Goal: Task Accomplishment & Management: Manage account settings

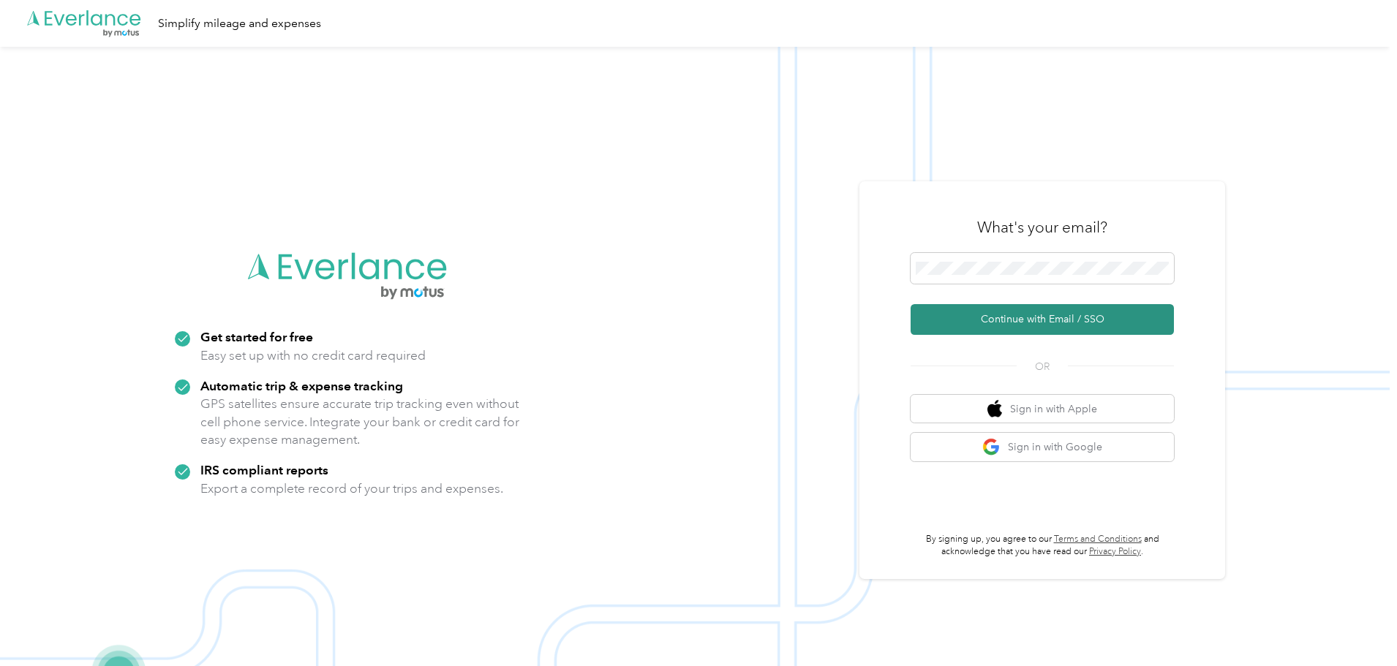
click at [1036, 326] on button "Continue with Email / SSO" at bounding box center [1042, 319] width 263 height 31
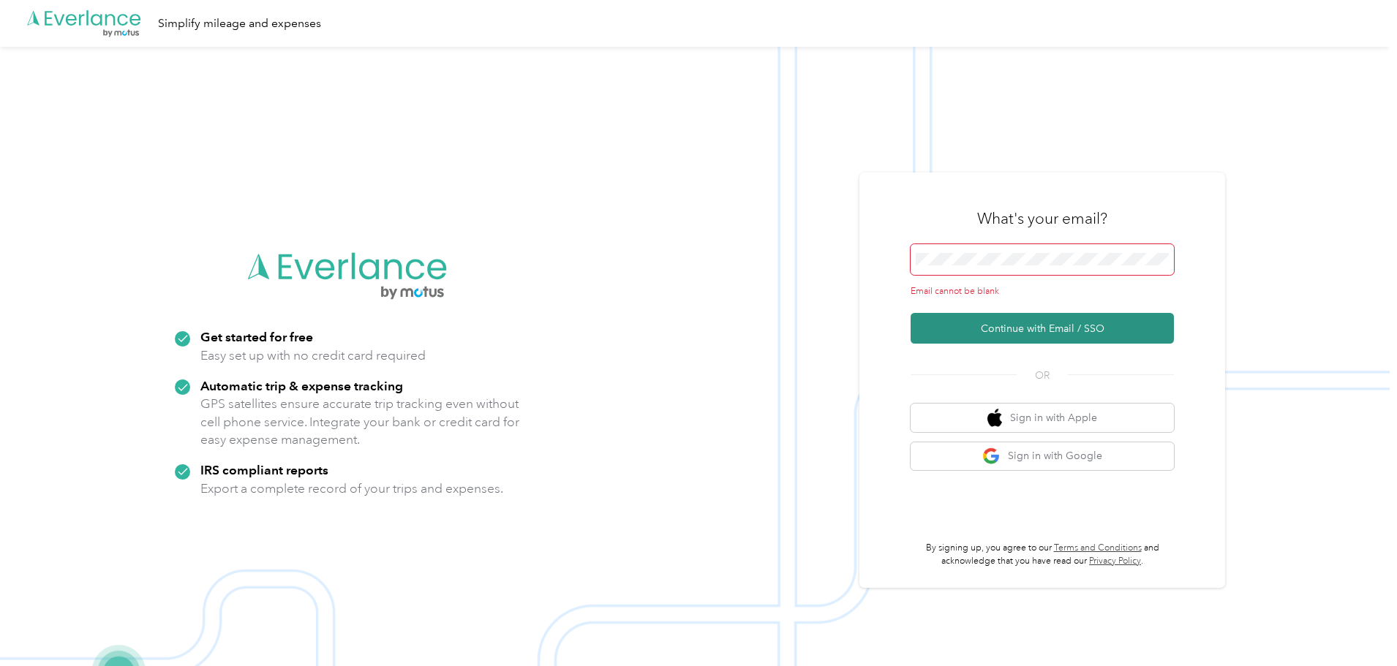
click at [1030, 330] on button "Continue with Email / SSO" at bounding box center [1042, 328] width 263 height 31
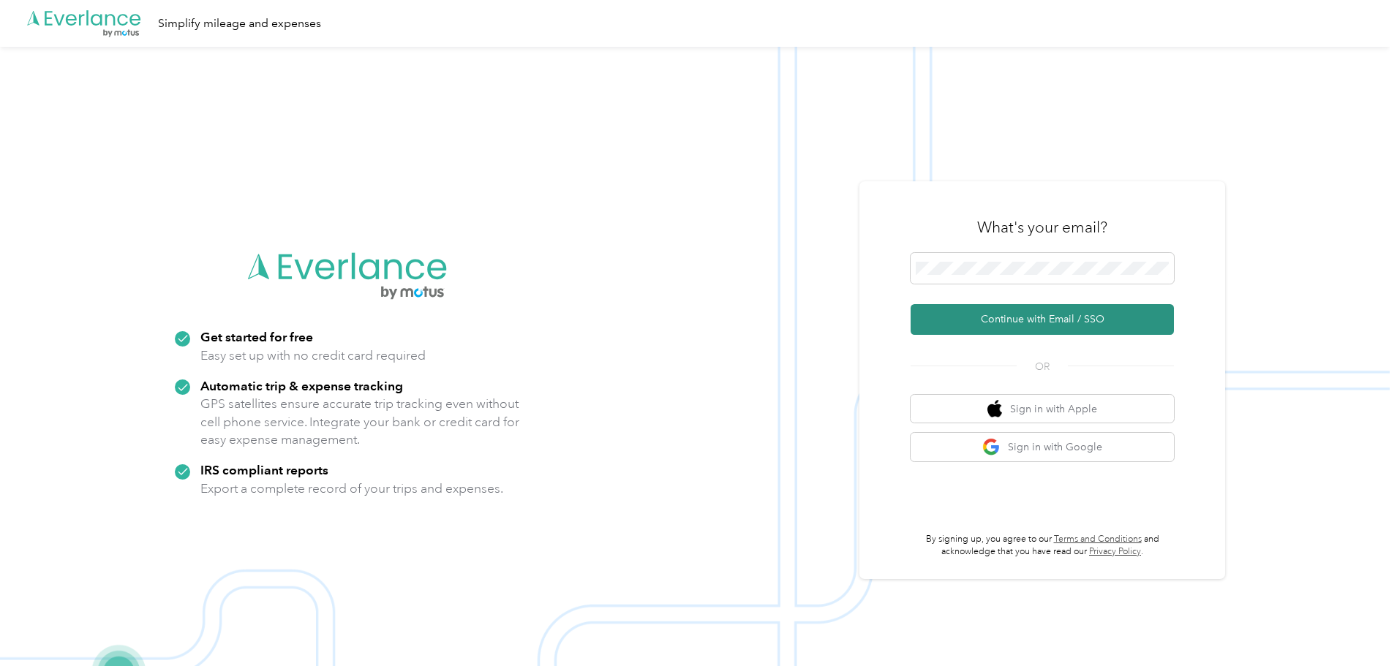
click at [1042, 318] on button "Continue with Email / SSO" at bounding box center [1042, 319] width 263 height 31
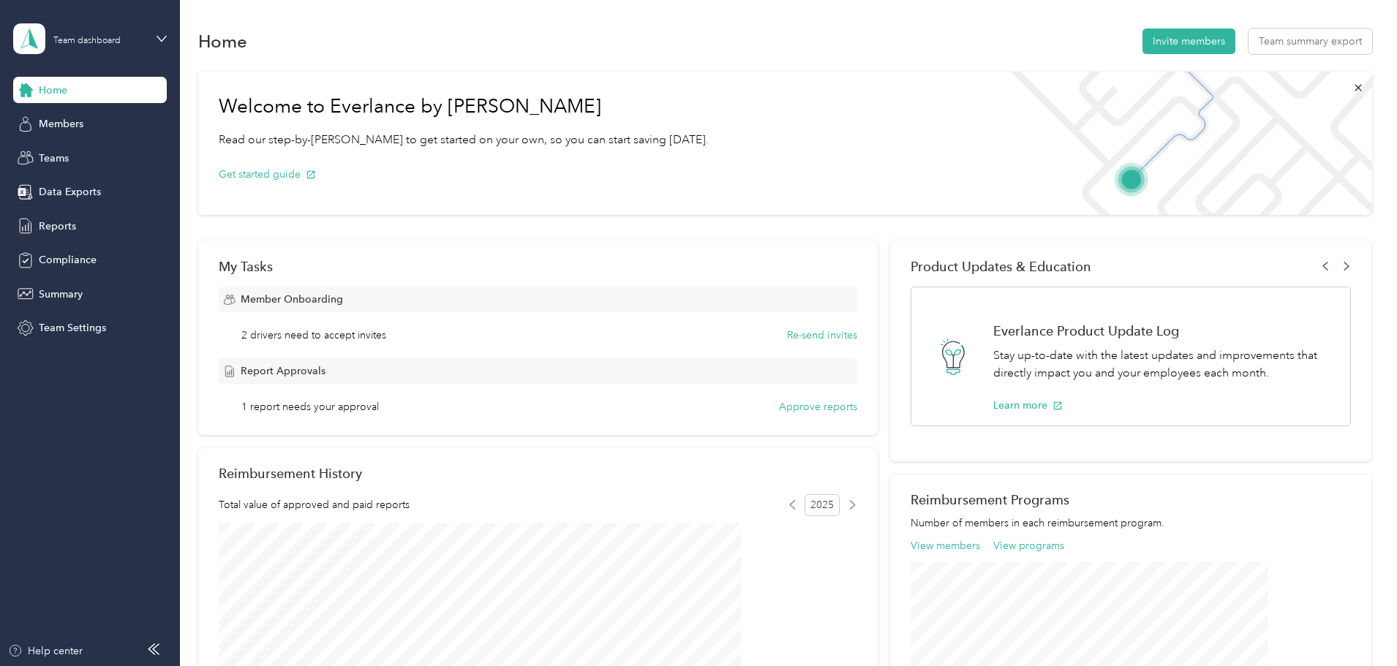
click at [789, 397] on div "Report Approvals 1 report needs your approval Approve reports" at bounding box center [538, 386] width 639 height 56
click at [791, 403] on button "Approve reports" at bounding box center [818, 406] width 78 height 15
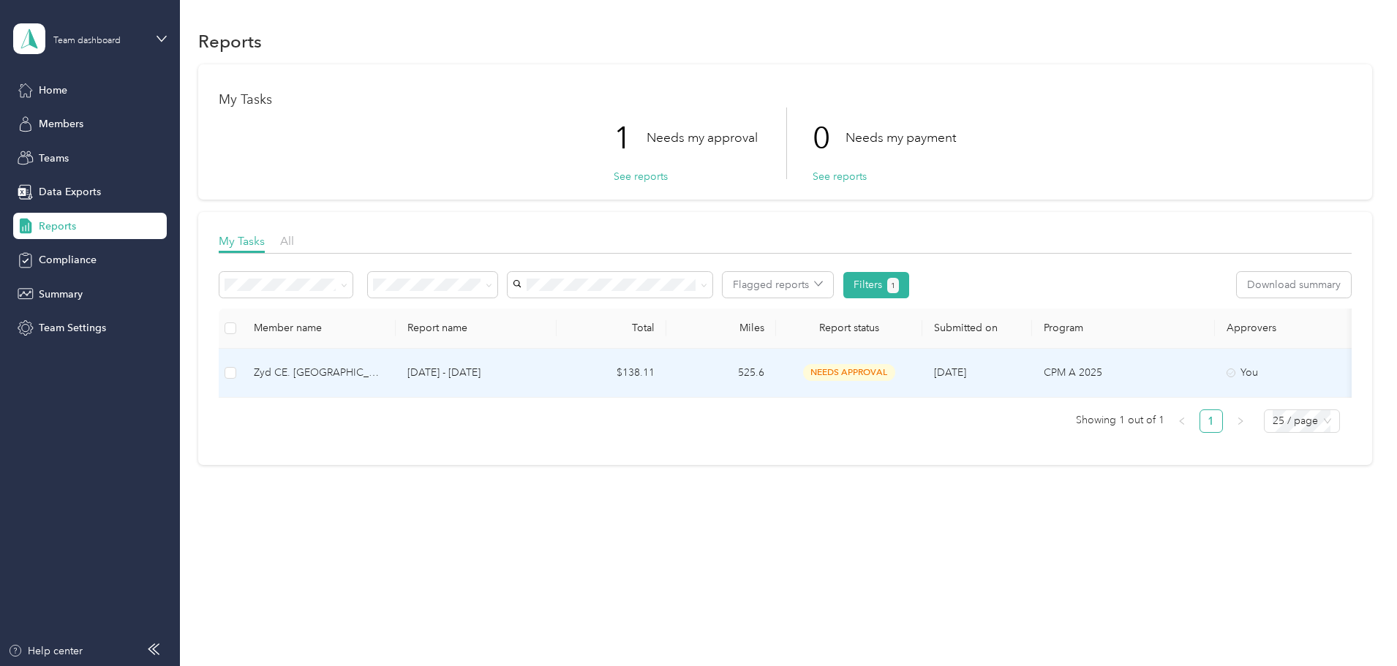
click at [895, 373] on span "needs approval" at bounding box center [849, 372] width 92 height 17
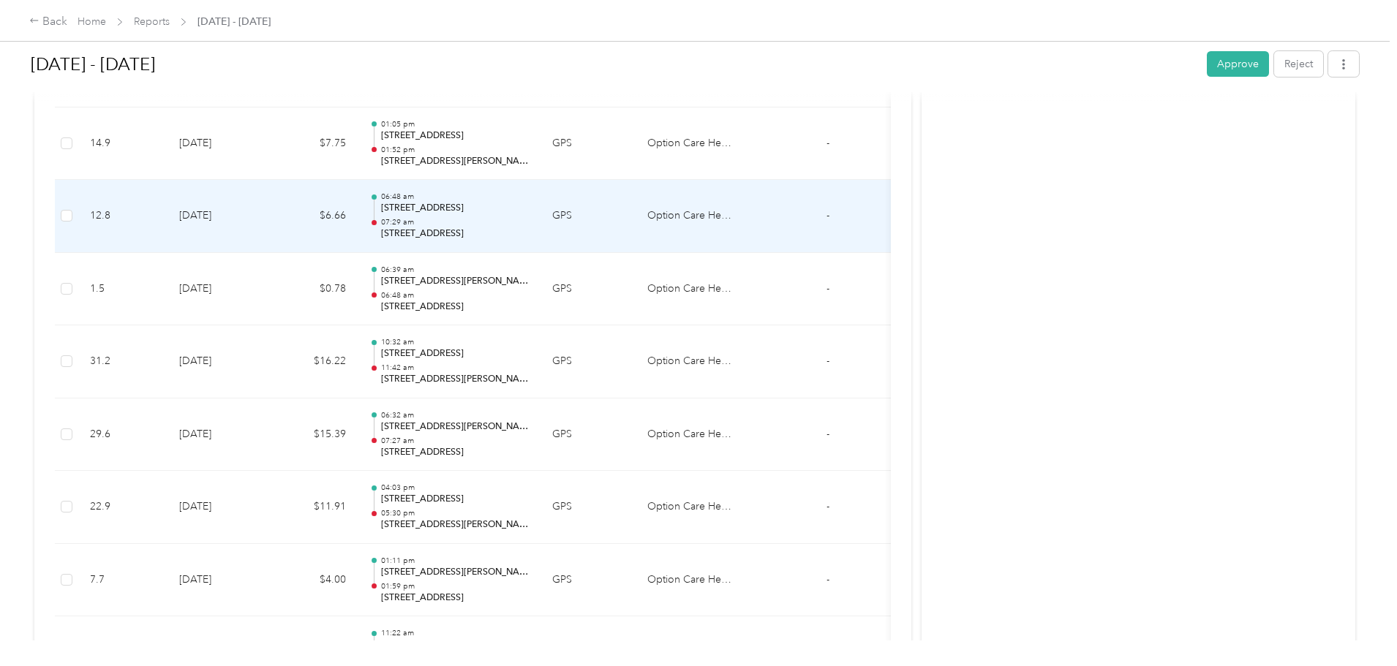
scroll to position [1605, 0]
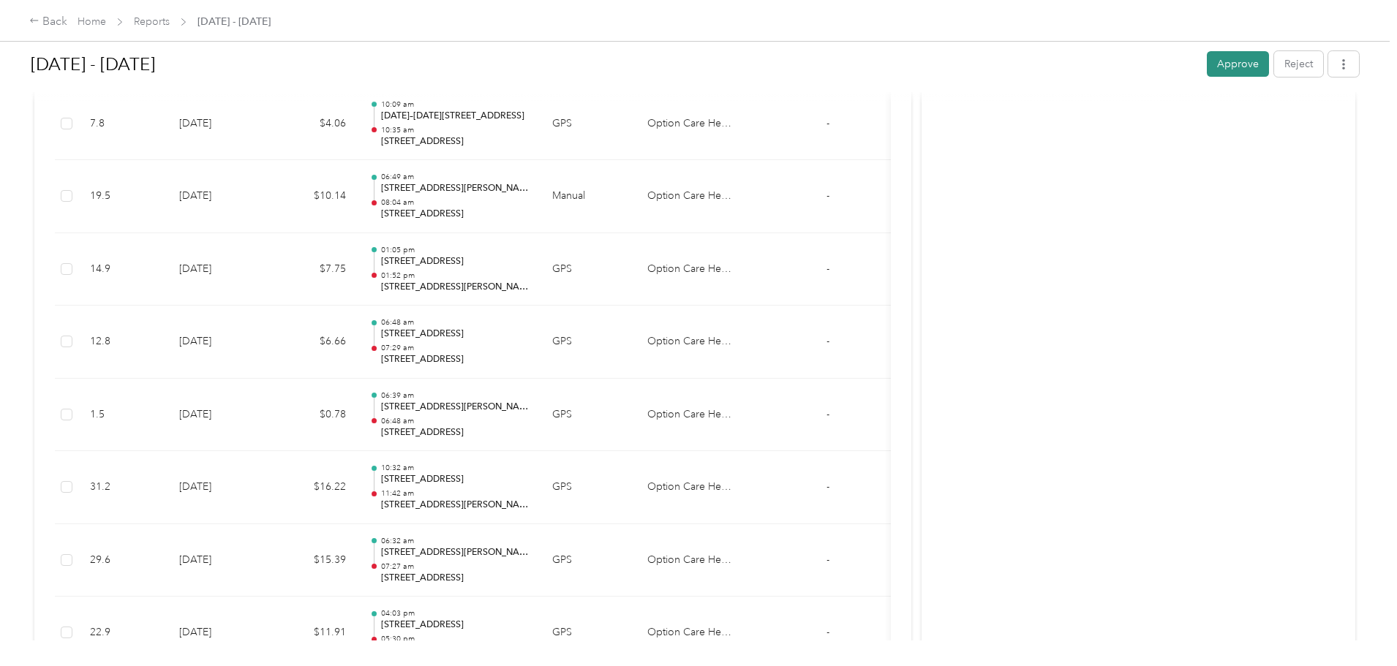
click at [1207, 64] on button "Approve" at bounding box center [1238, 64] width 62 height 26
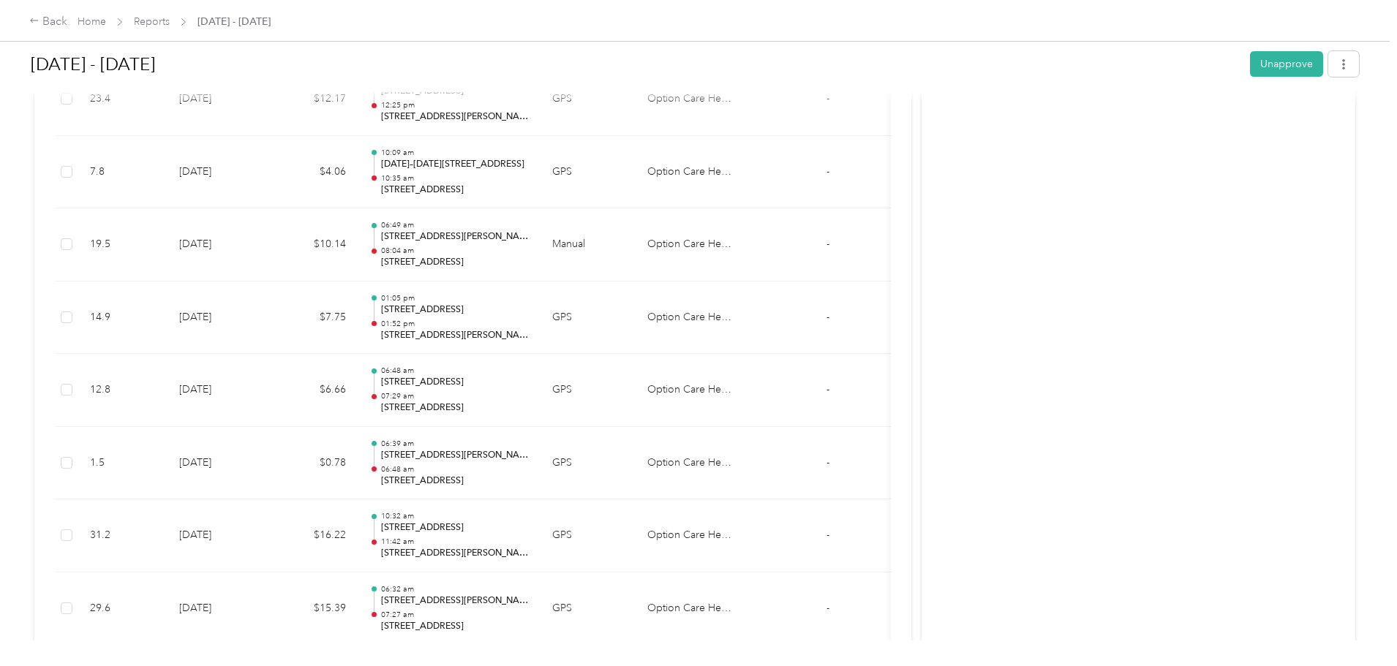
scroll to position [1532, 0]
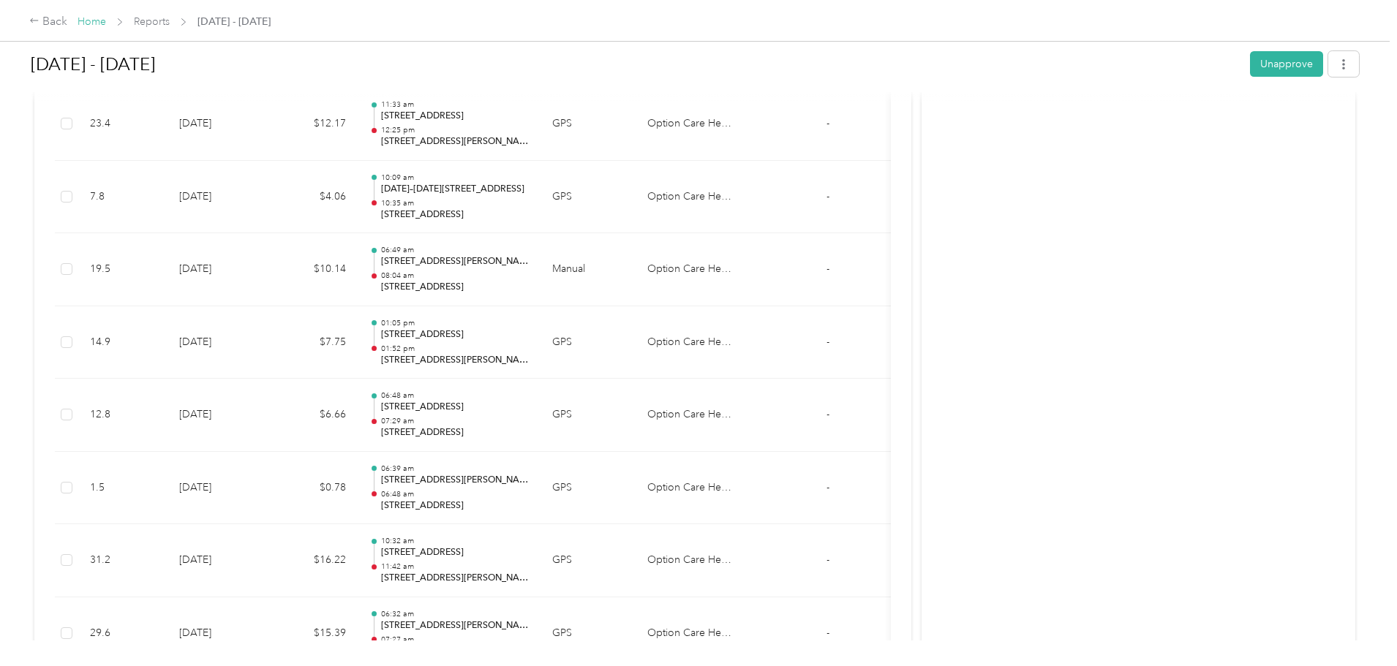
click at [106, 18] on link "Home" at bounding box center [92, 21] width 29 height 12
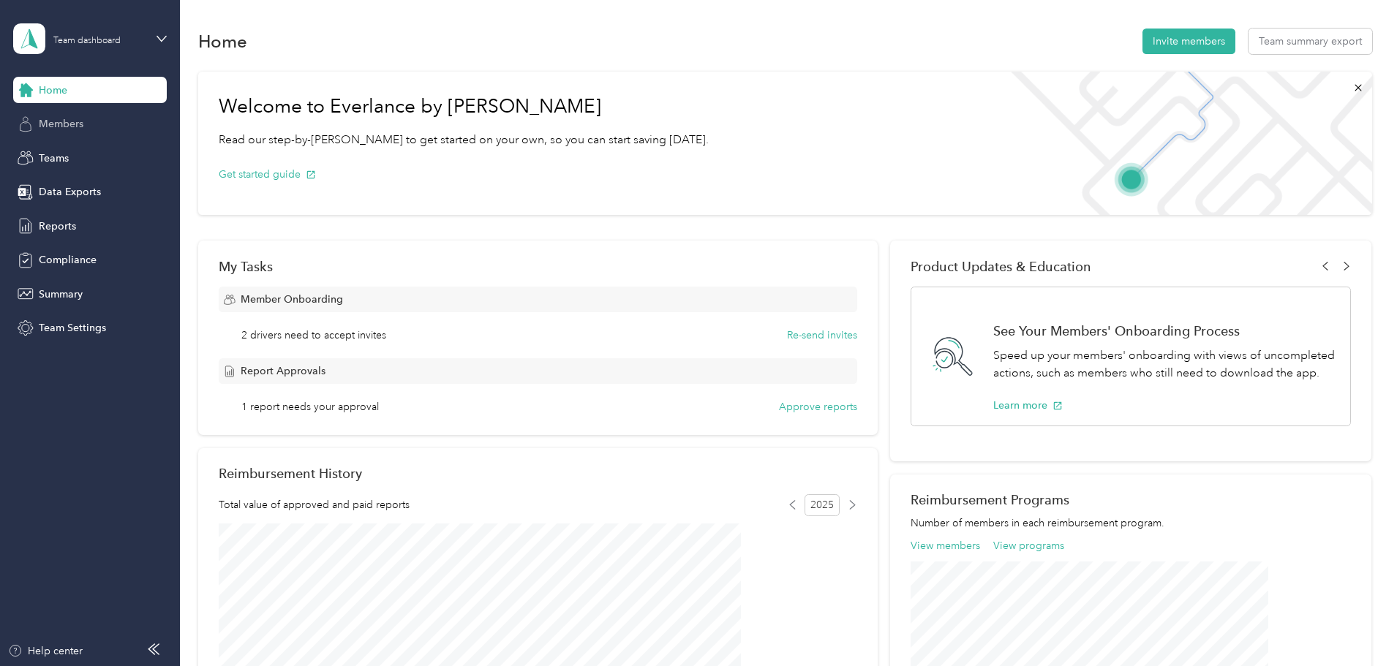
click at [84, 124] on div "Members" at bounding box center [90, 124] width 154 height 26
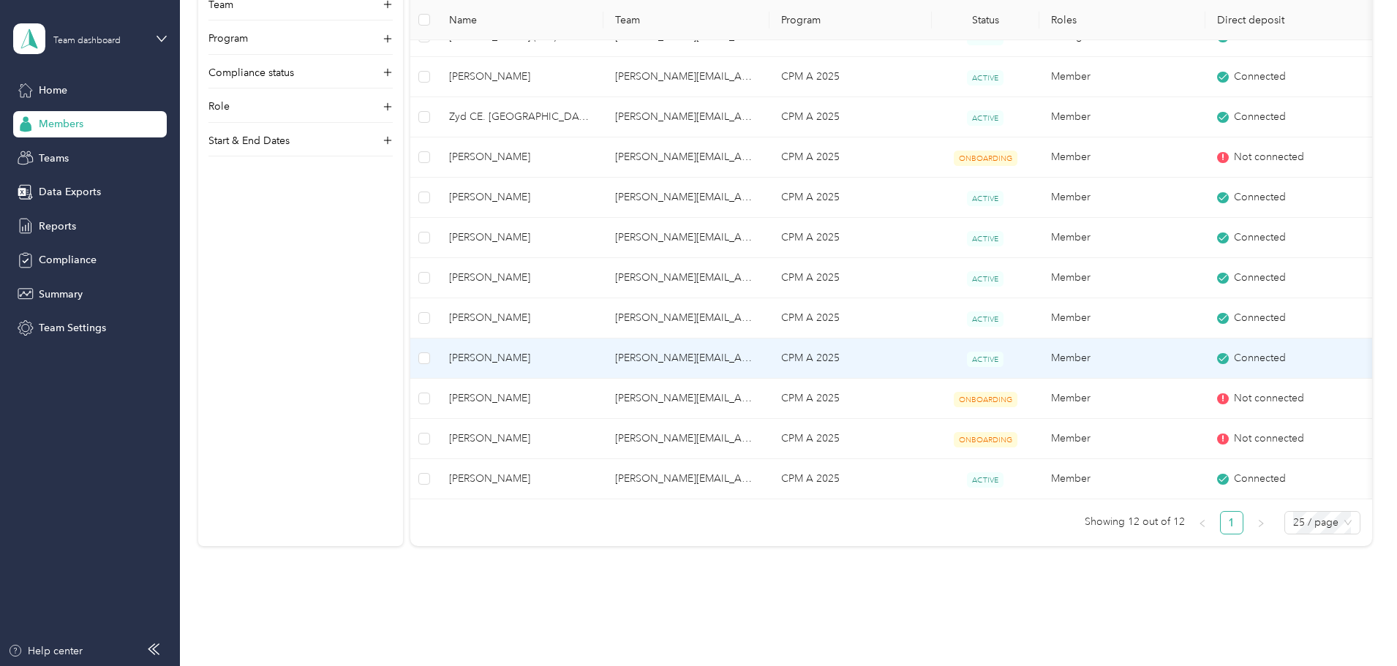
scroll to position [127, 0]
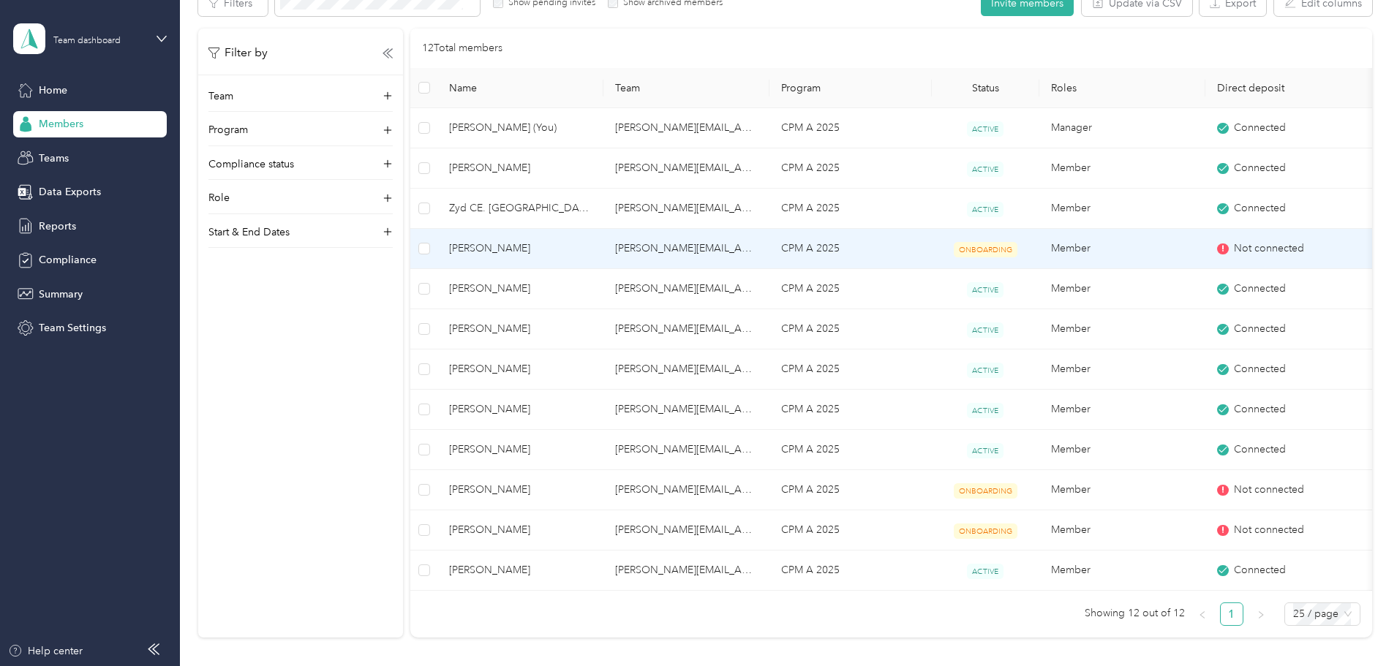
click at [900, 244] on td "CPM A 2025" at bounding box center [851, 249] width 162 height 40
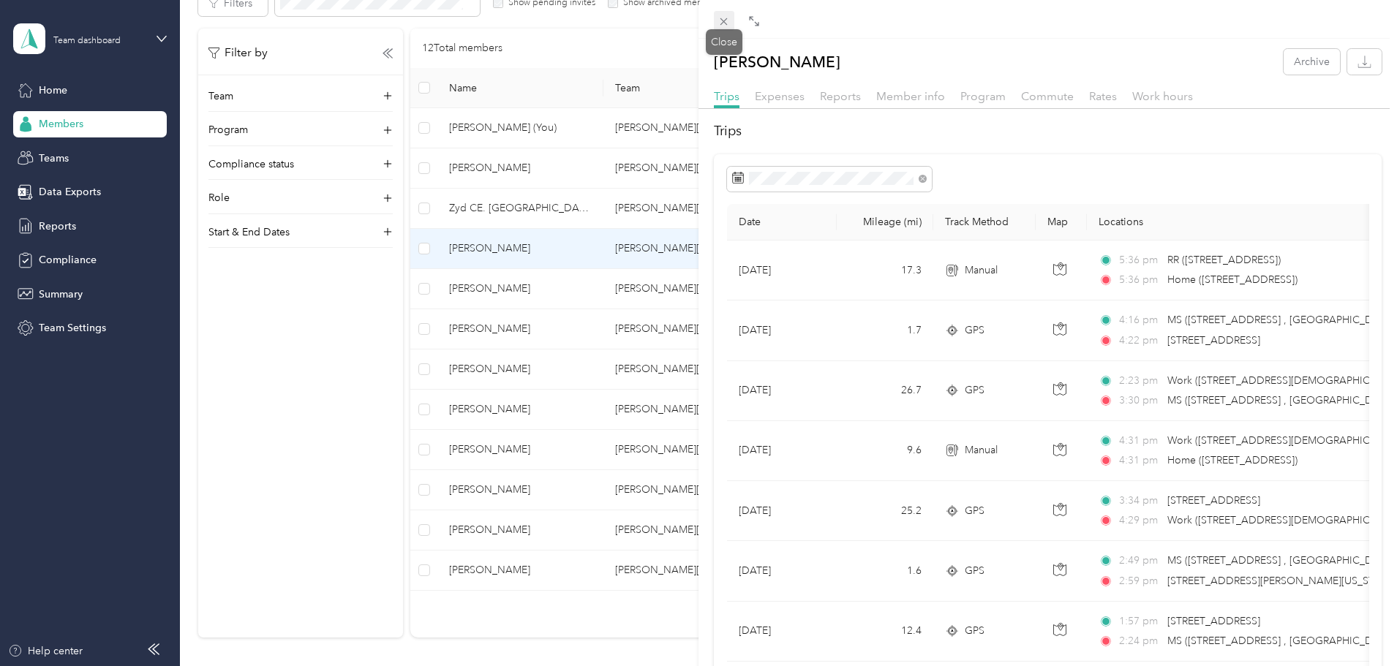
click at [729, 20] on icon at bounding box center [724, 21] width 12 height 12
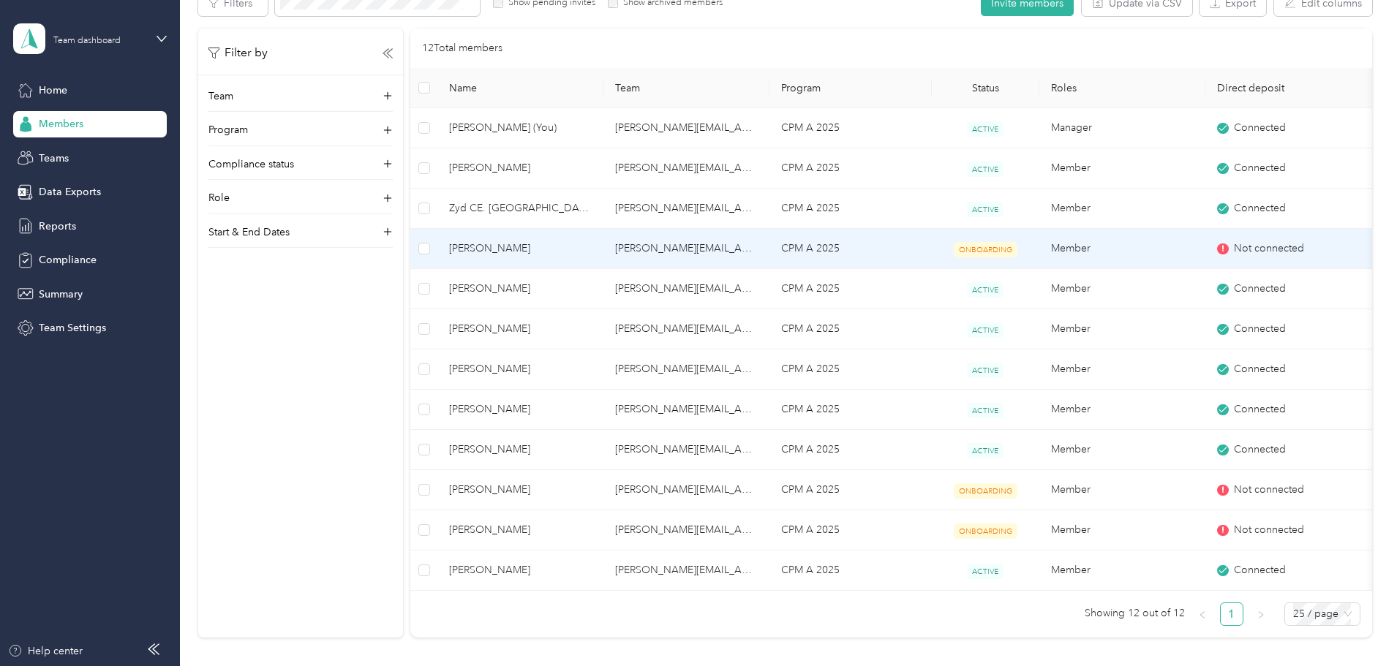
click at [1012, 249] on span "ONBOARDING" at bounding box center [986, 249] width 64 height 15
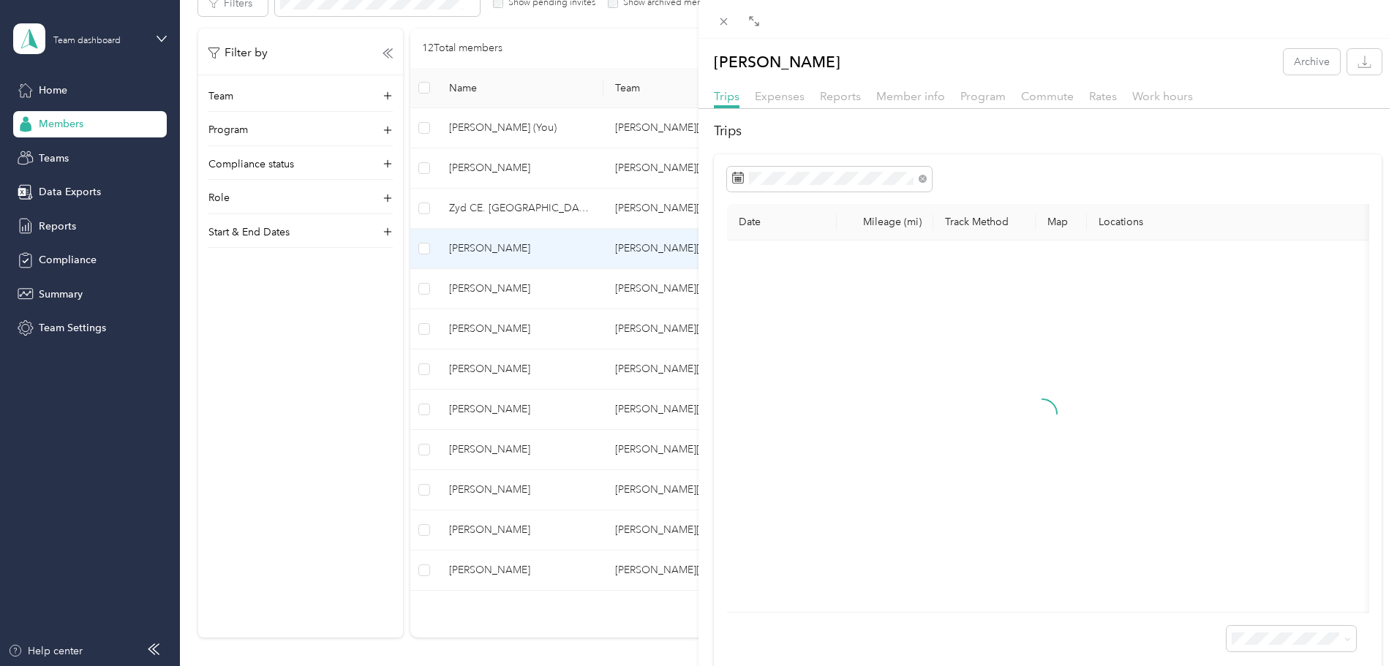
drag, startPoint x: 920, startPoint y: 87, endPoint x: 934, endPoint y: 85, distance: 14.1
click at [921, 88] on div "Member info" at bounding box center [910, 97] width 69 height 18
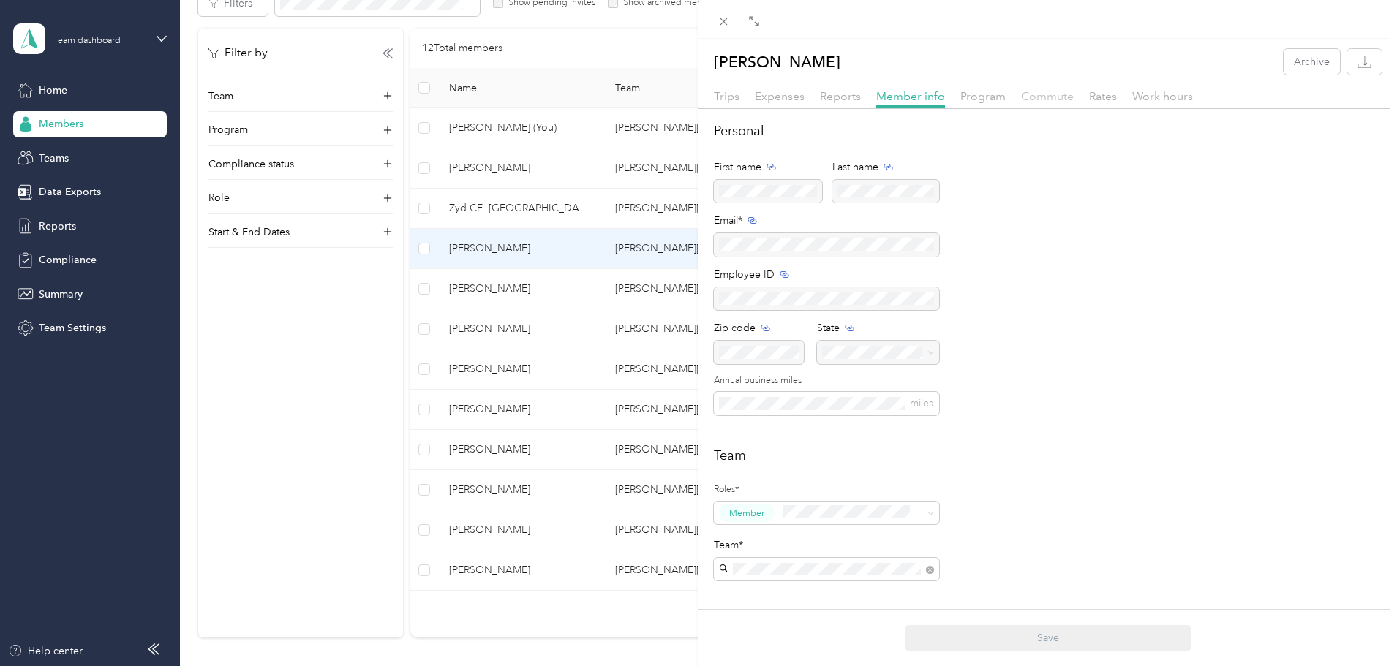
click at [1034, 98] on span "Commute" at bounding box center [1047, 96] width 53 height 14
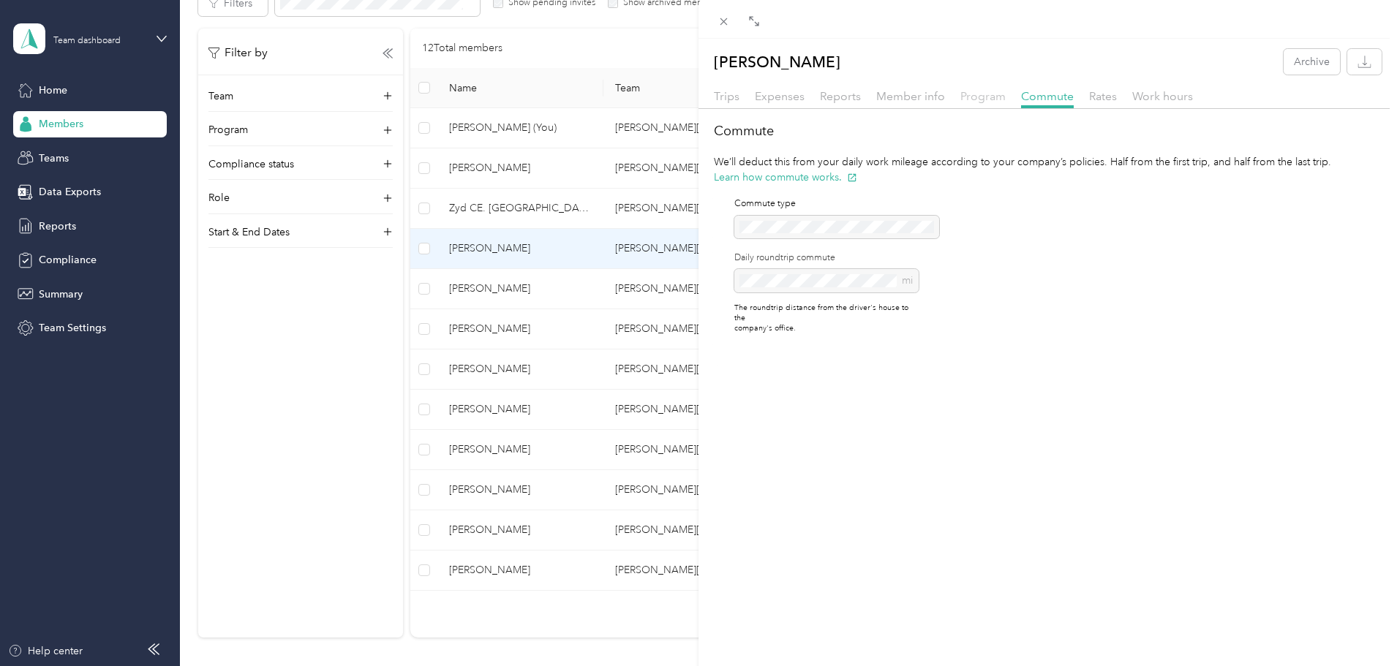
click at [979, 97] on span "Program" at bounding box center [982, 96] width 45 height 14
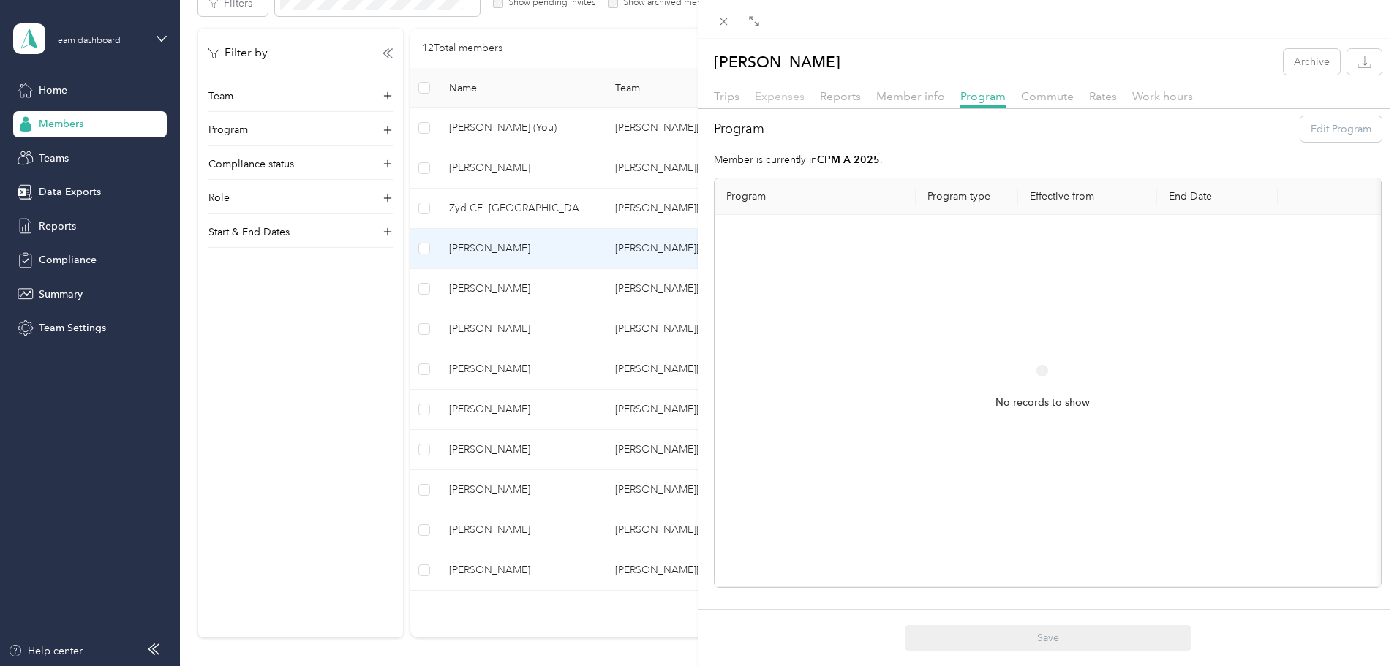
click at [791, 97] on span "Expenses" at bounding box center [780, 96] width 50 height 14
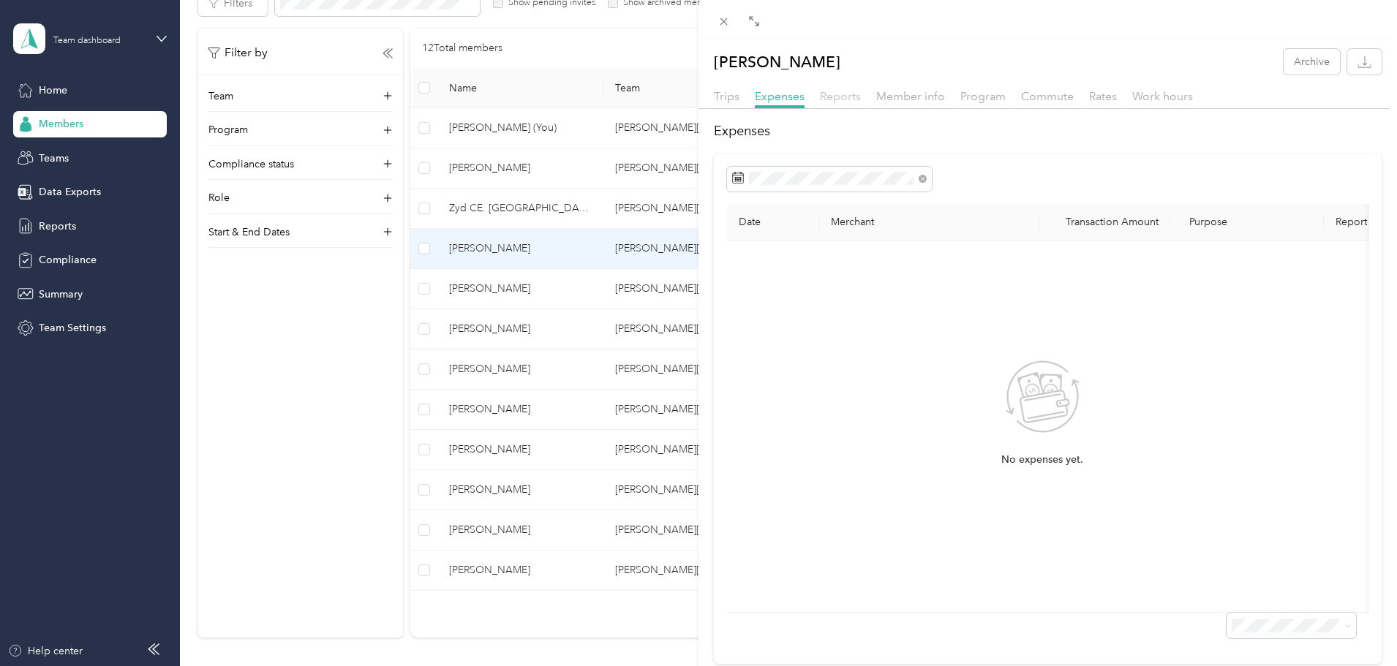
click at [843, 94] on span "Reports" at bounding box center [840, 96] width 41 height 14
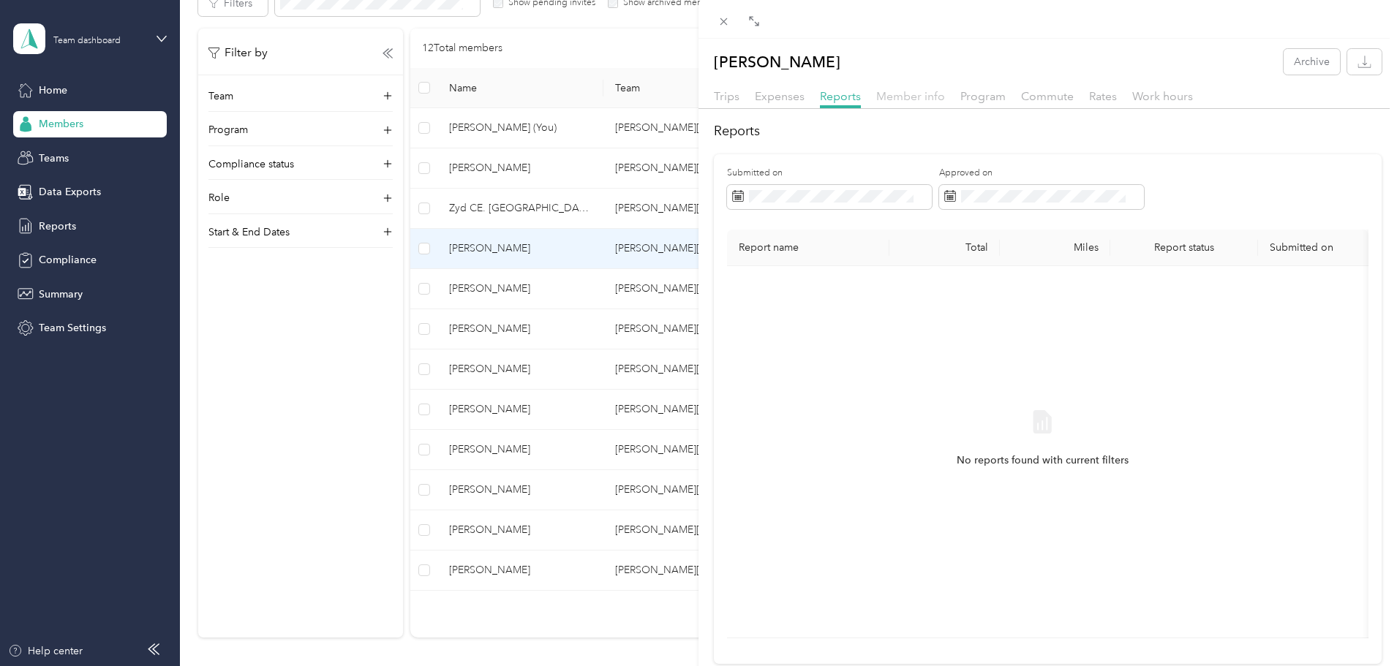
click at [921, 94] on span "Member info" at bounding box center [910, 96] width 69 height 14
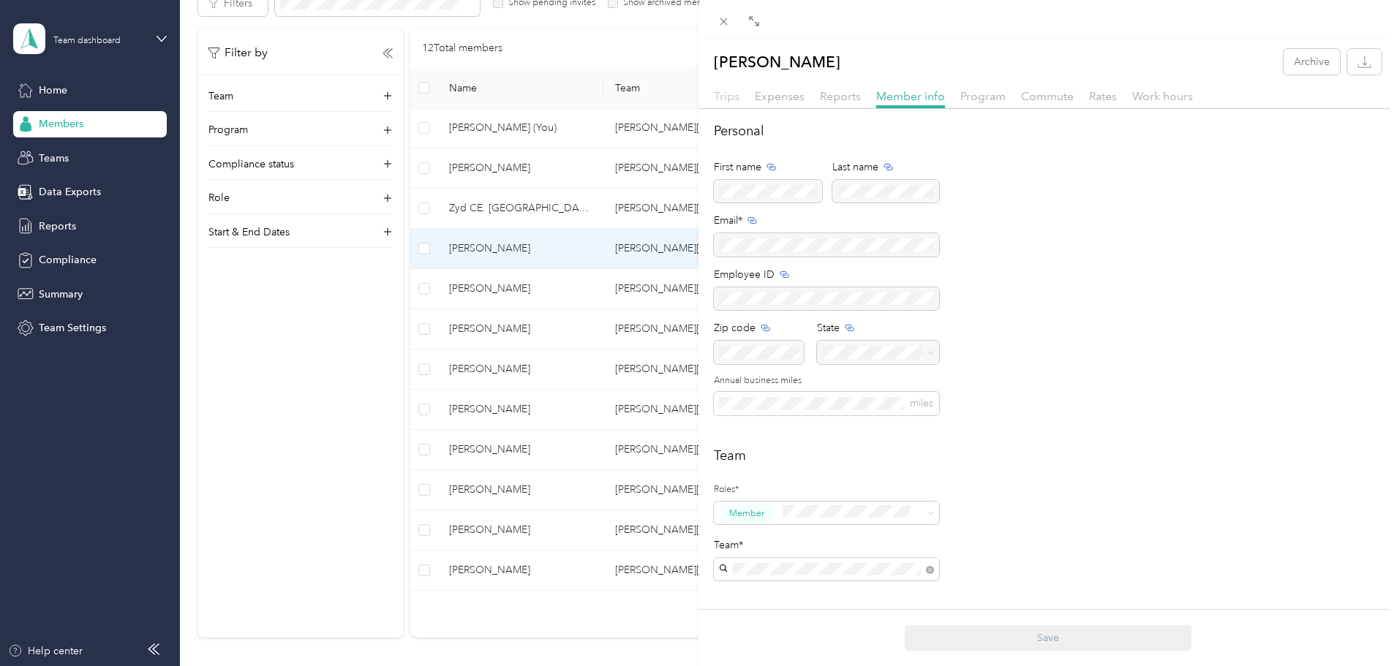
click at [734, 101] on span "Trips" at bounding box center [727, 96] width 26 height 14
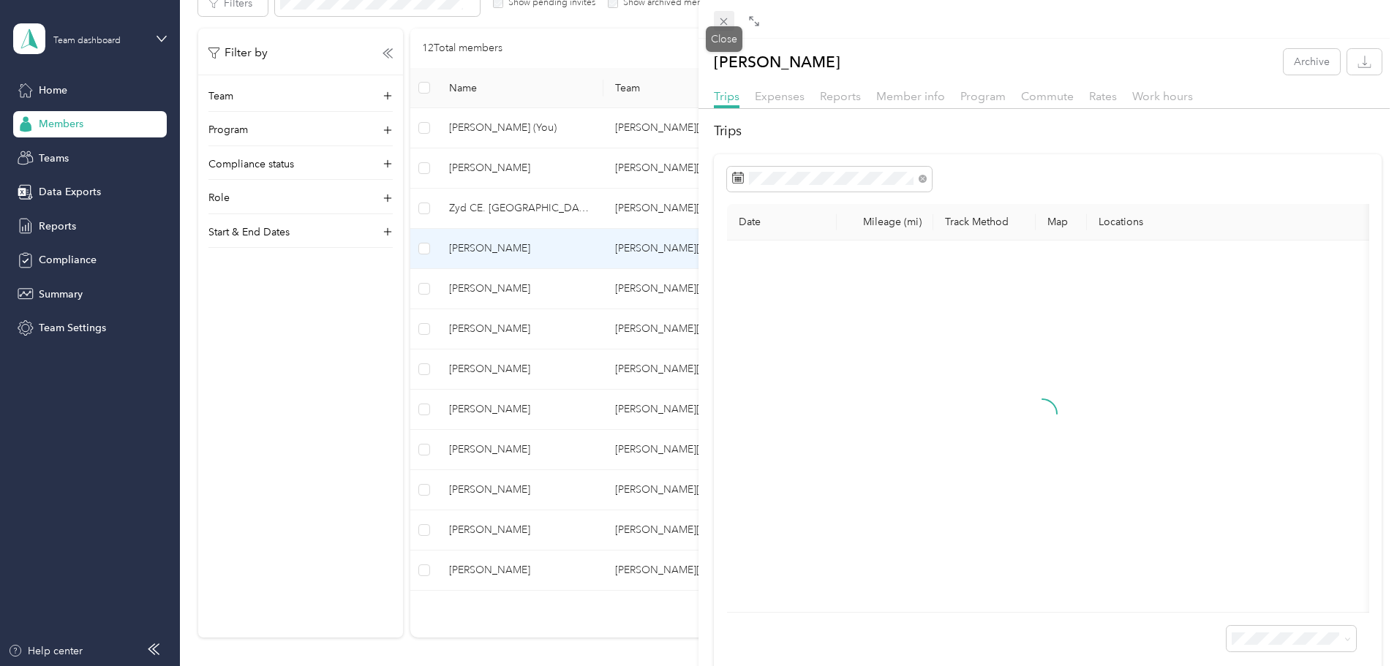
click at [727, 17] on icon at bounding box center [724, 21] width 12 height 12
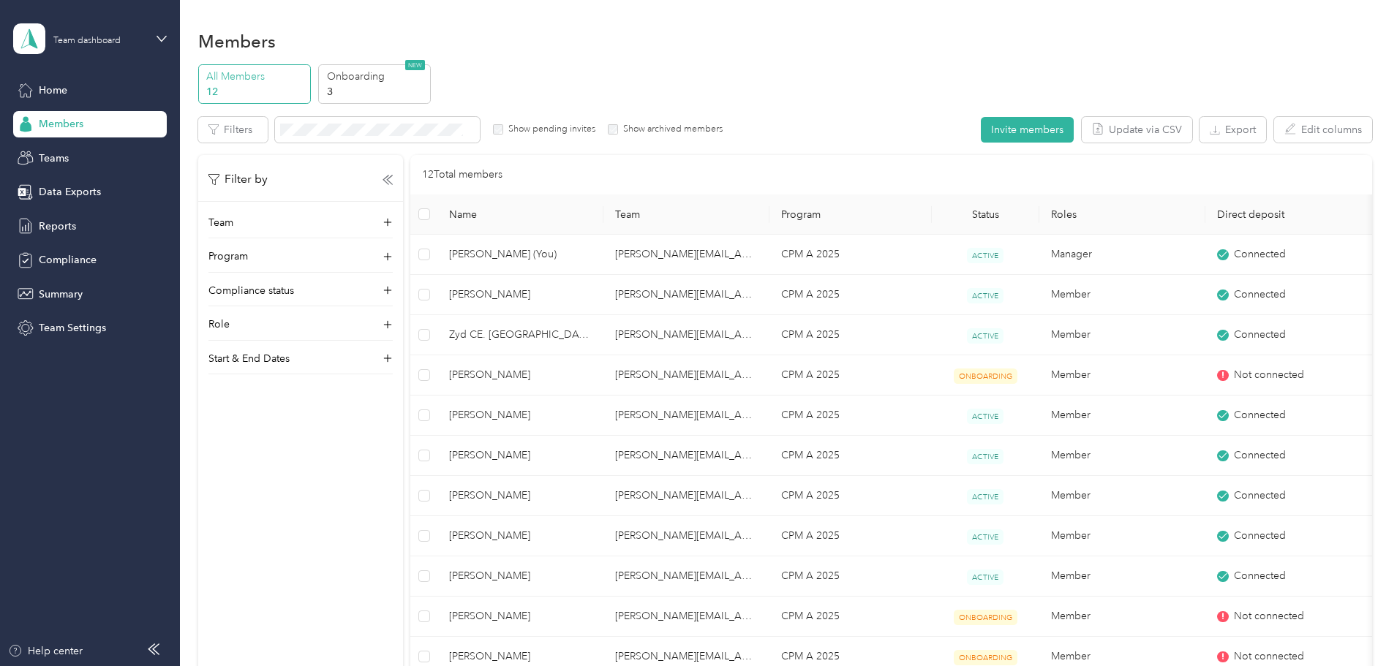
click at [403, 286] on div "Team Program Compliance status Role Start & End Dates" at bounding box center [300, 295] width 205 height 160
click at [395, 292] on icon at bounding box center [387, 291] width 15 height 15
click at [388, 412] on div "Not compliant" at bounding box center [398, 409] width 164 height 15
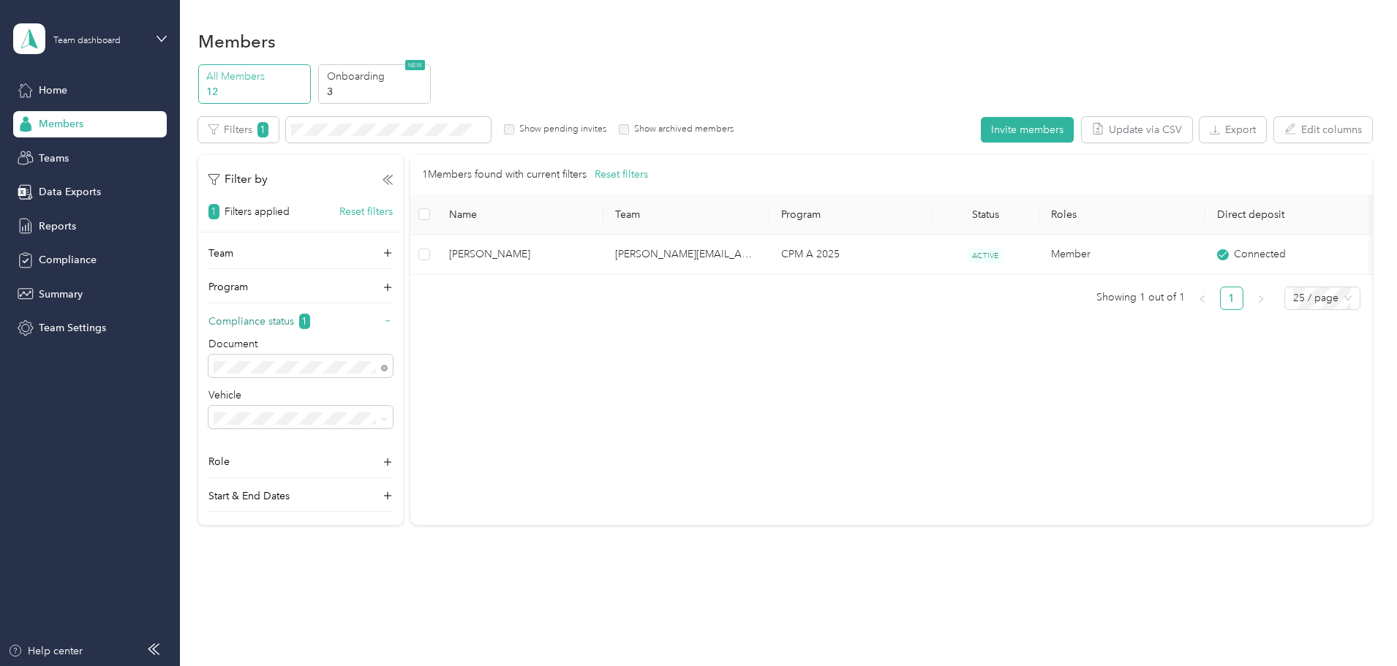
click at [310, 318] on span "1" at bounding box center [304, 321] width 11 height 15
click at [393, 375] on span at bounding box center [300, 366] width 184 height 23
click at [384, 417] on div "Compliant" at bounding box center [398, 417] width 164 height 15
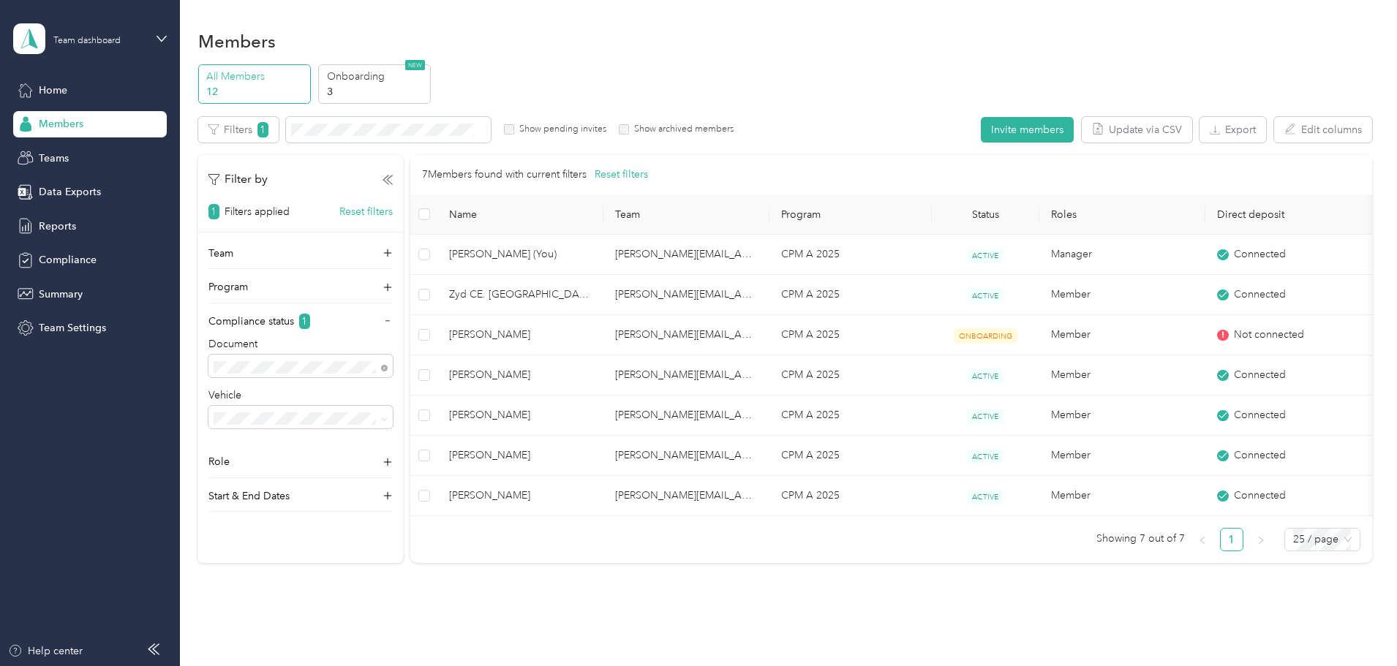
click at [363, 436] on div "Not compliant" at bounding box center [398, 437] width 164 height 15
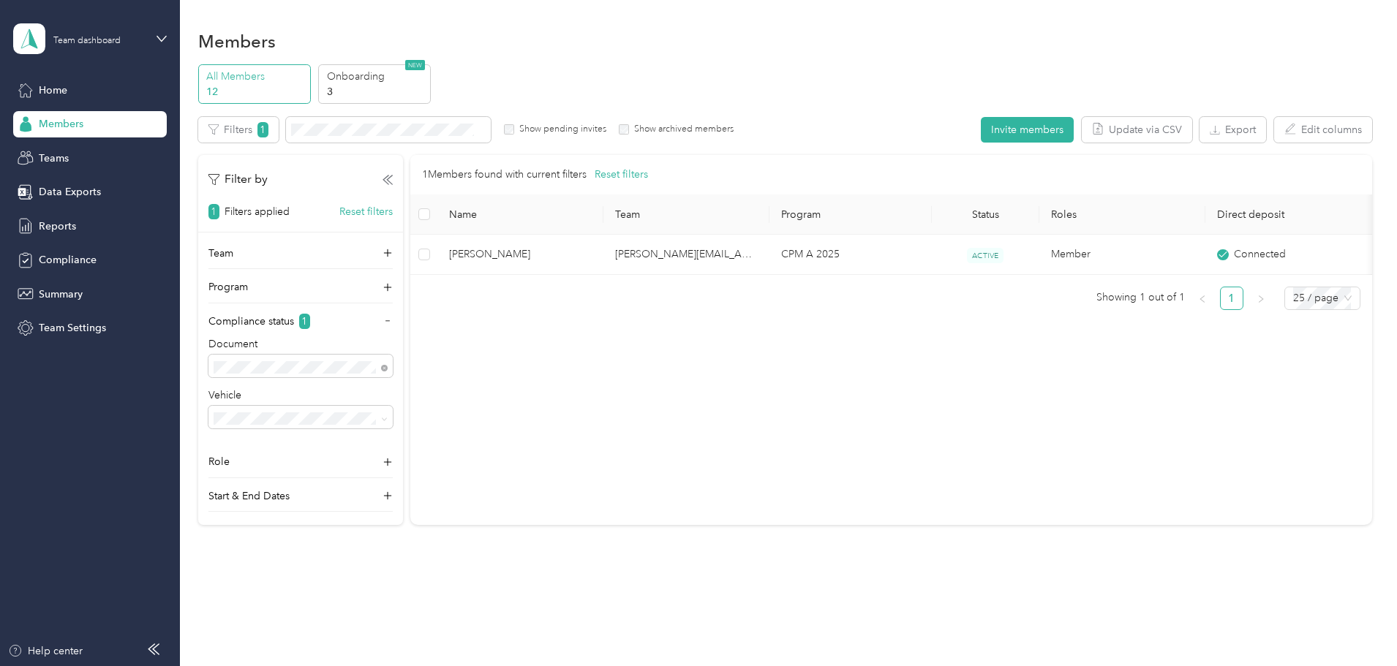
scroll to position [0, 83]
click at [64, 127] on span "Members" at bounding box center [61, 123] width 45 height 15
click at [311, 67] on div "All Members 12" at bounding box center [254, 84] width 113 height 40
click at [426, 96] on p "3" at bounding box center [376, 91] width 99 height 15
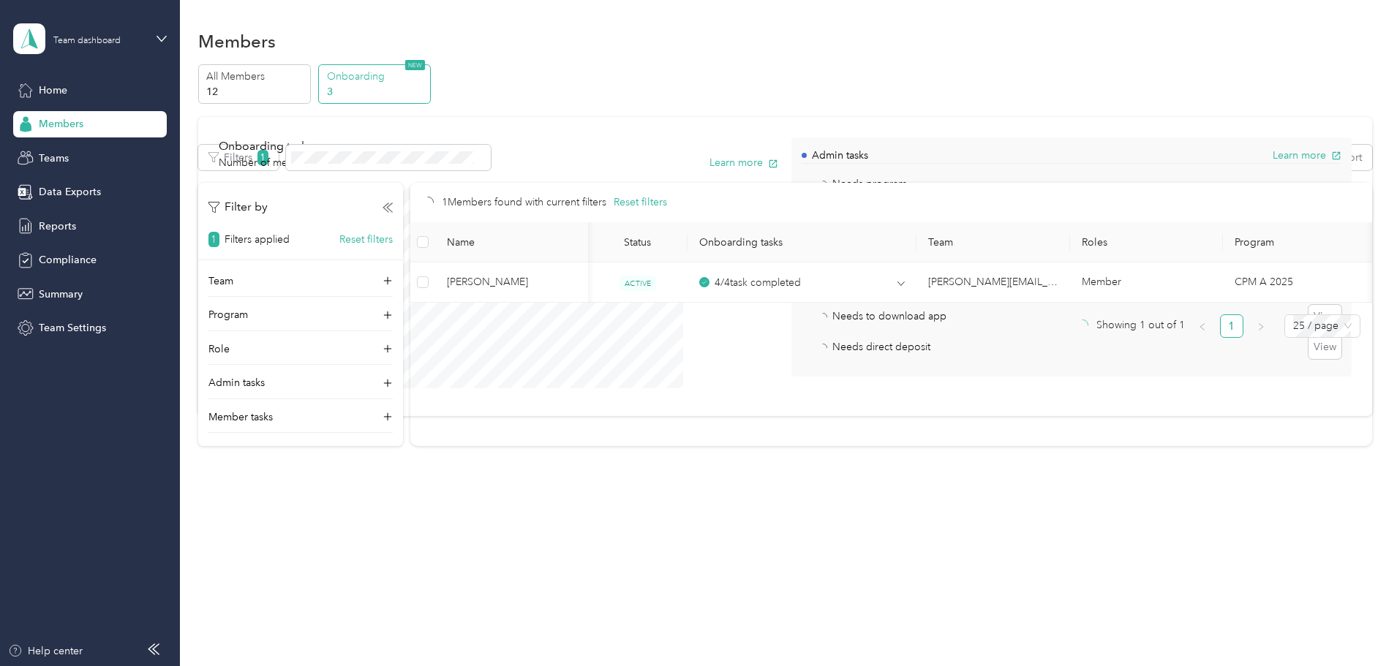
scroll to position [0, 83]
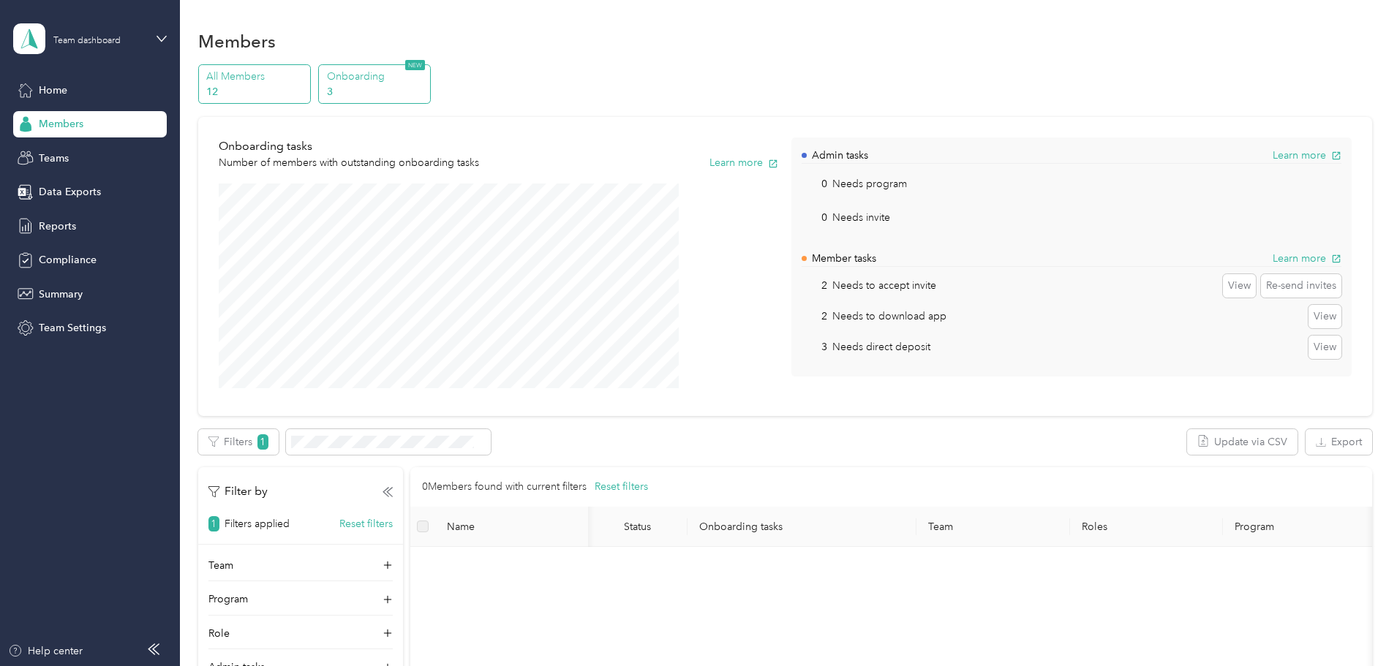
click at [306, 85] on p "12" at bounding box center [255, 91] width 99 height 15
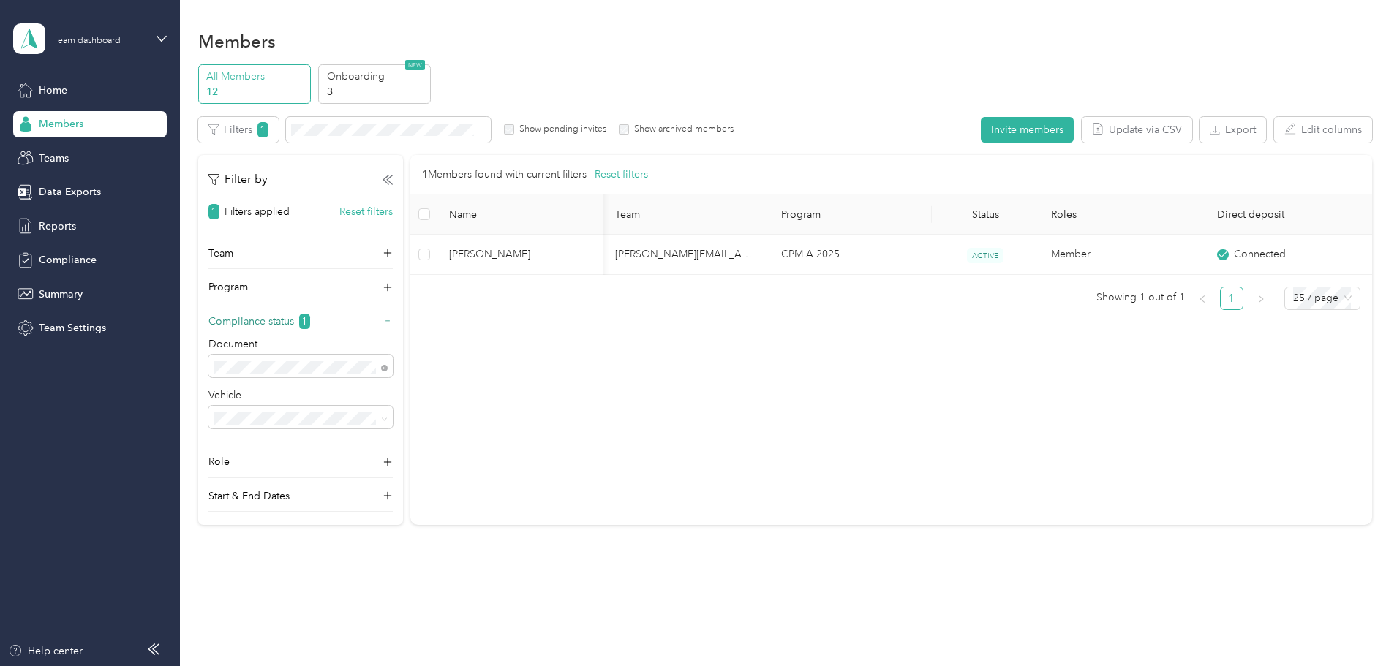
click at [393, 318] on icon at bounding box center [388, 321] width 10 height 10
click at [393, 320] on div "Compliance status 1" at bounding box center [300, 325] width 184 height 23
click at [393, 210] on button "Reset filters" at bounding box center [365, 211] width 53 height 15
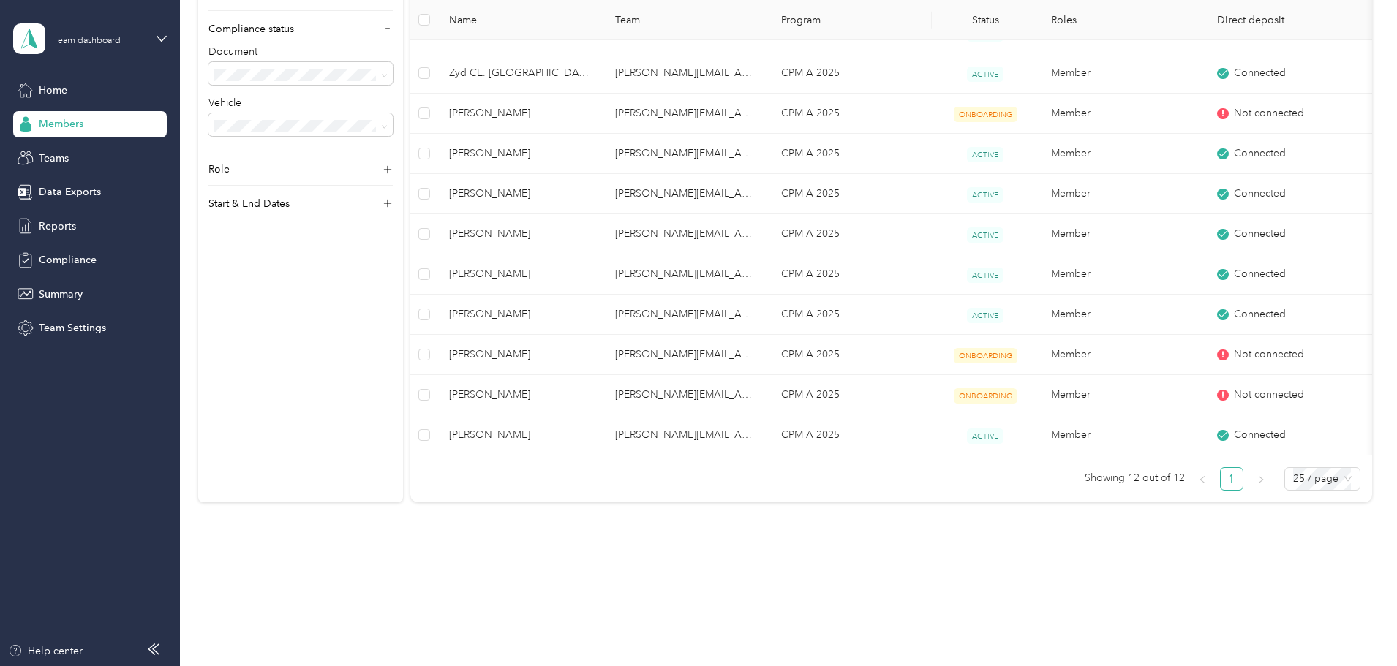
scroll to position [0, 83]
click at [237, 279] on div "All Members 12 Onboarding 3 NEW Edit role Edit team Export Selected 0 of 12 mem…" at bounding box center [785, 158] width 1174 height 713
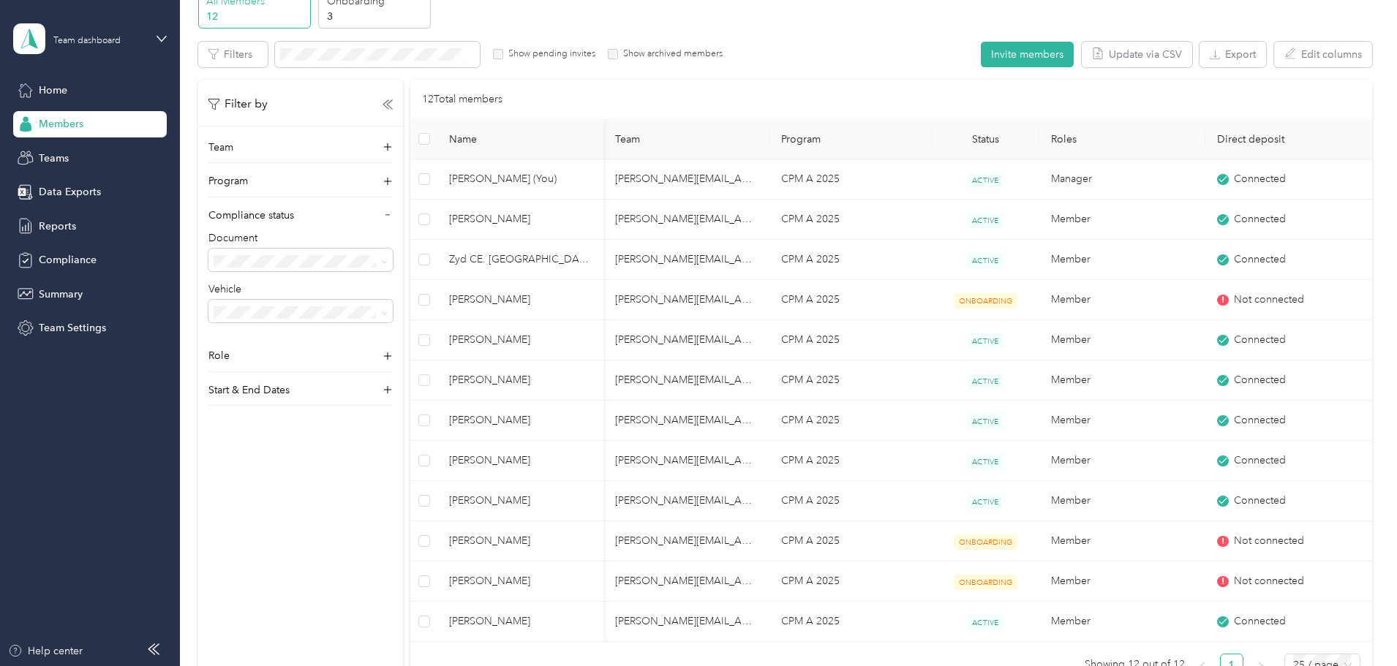
scroll to position [0, 0]
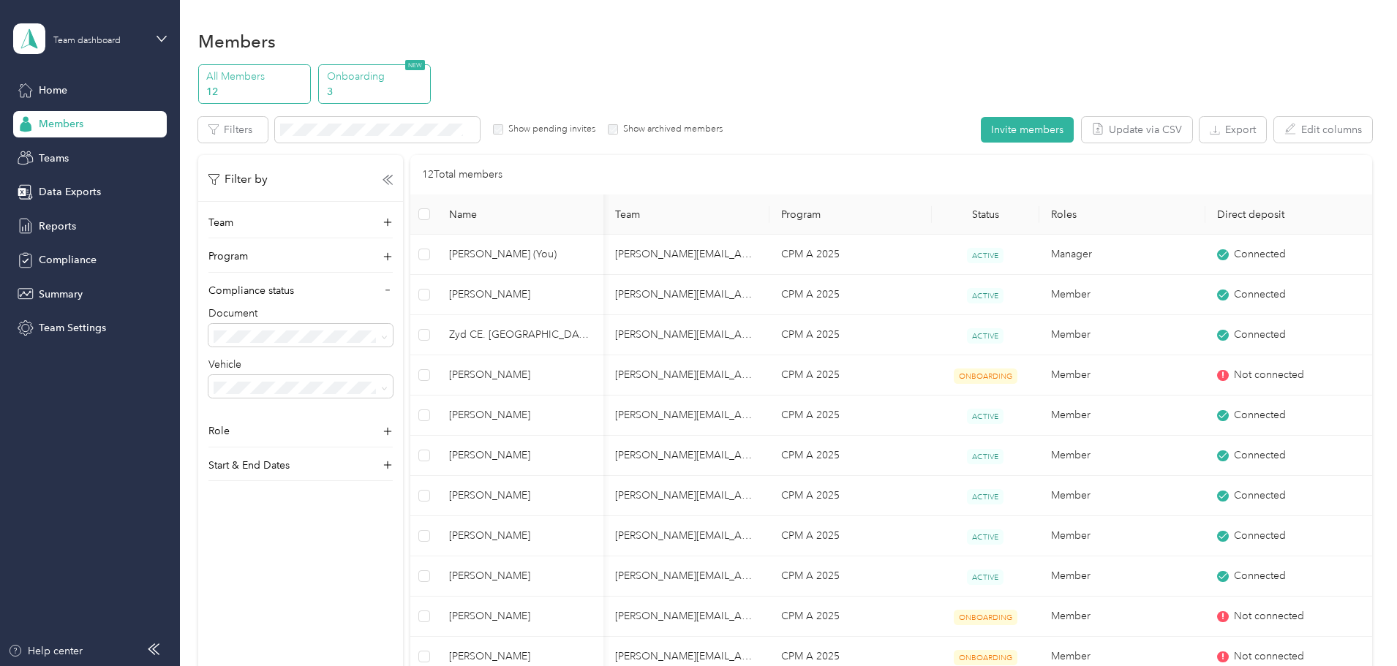
click at [426, 96] on p "3" at bounding box center [376, 91] width 99 height 15
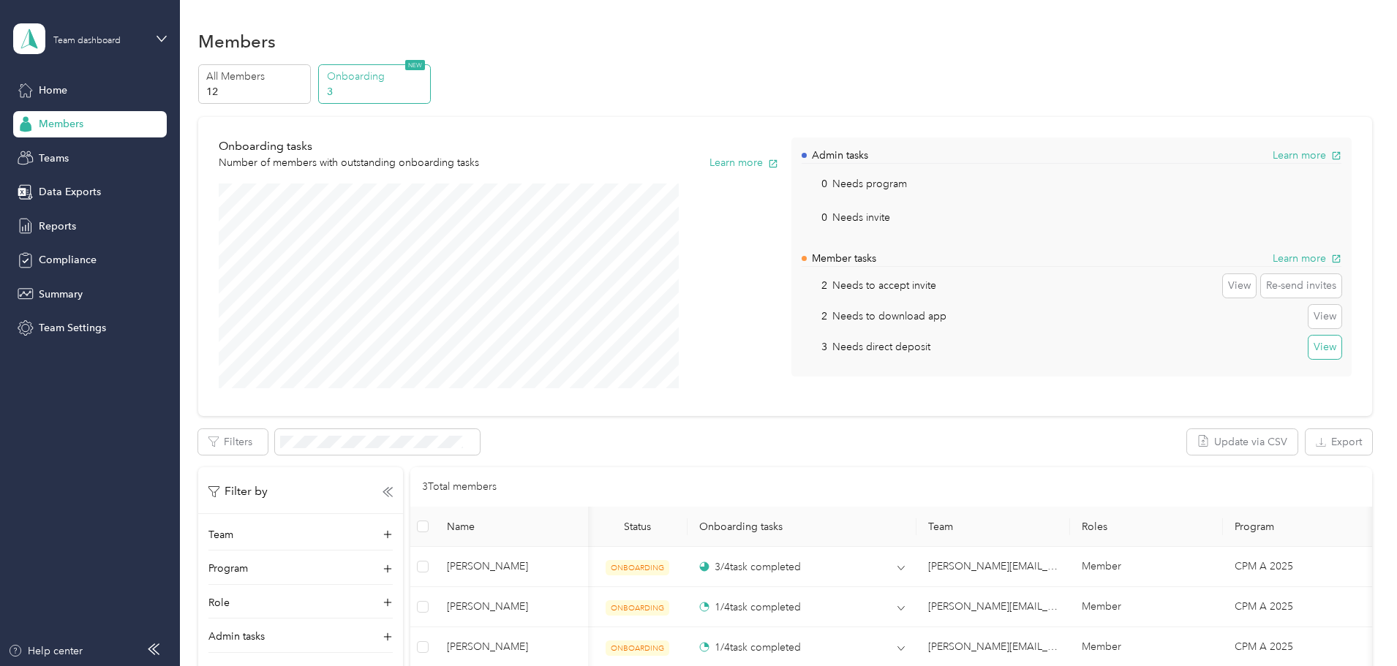
click at [1309, 349] on button "View" at bounding box center [1325, 347] width 33 height 23
click at [851, 15] on div "Members All Members 12 Onboarding 3 NEW Onboarding tasks Number of members with…" at bounding box center [785, 411] width 1210 height 823
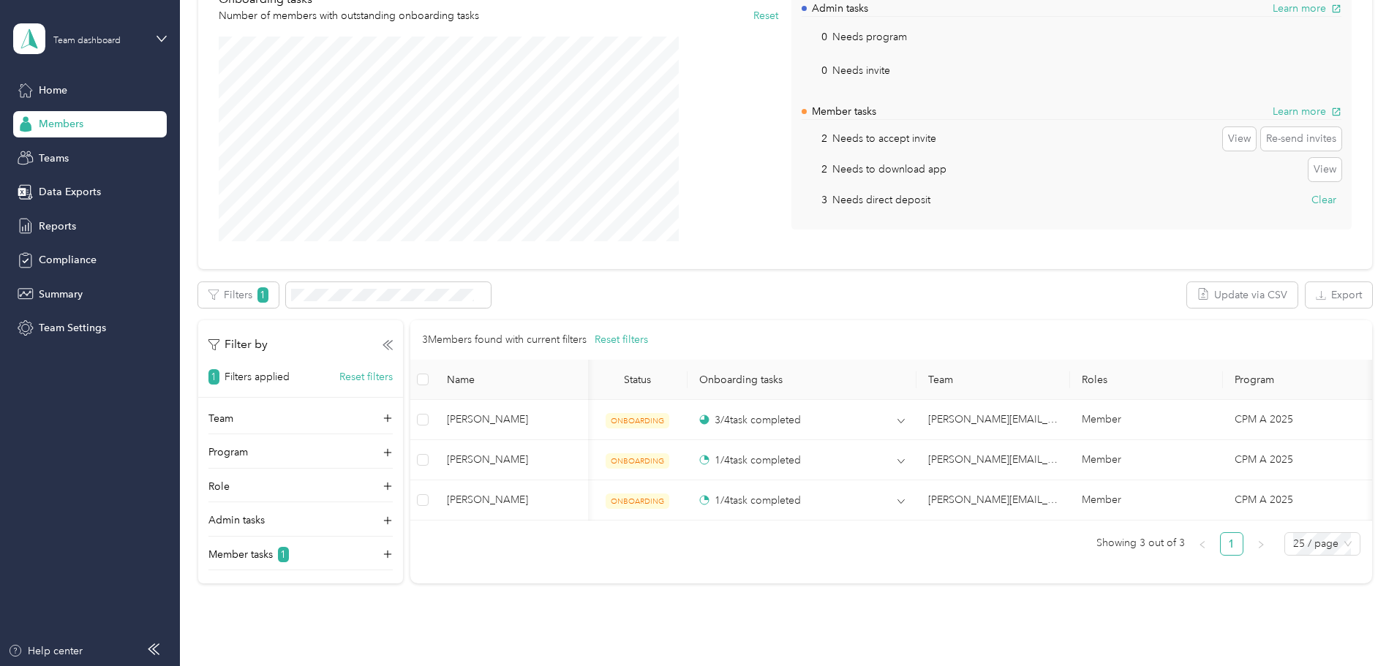
scroll to position [219, 0]
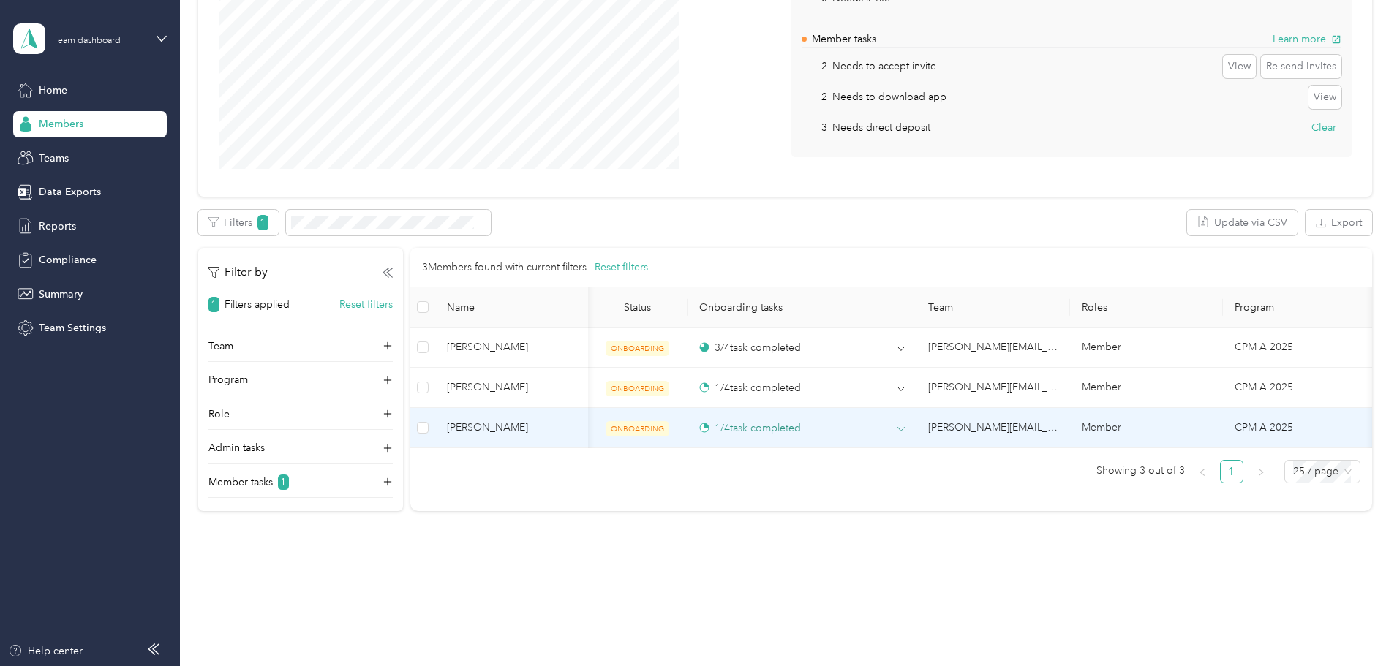
click at [898, 427] on icon at bounding box center [901, 429] width 7 height 7
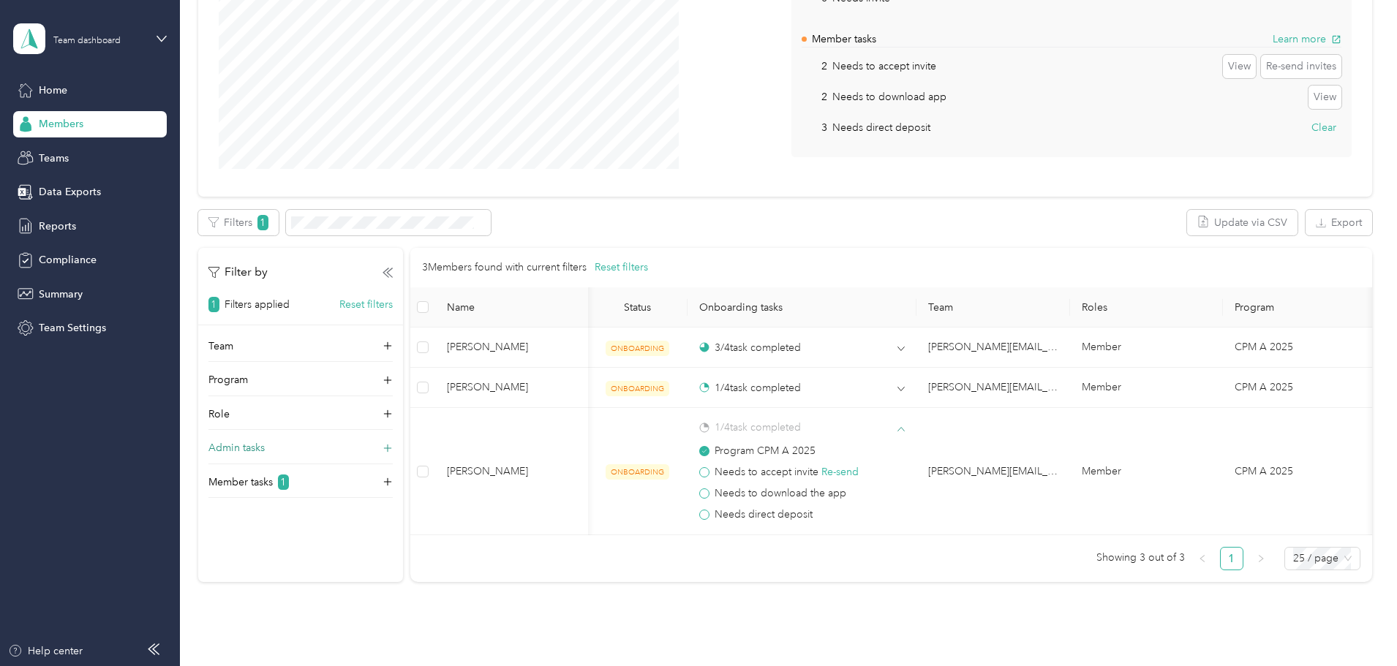
click at [265, 451] on p "Admin tasks" at bounding box center [236, 447] width 56 height 15
click at [272, 520] on label "Needs invite" at bounding box center [245, 516] width 53 height 13
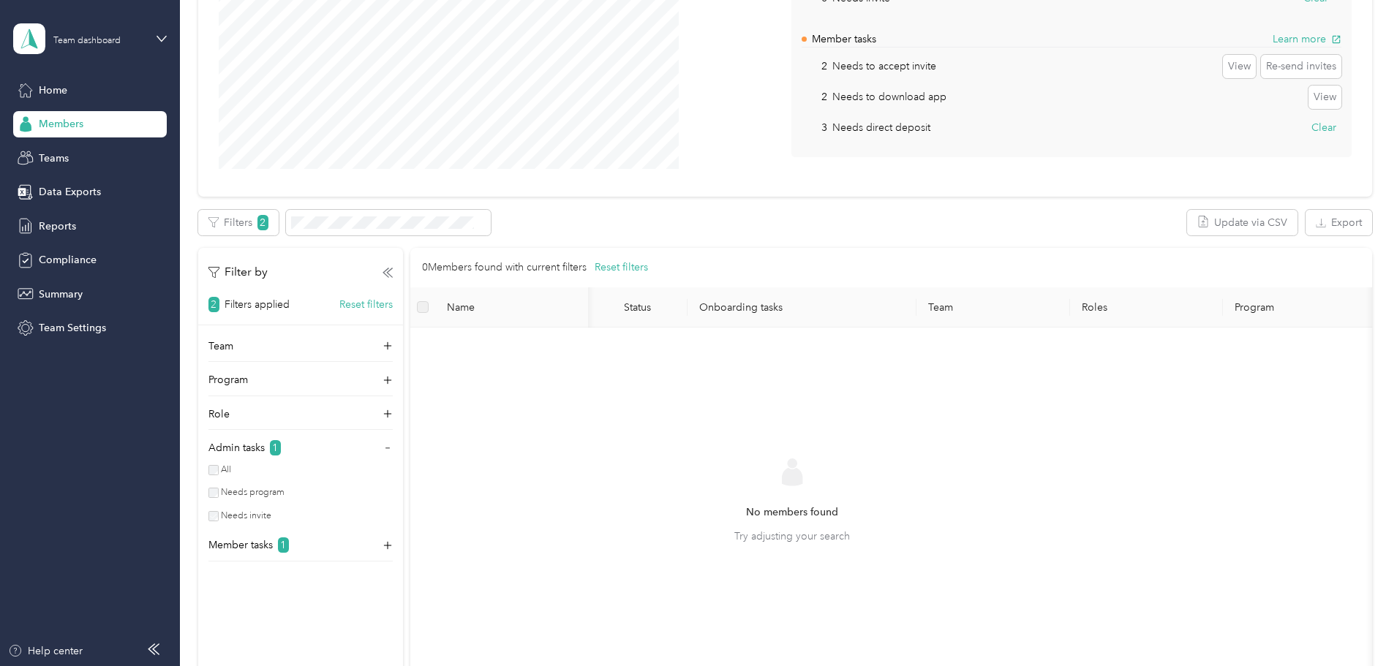
click at [272, 515] on label "Needs invite" at bounding box center [245, 516] width 53 height 13
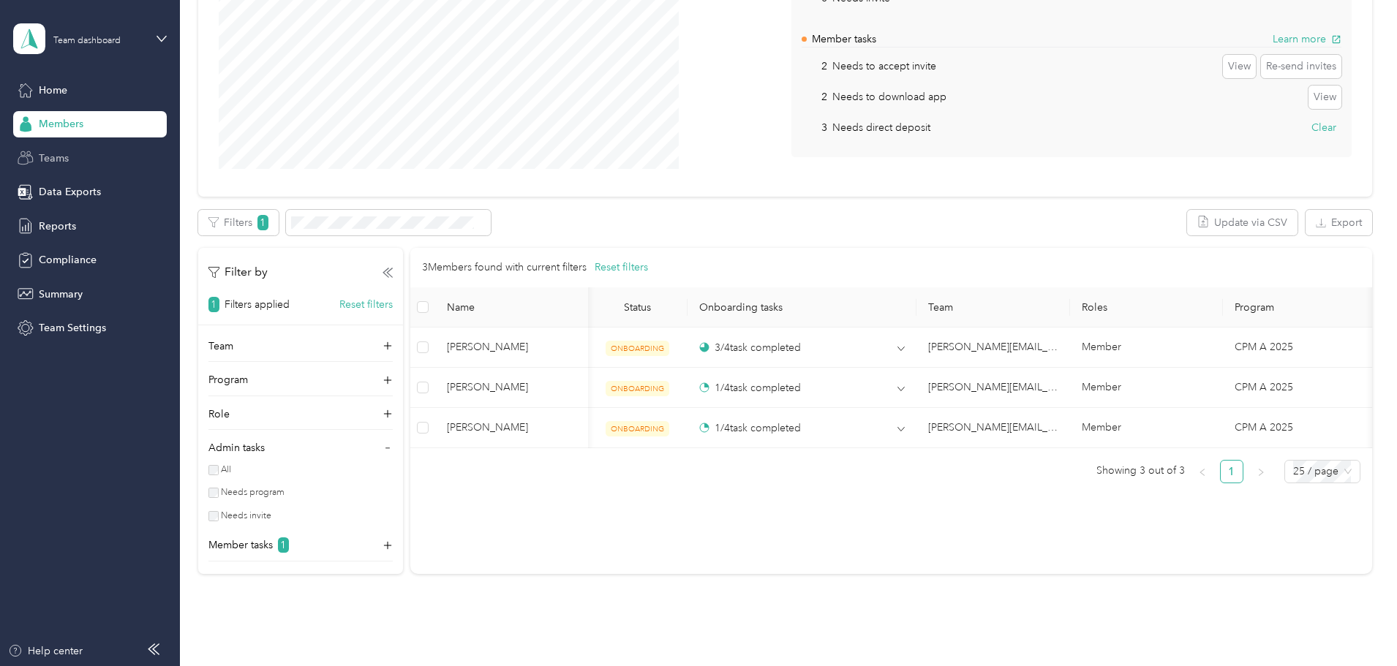
click at [59, 149] on div "Teams" at bounding box center [90, 158] width 154 height 26
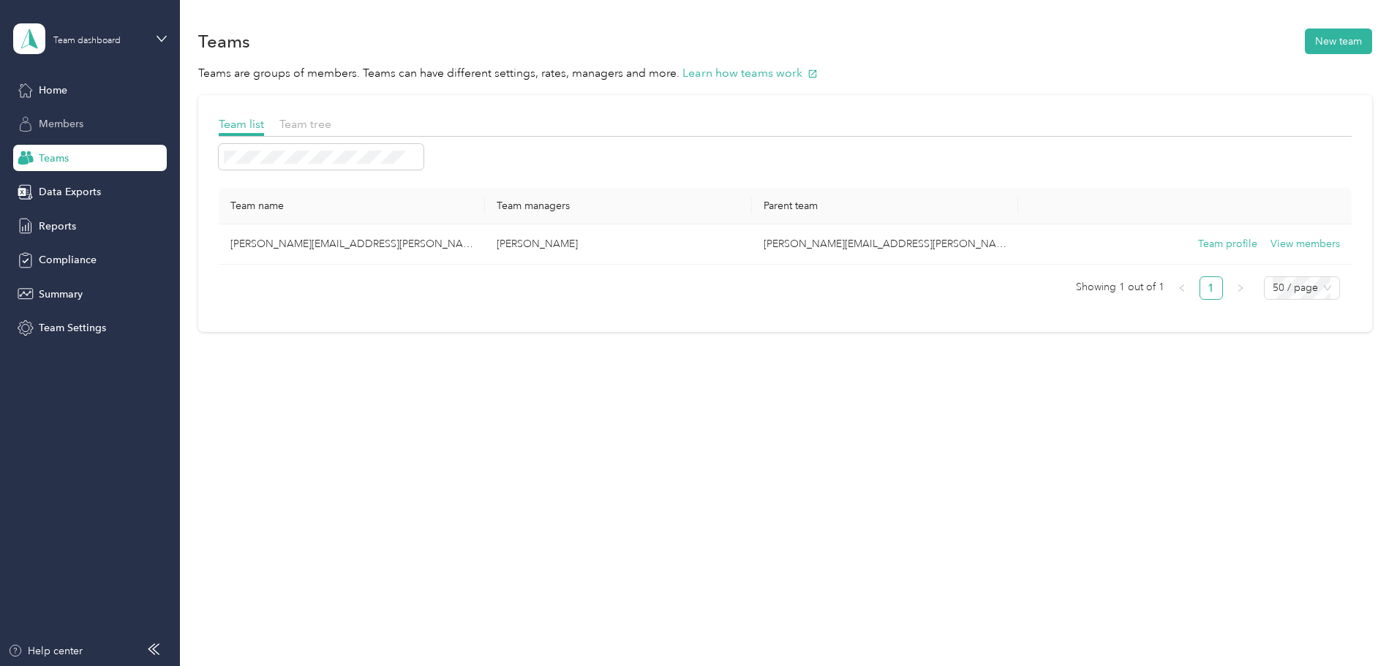
click at [71, 137] on div "Members" at bounding box center [90, 124] width 154 height 26
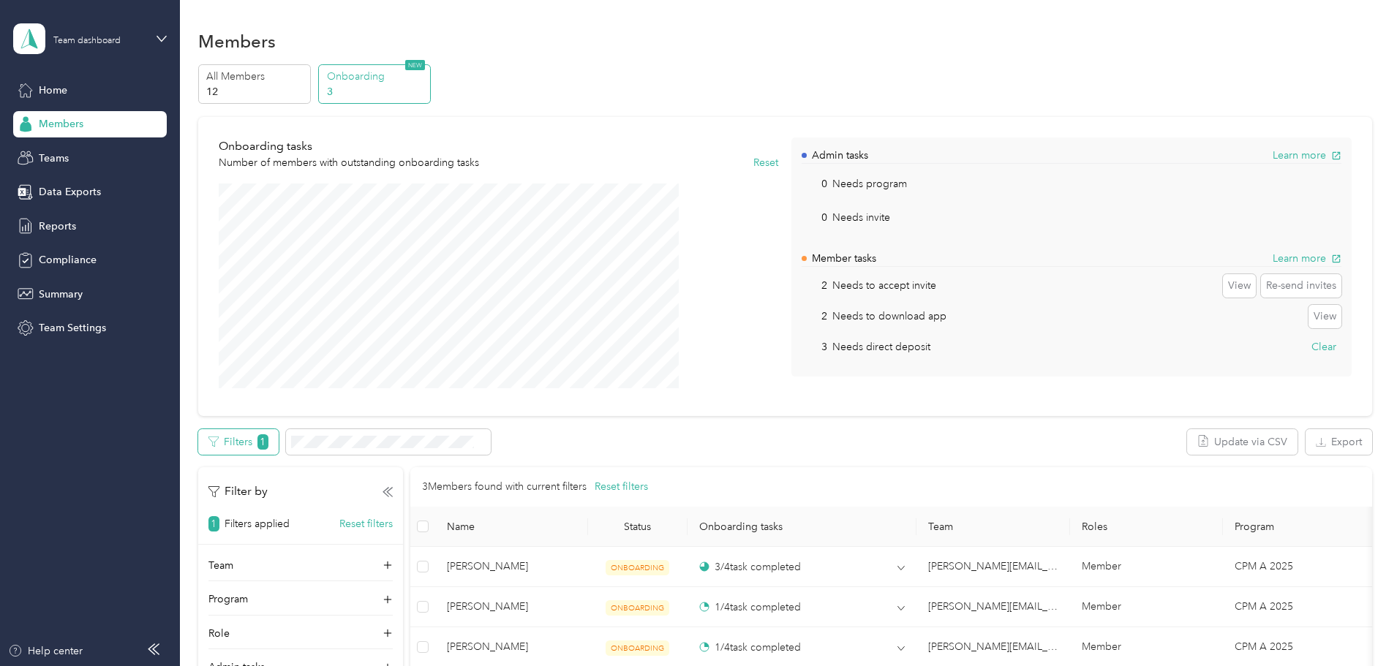
click at [279, 446] on button "Filters 1" at bounding box center [238, 442] width 80 height 26
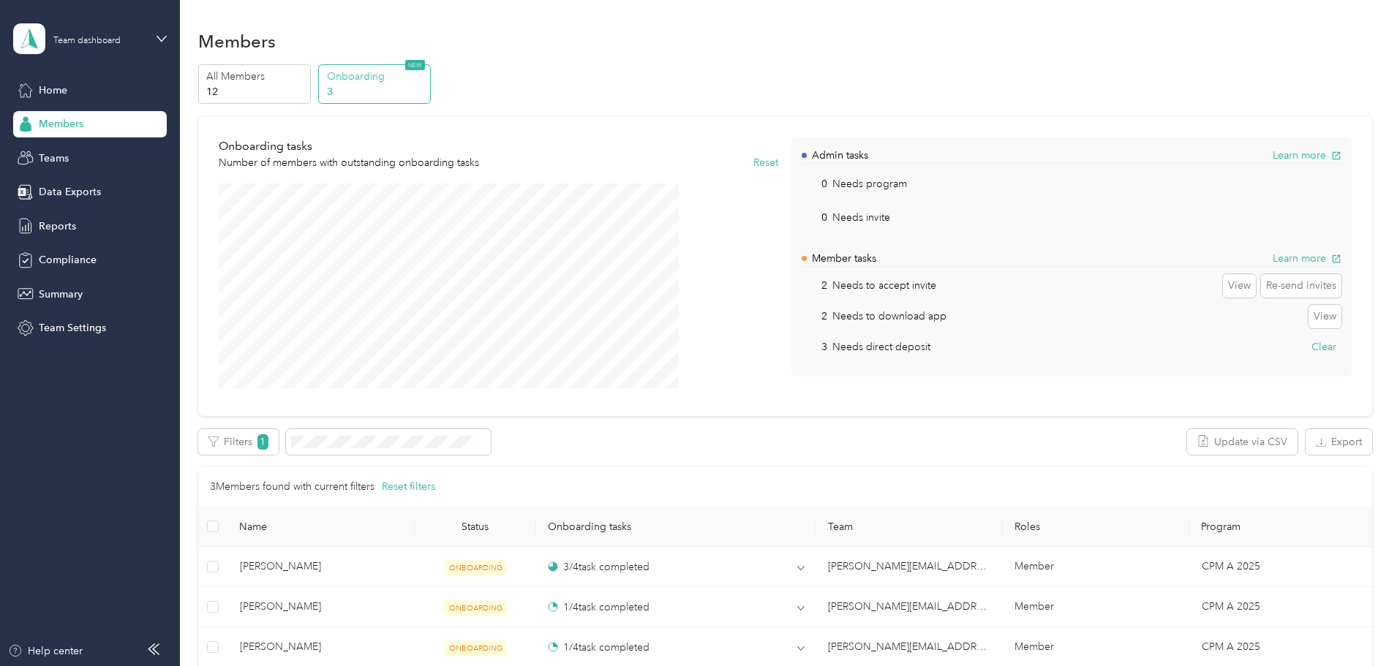
click at [340, 456] on div "Export Selected 0 of 3 members Cancel Filters 1 Update via CSV Export 3 Members…" at bounding box center [785, 572] width 1174 height 286
click at [279, 451] on button "Filters 1" at bounding box center [238, 442] width 80 height 26
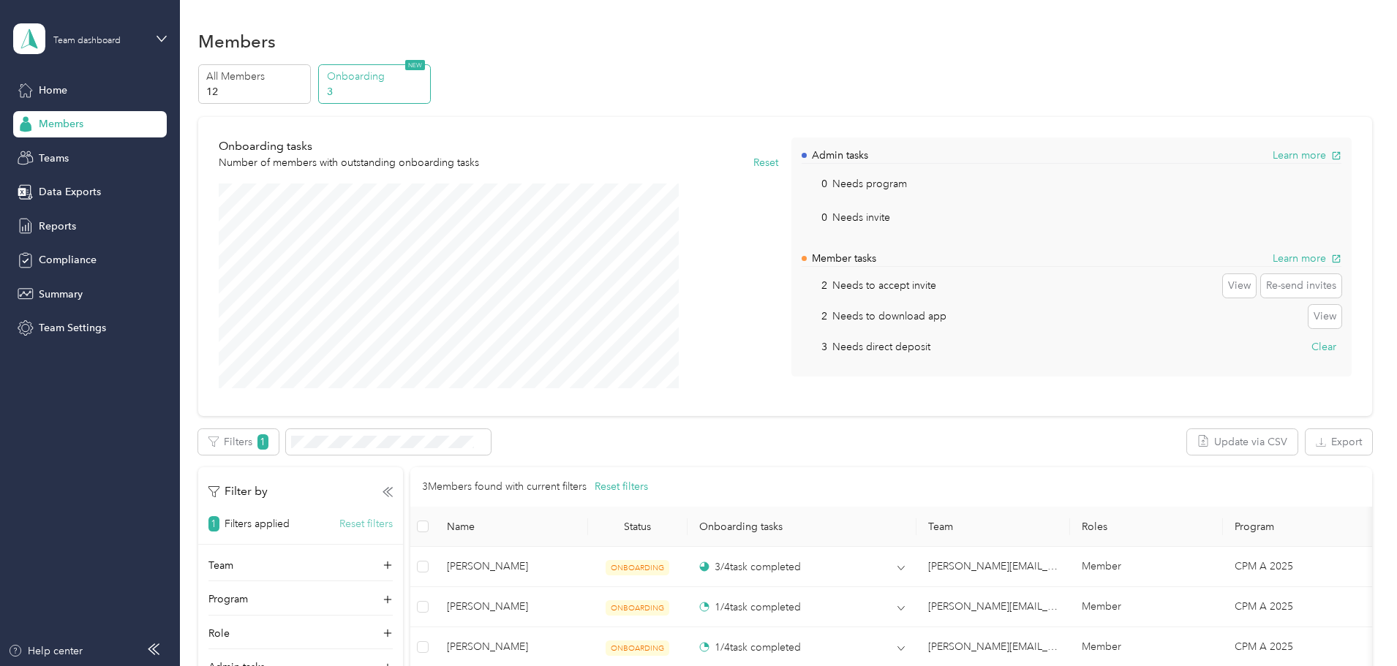
click at [393, 523] on button "Reset filters" at bounding box center [365, 523] width 53 height 15
click at [355, 61] on section "Members All Members 12 Onboarding 3 NEW Onboarding tasks Number of members with…" at bounding box center [785, 412] width 1174 height 773
click at [306, 82] on p "All Members" at bounding box center [255, 76] width 99 height 15
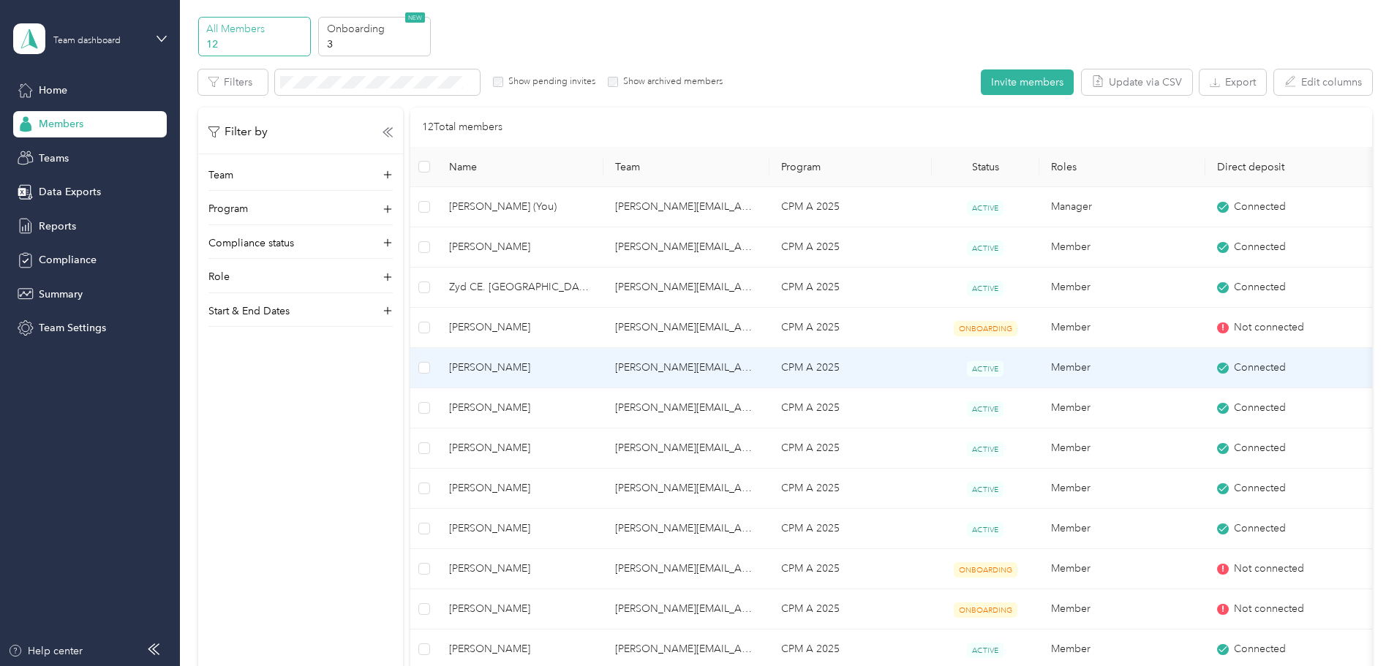
scroll to position [73, 0]
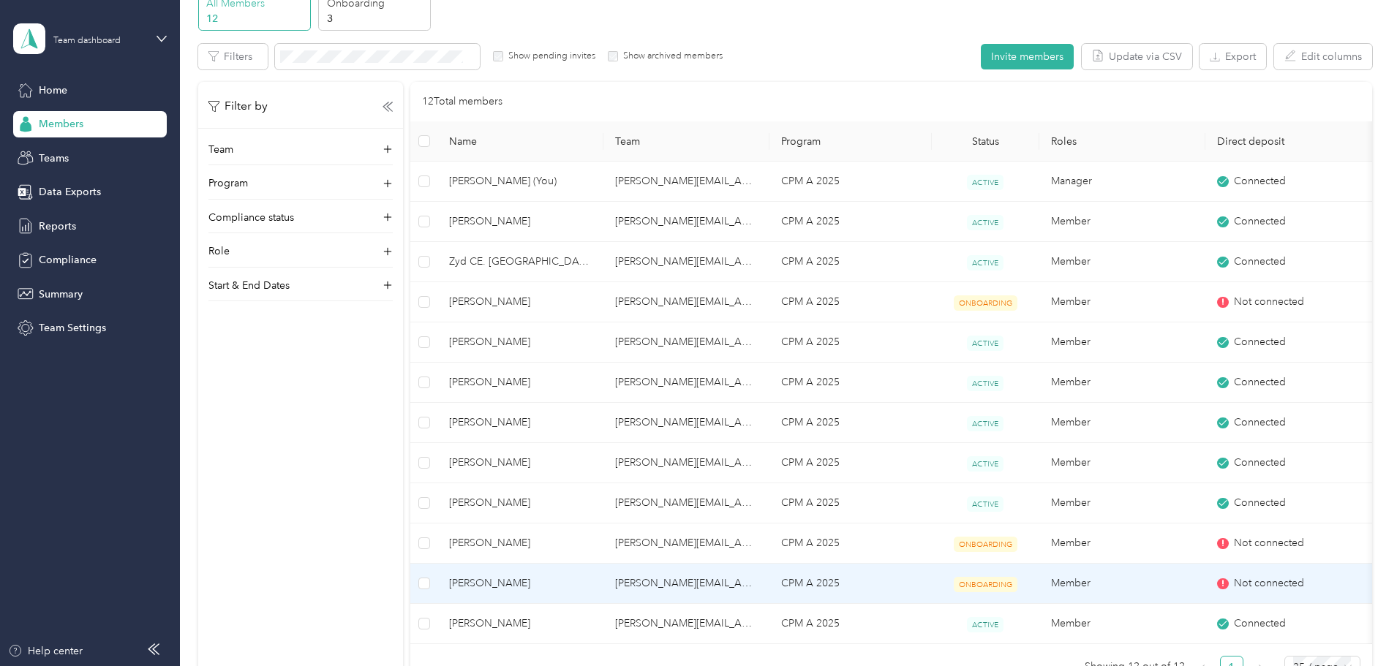
click at [1227, 585] on icon at bounding box center [1223, 583] width 9 height 9
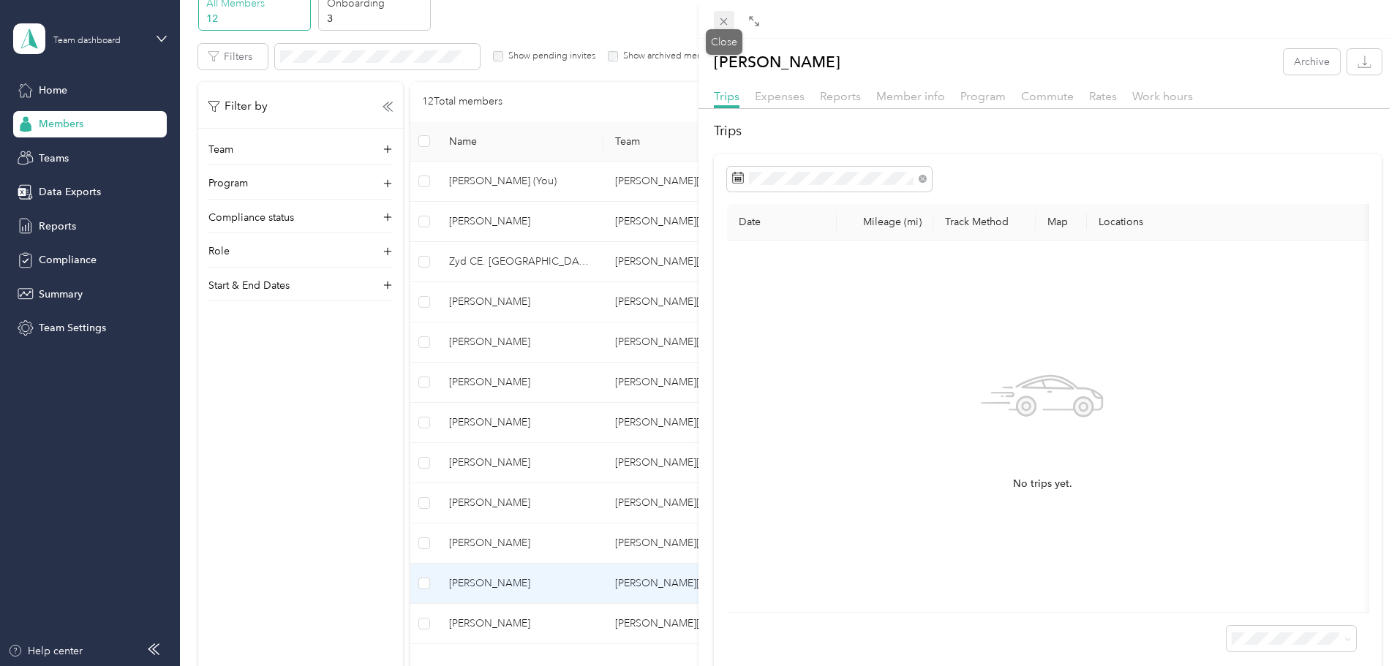
click at [731, 14] on span at bounding box center [724, 21] width 20 height 20
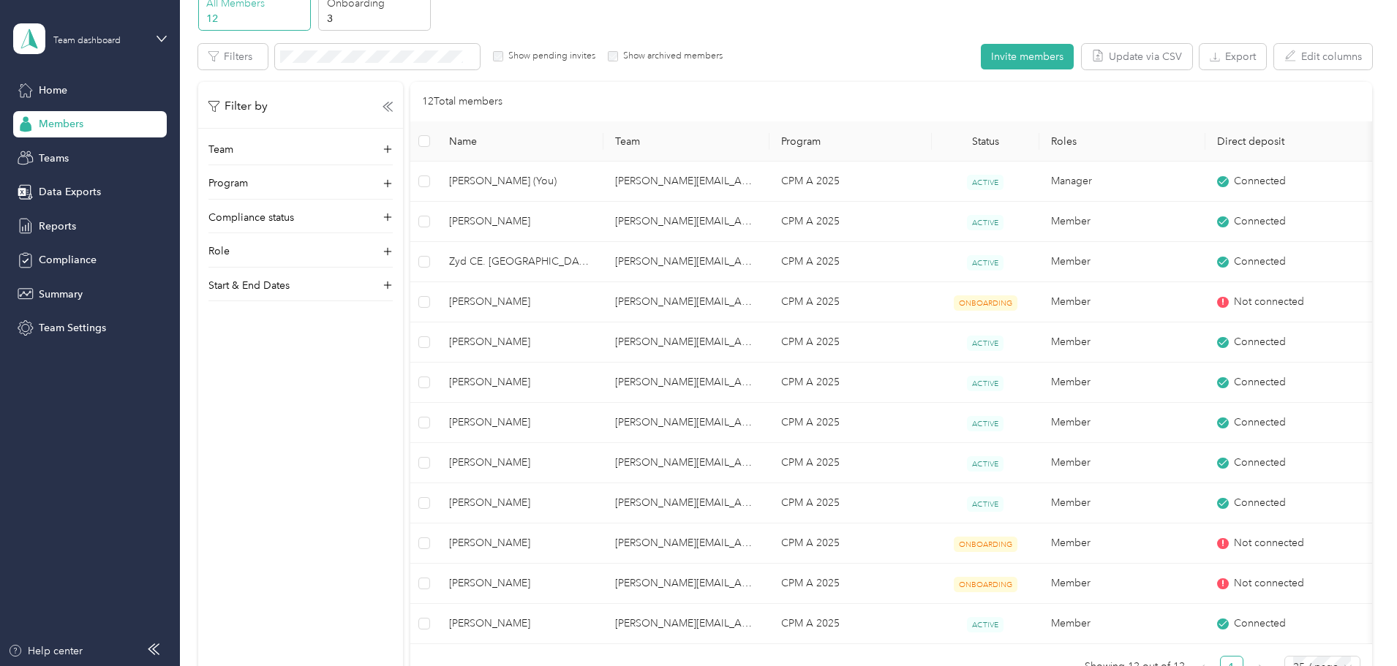
click at [235, 399] on div "All Members 12 Onboarding 3 NEW Edit role Edit team Export Selected 0 of 12 mem…" at bounding box center [785, 347] width 1174 height 713
click at [85, 86] on div "Home" at bounding box center [90, 90] width 154 height 26
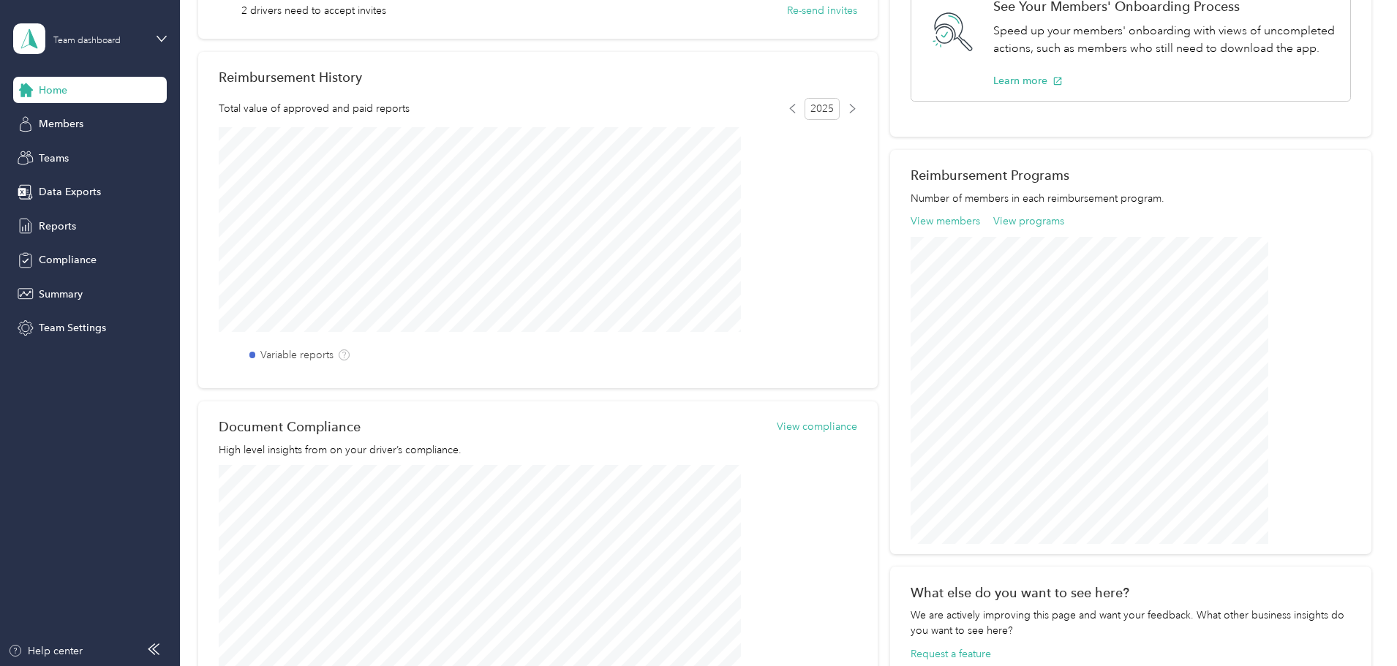
scroll to position [487, 0]
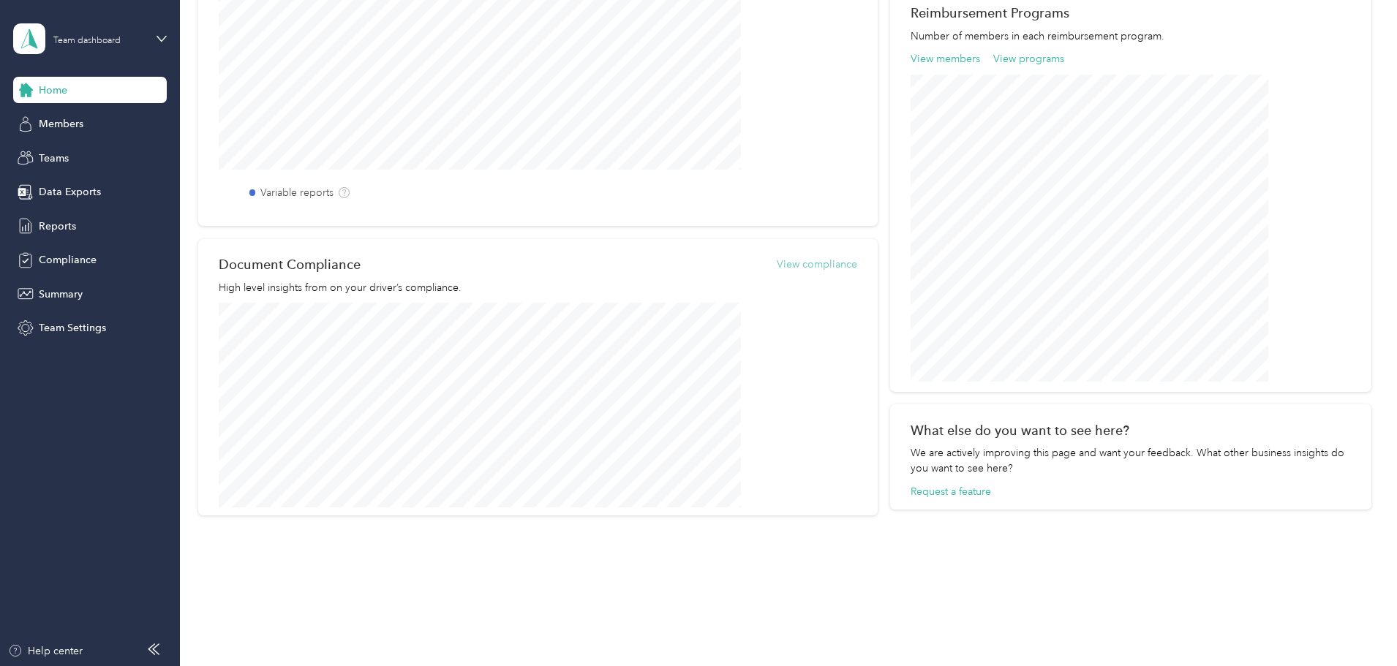
click at [829, 261] on button "View compliance" at bounding box center [817, 264] width 80 height 15
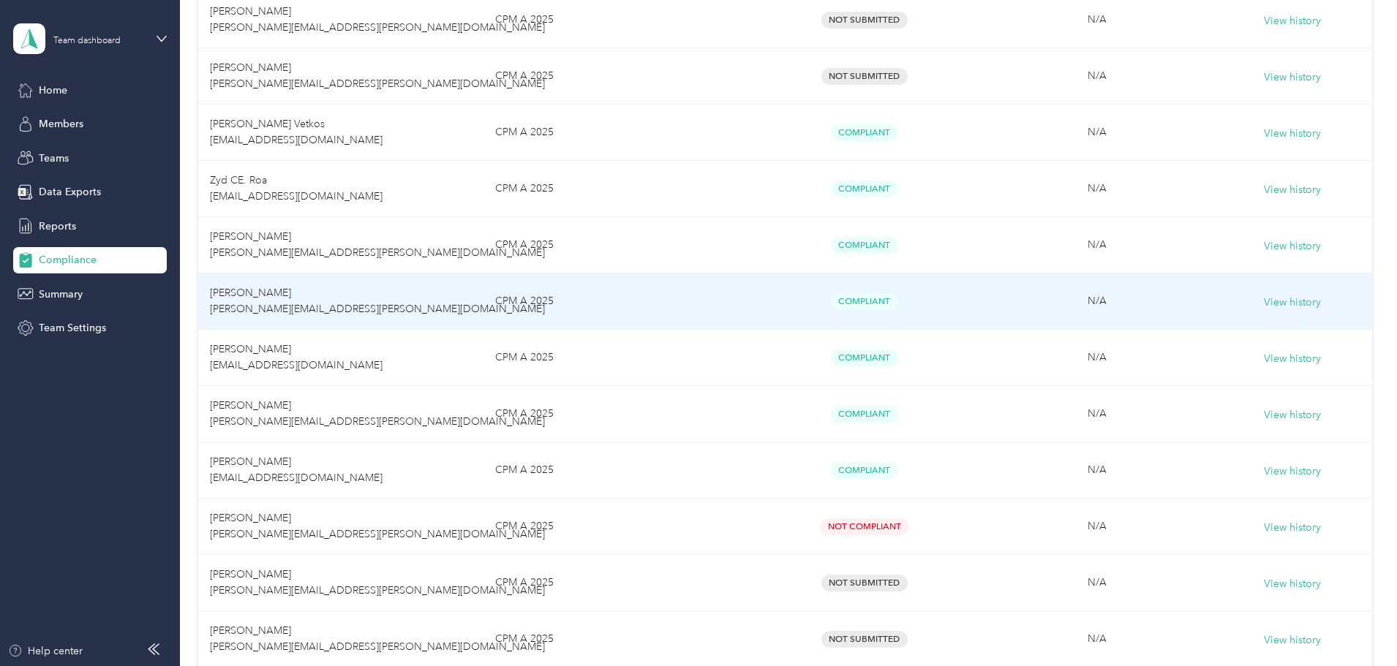
scroll to position [460, 0]
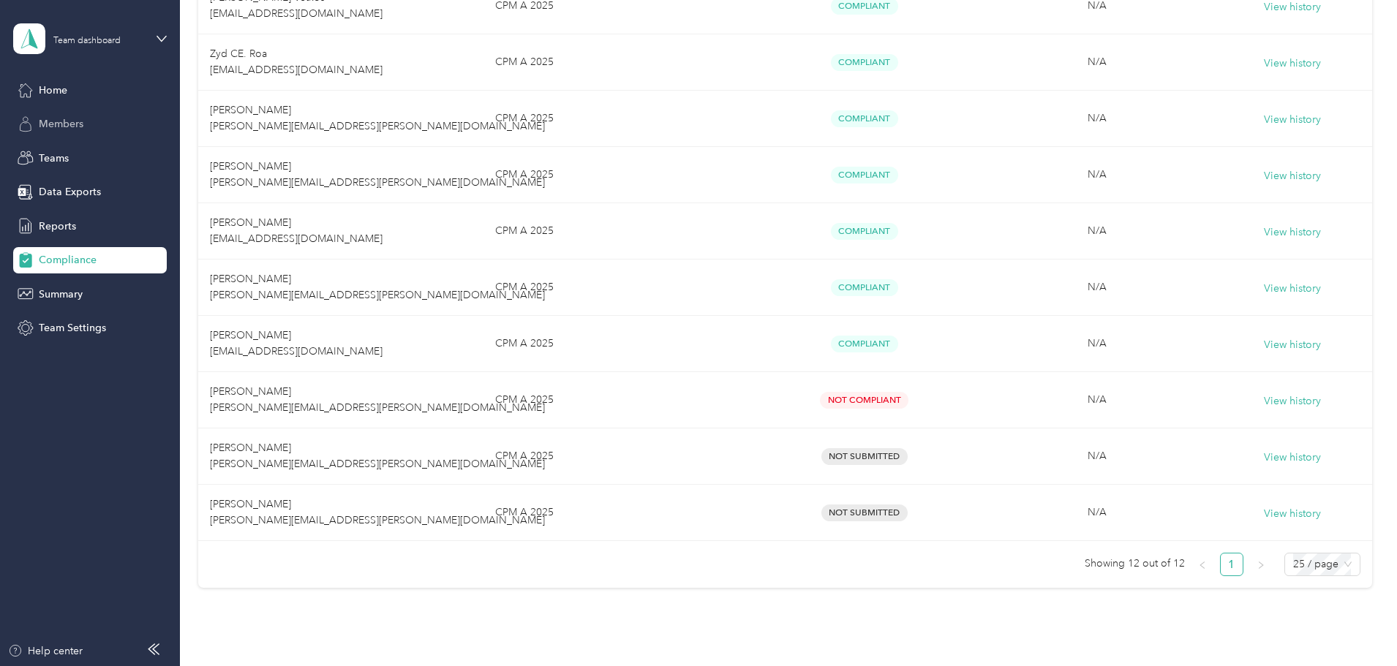
click at [86, 119] on div "Members" at bounding box center [90, 124] width 154 height 26
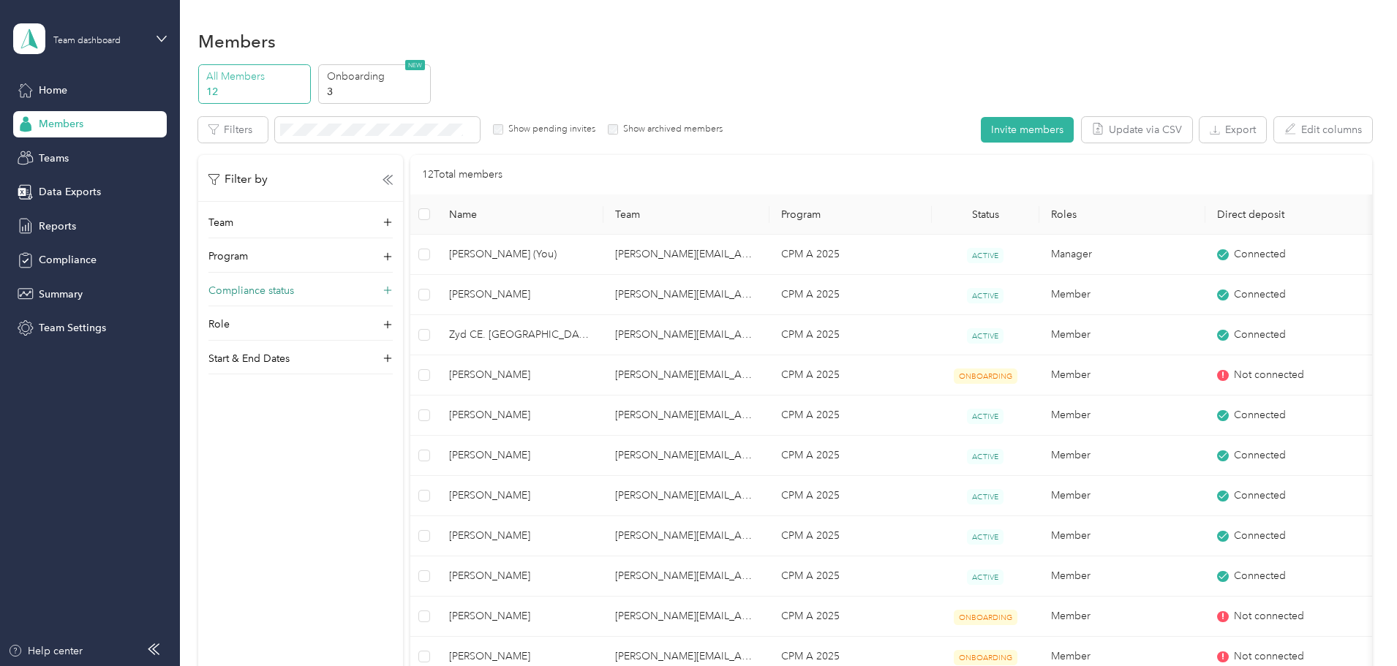
click at [393, 296] on div "Compliance status" at bounding box center [300, 294] width 184 height 23
click at [377, 411] on span "Not compliant" at bounding box center [349, 410] width 66 height 12
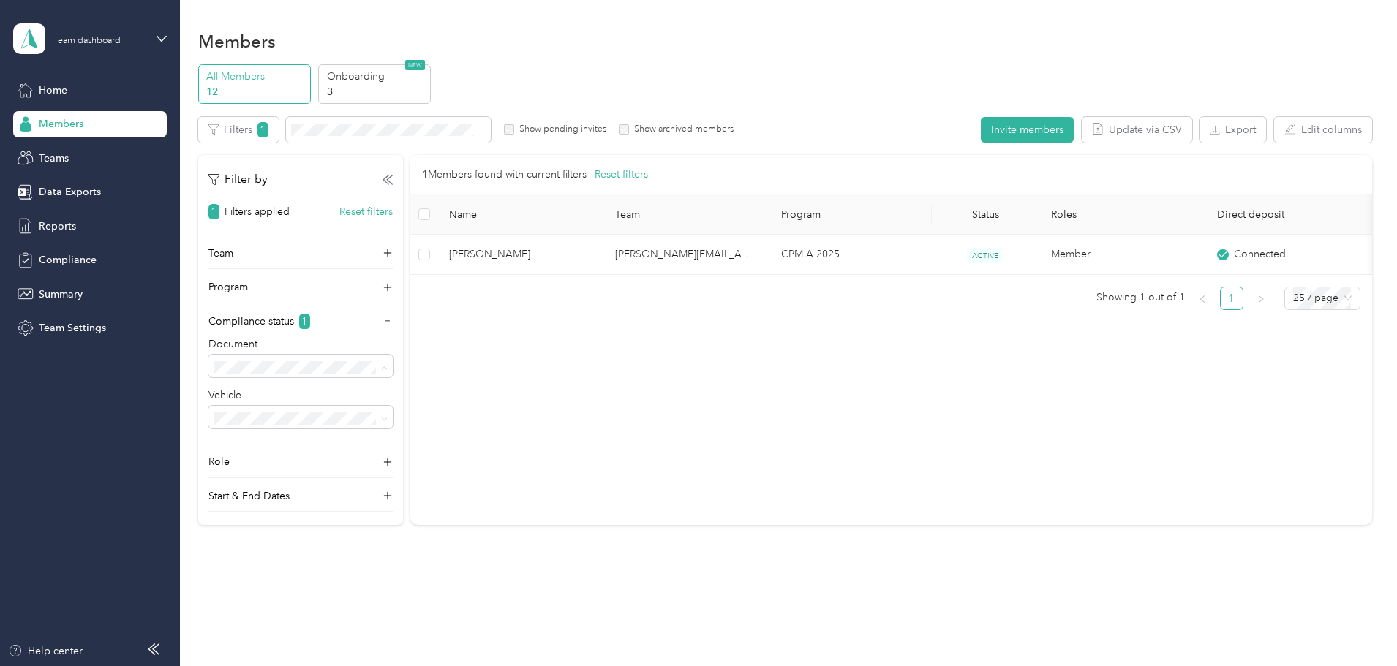
click at [386, 390] on div "All statuses" at bounding box center [398, 391] width 164 height 15
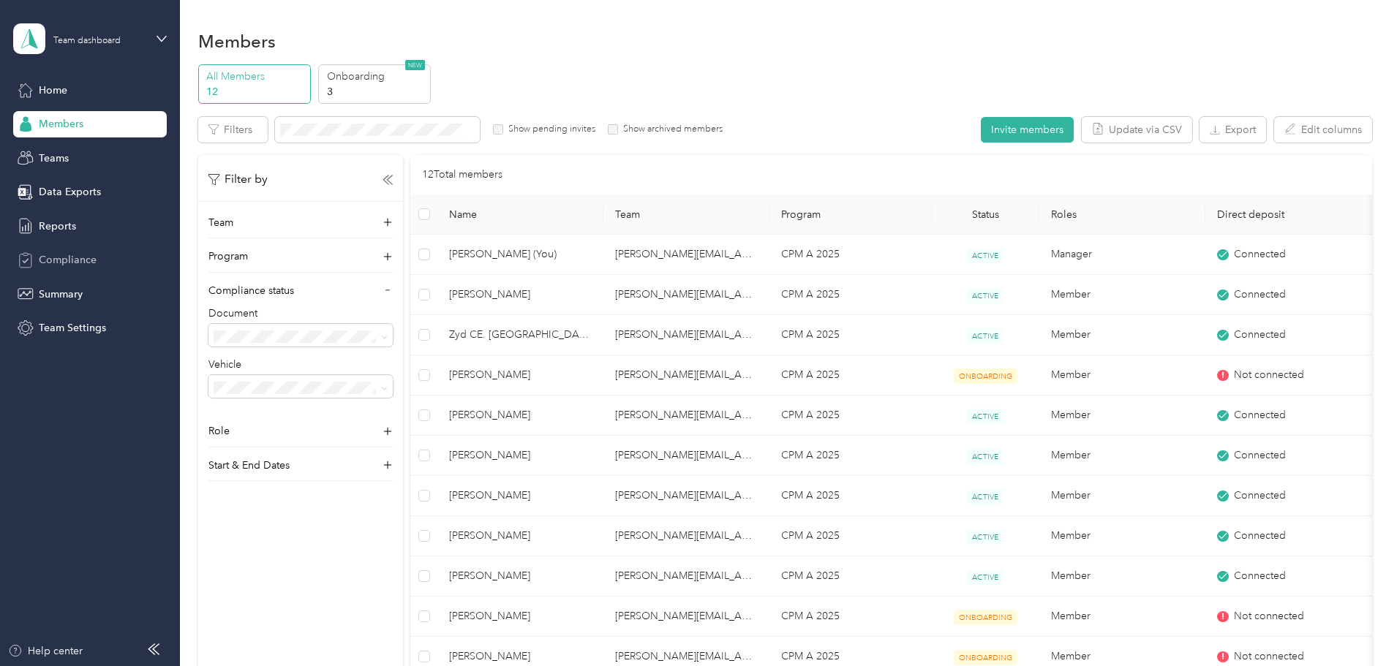
click at [67, 269] on div "Compliance" at bounding box center [90, 260] width 154 height 26
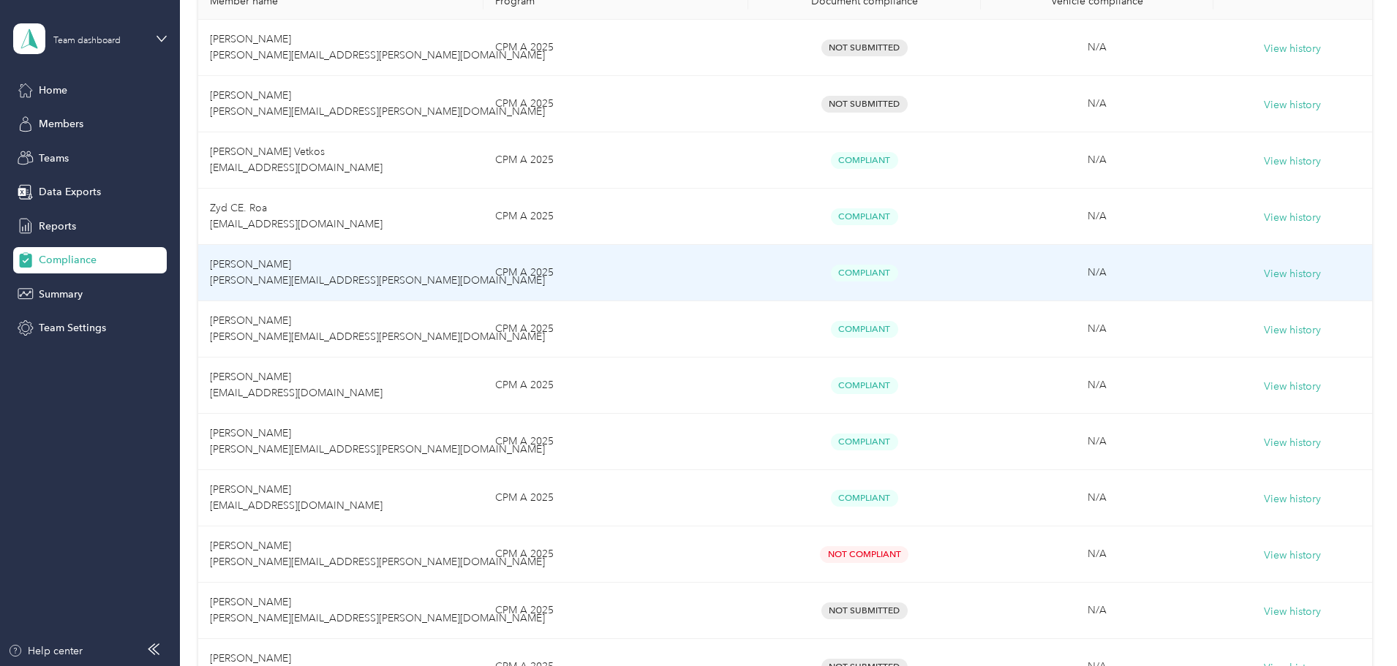
scroll to position [439, 0]
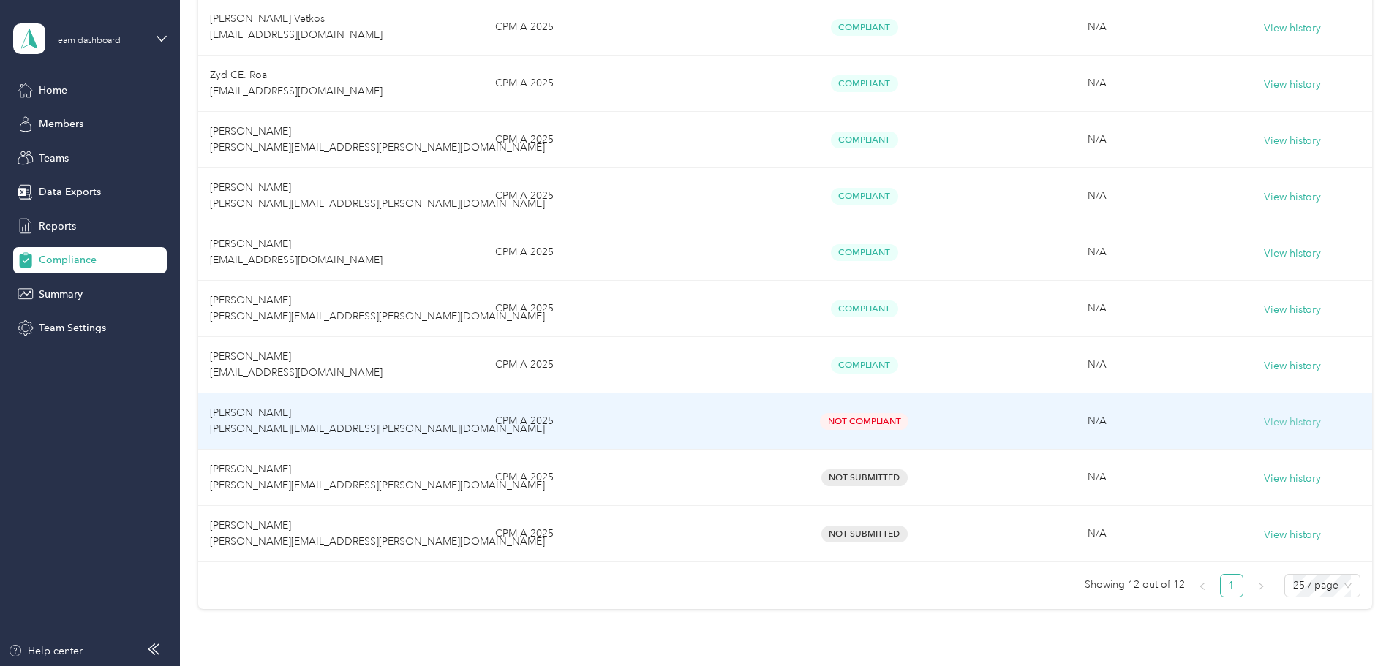
click at [1264, 418] on button "View history" at bounding box center [1292, 423] width 57 height 16
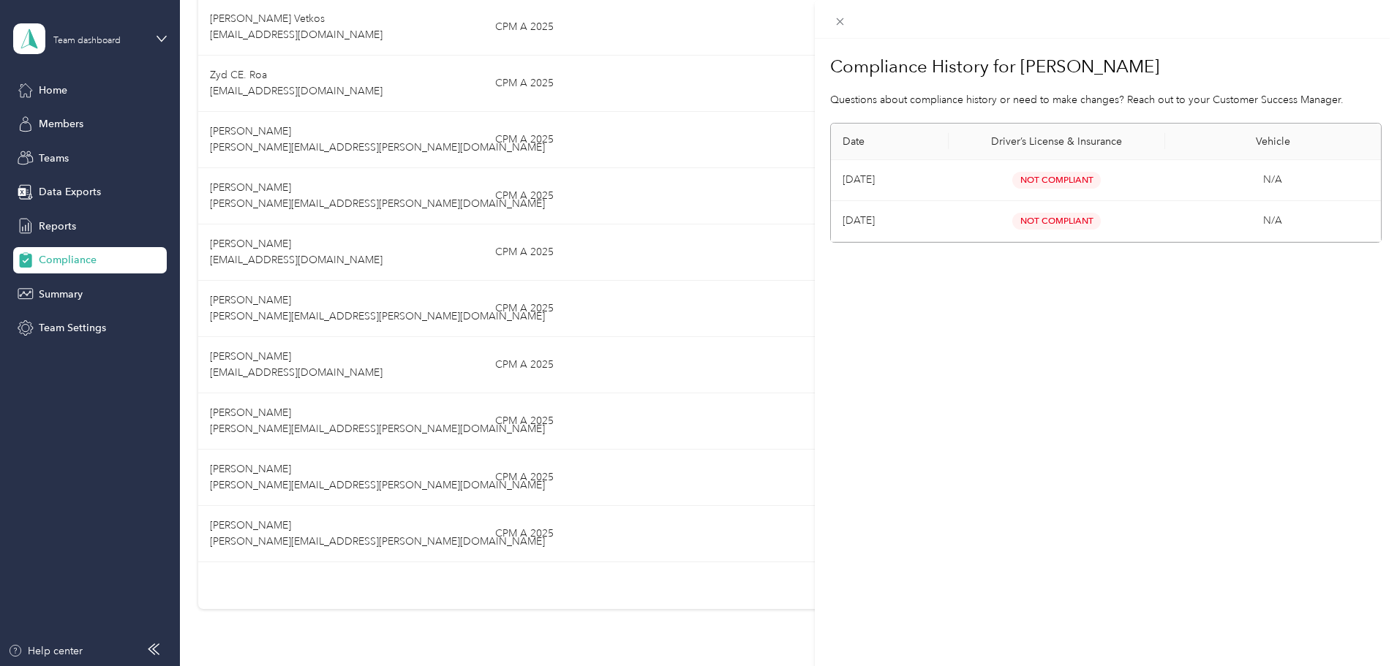
click at [636, 640] on div "Compliance History for [PERSON_NAME] Questions about compliance history or need…" at bounding box center [698, 333] width 1397 height 666
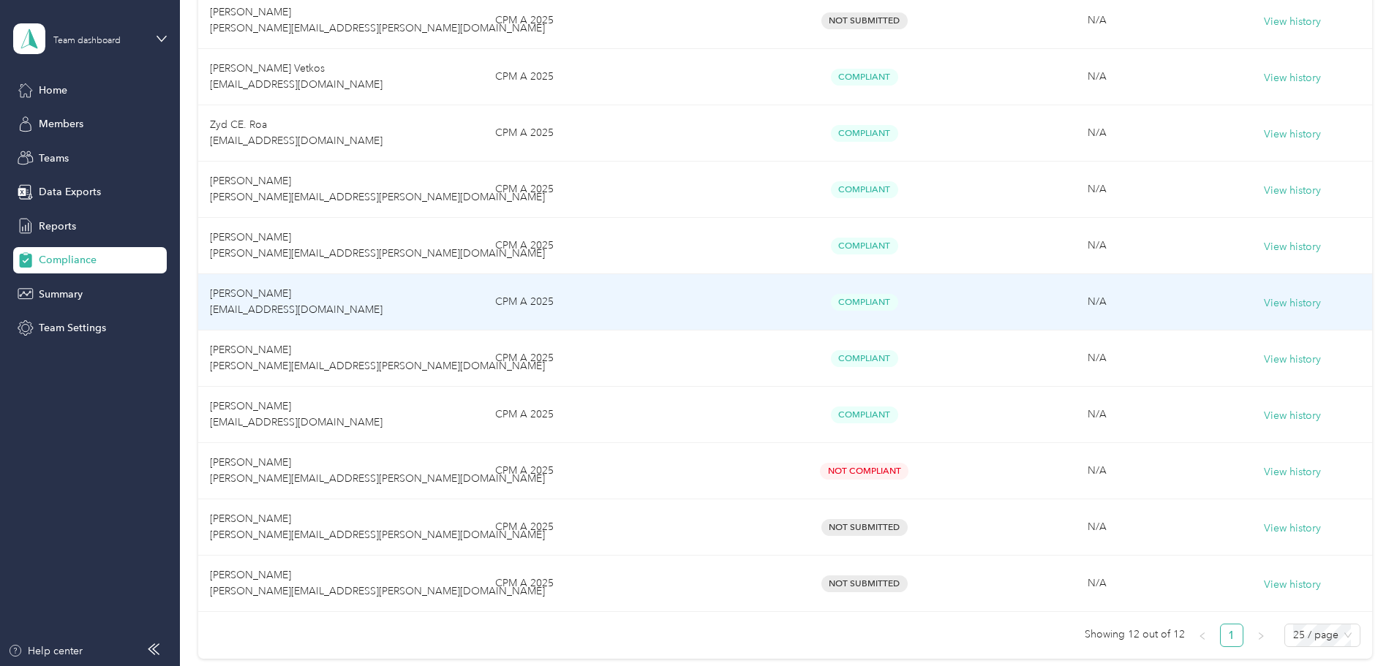
scroll to position [460, 0]
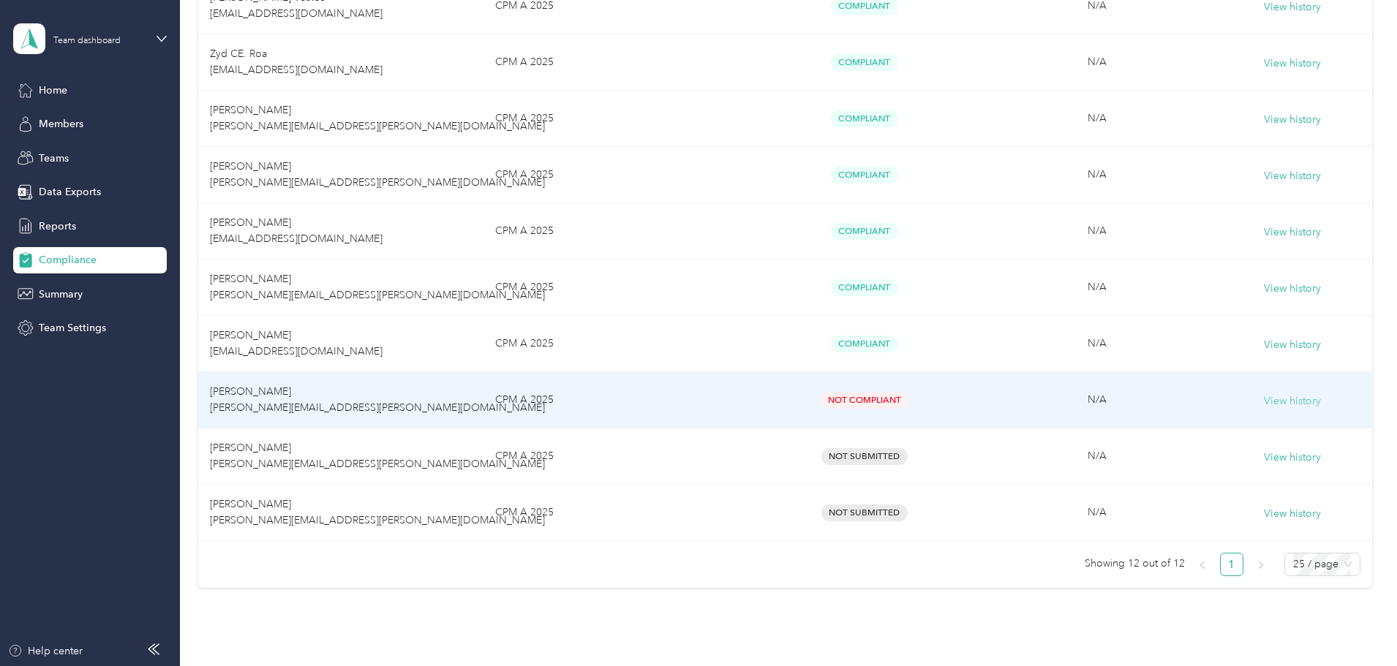
click at [1264, 395] on button "View history" at bounding box center [1292, 402] width 57 height 16
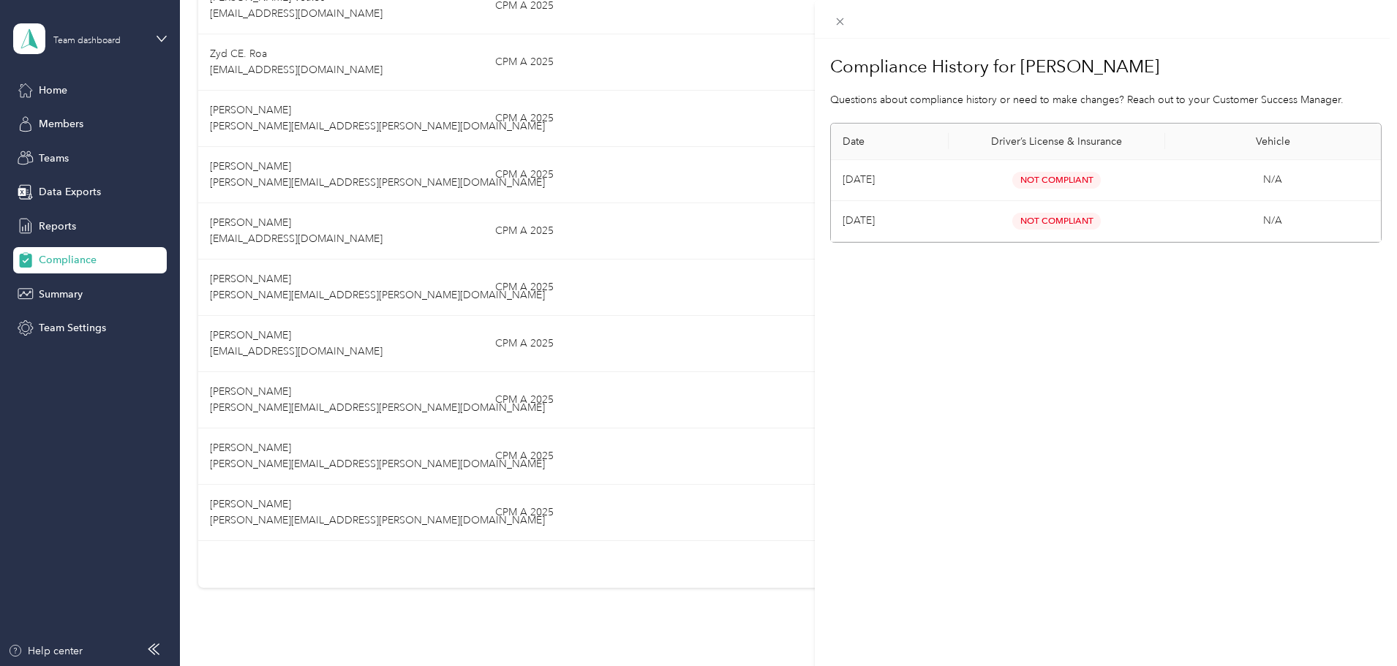
click at [1070, 177] on span "Not Compliant" at bounding box center [1056, 180] width 89 height 17
click at [1064, 207] on td "Not Compliant" at bounding box center [1057, 221] width 216 height 41
click at [685, 626] on div "Compliance History for [PERSON_NAME] Questions about compliance history or need…" at bounding box center [698, 333] width 1397 height 666
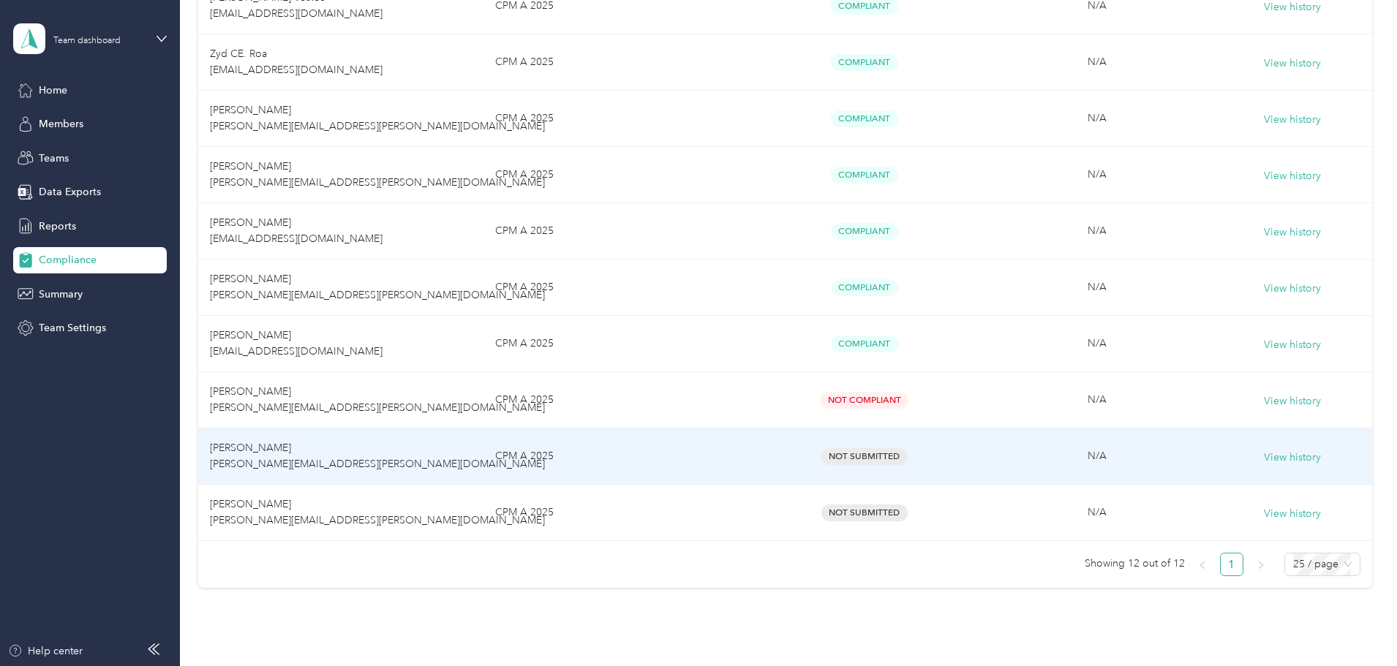
click at [862, 448] on span "Not Submitted" at bounding box center [864, 456] width 86 height 17
click at [1264, 454] on button "View history" at bounding box center [1292, 458] width 57 height 16
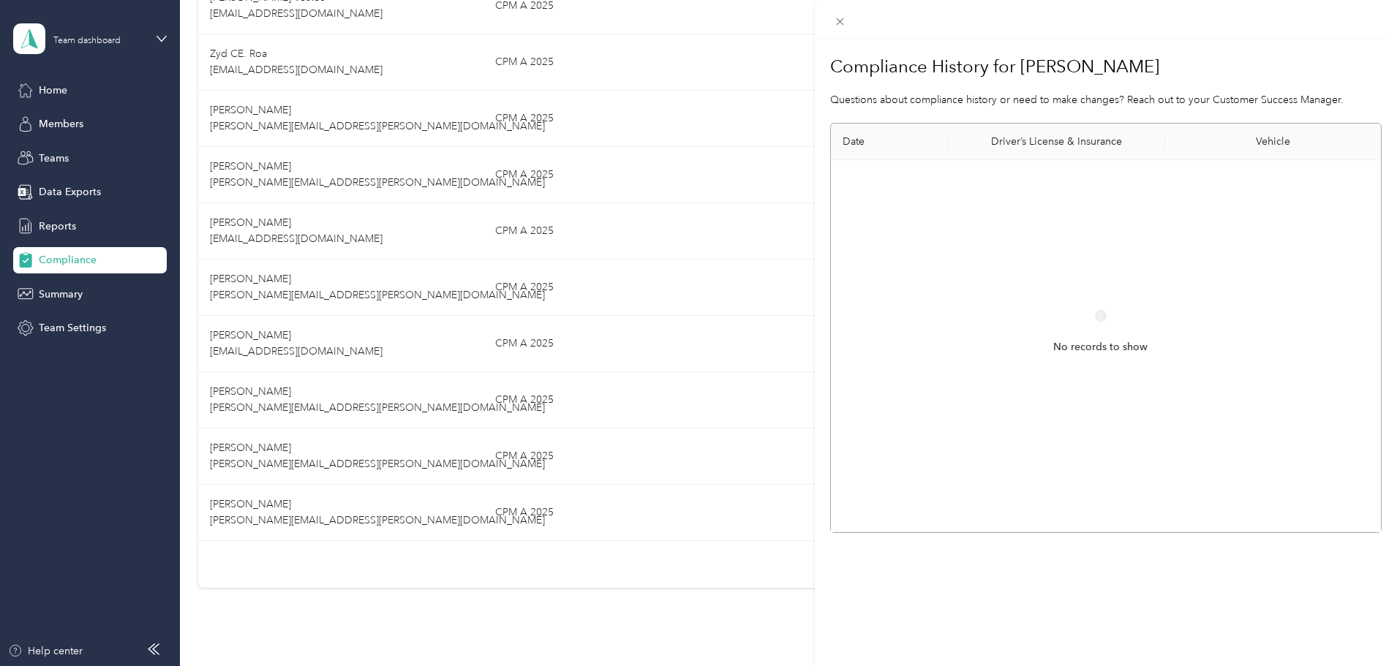
click at [988, 636] on div "Compliance History for [PERSON_NAME] Questions about compliance history or need…" at bounding box center [1106, 372] width 582 height 666
click at [838, 27] on icon at bounding box center [840, 21] width 12 height 12
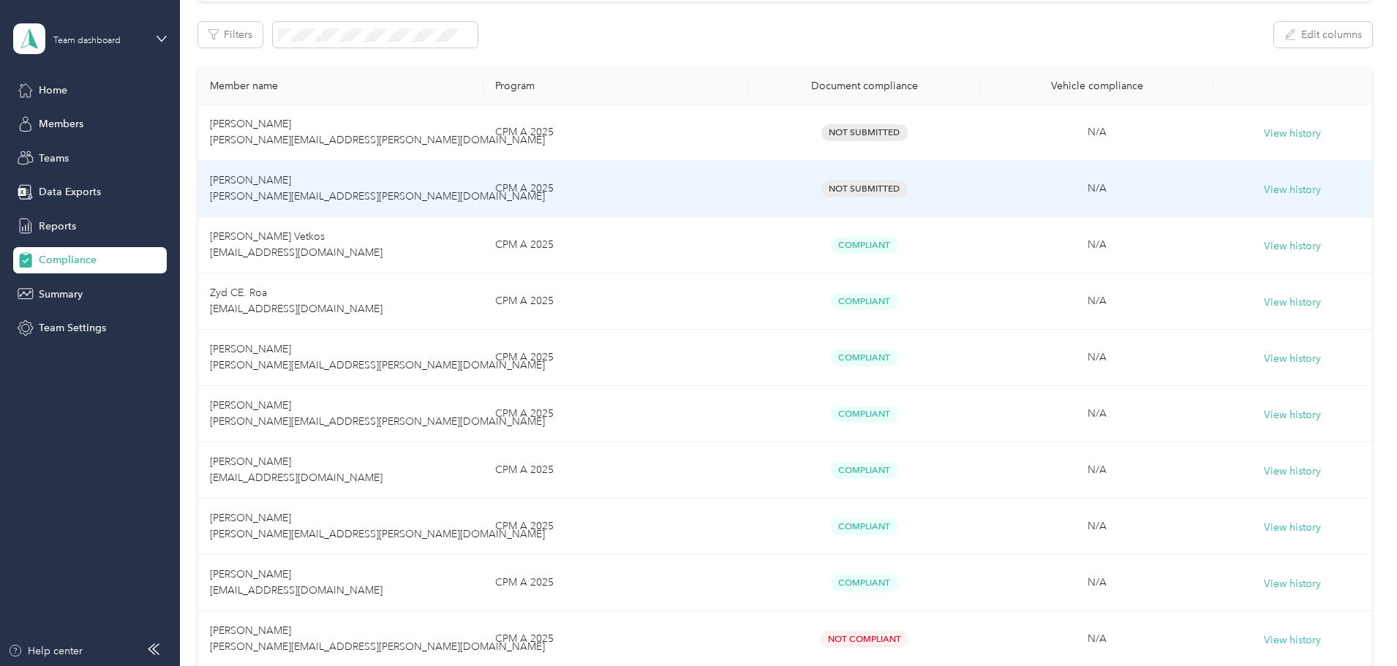
scroll to position [0, 0]
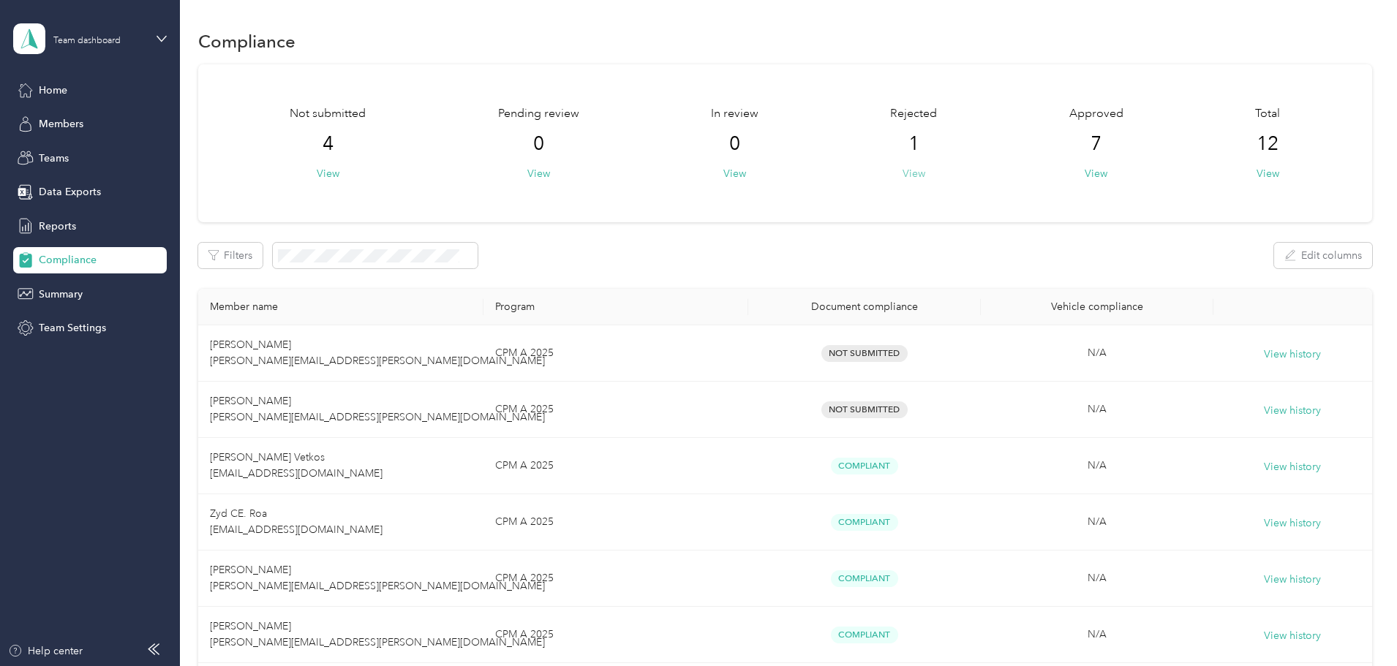
click at [903, 181] on button "View" at bounding box center [914, 173] width 23 height 15
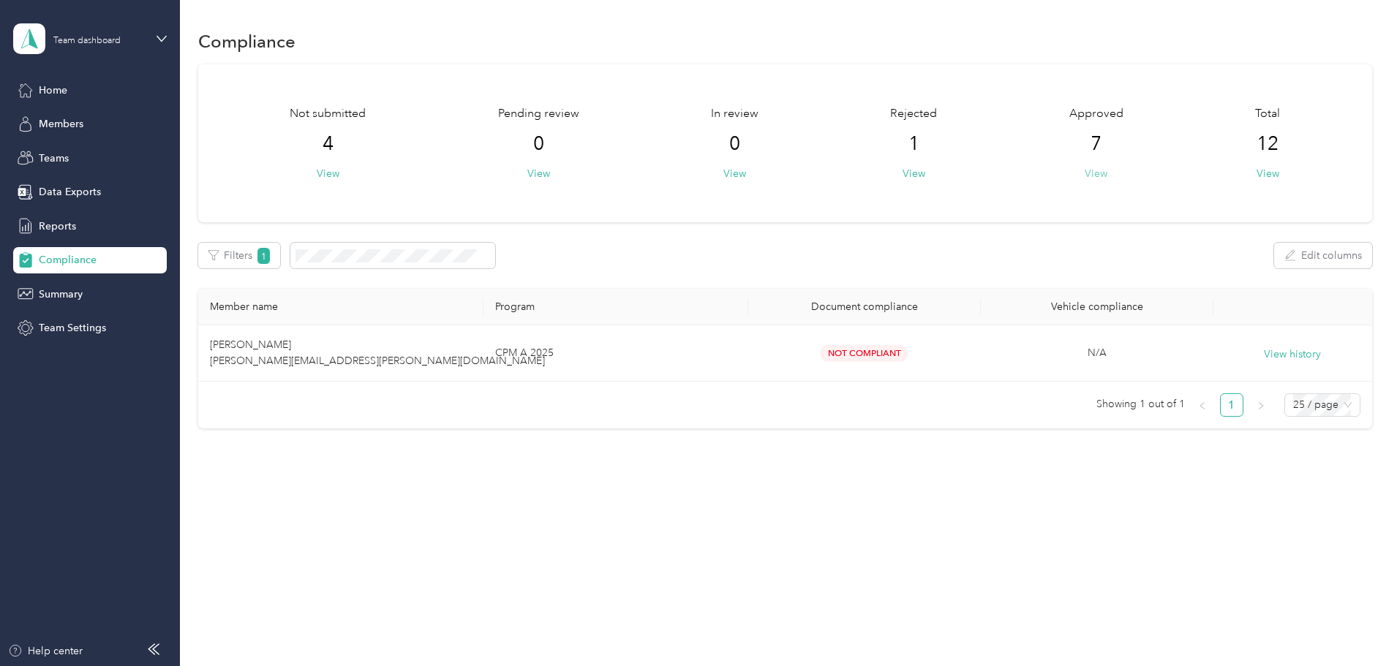
click at [1085, 178] on button "View" at bounding box center [1096, 173] width 23 height 15
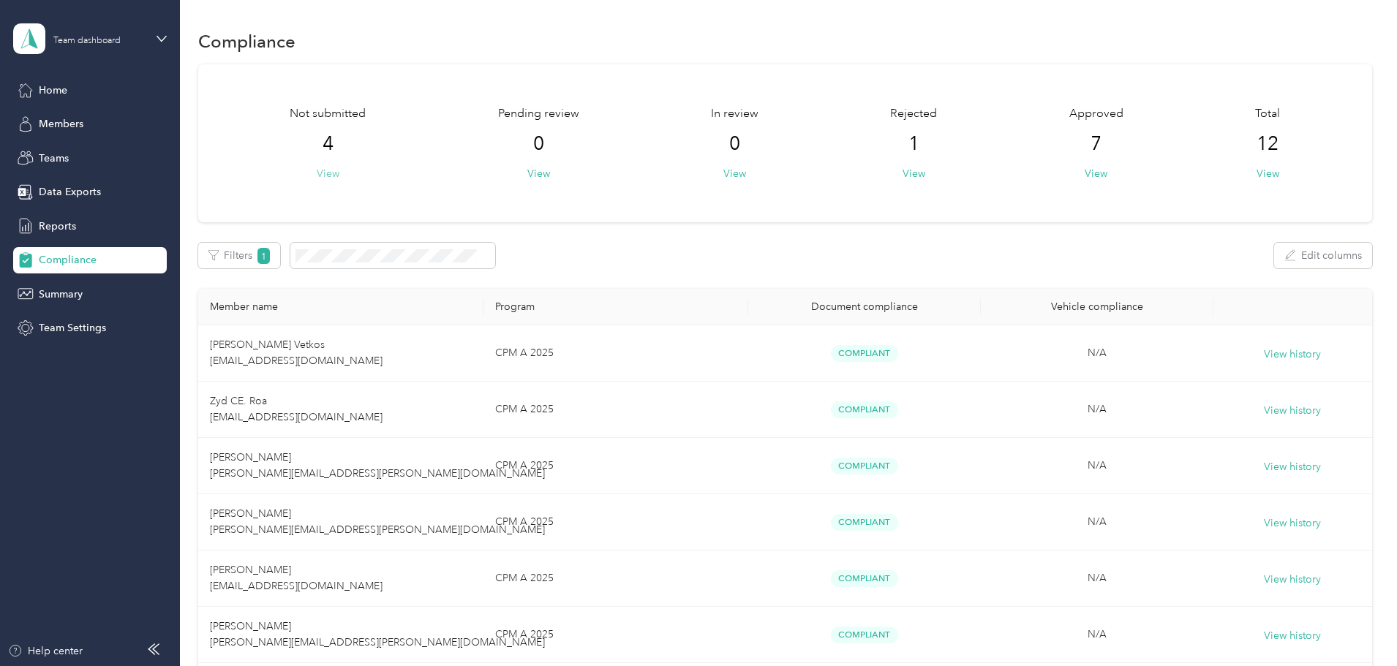
click at [339, 175] on button "View" at bounding box center [328, 173] width 23 height 15
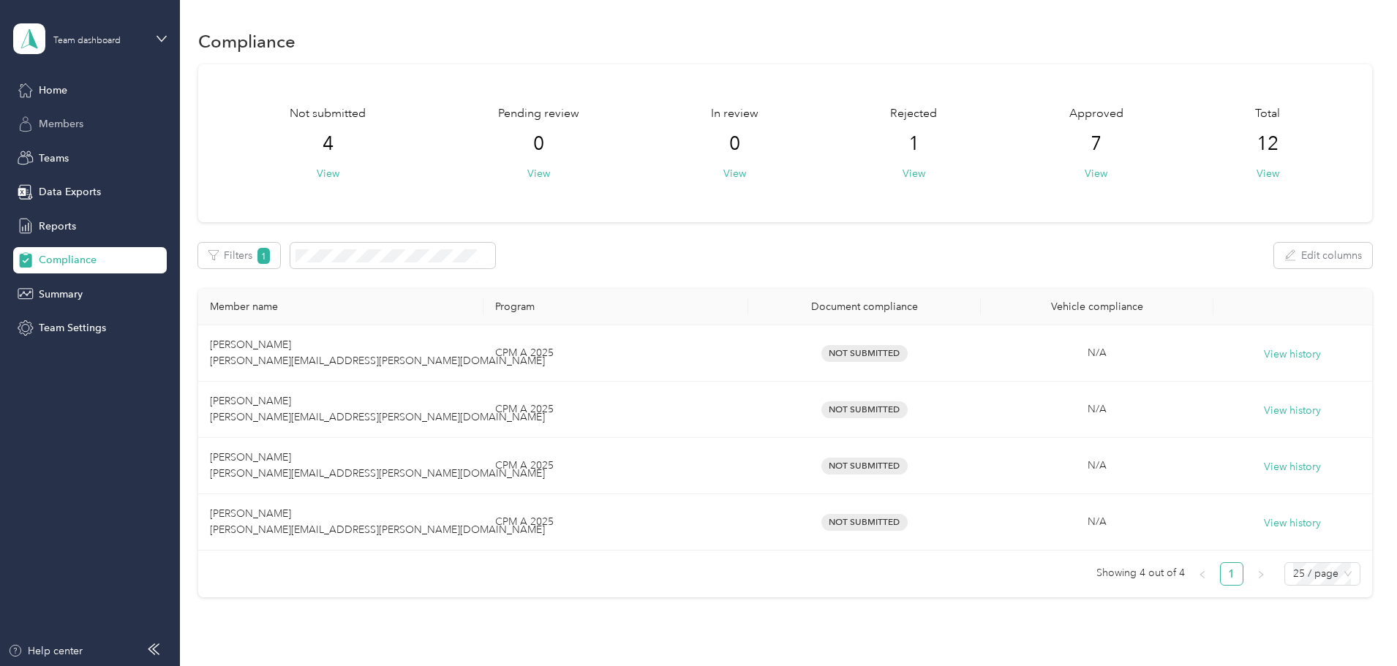
click at [78, 120] on span "Members" at bounding box center [61, 123] width 45 height 15
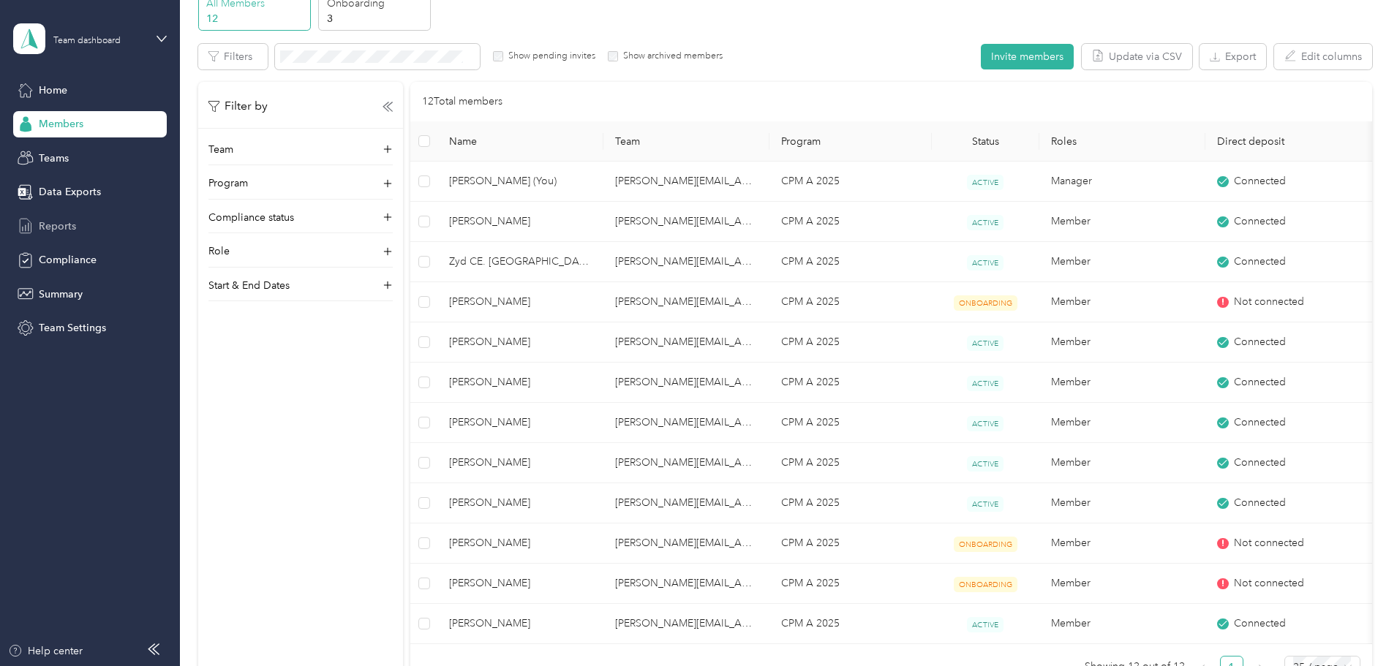
click at [69, 222] on span "Reports" at bounding box center [57, 226] width 37 height 15
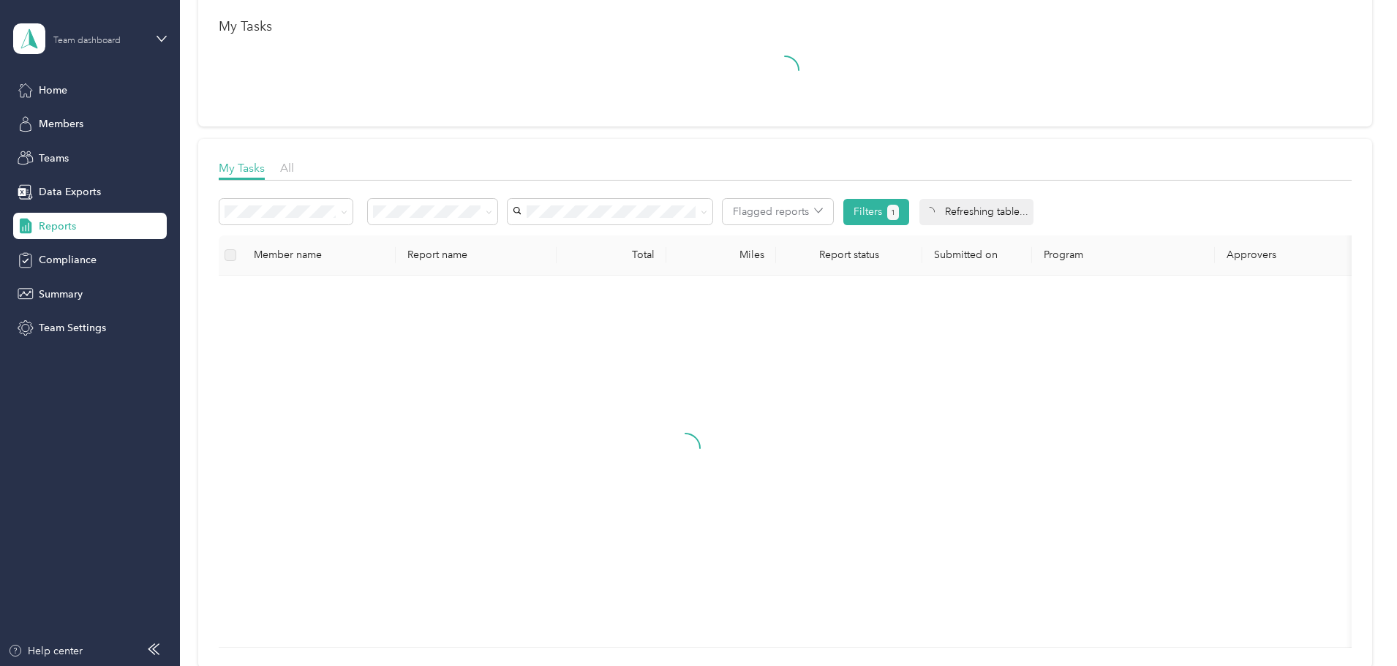
click at [129, 33] on div "Team dashboard" at bounding box center [79, 38] width 132 height 31
click at [94, 153] on div "Personal dashboard" at bounding box center [72, 153] width 92 height 15
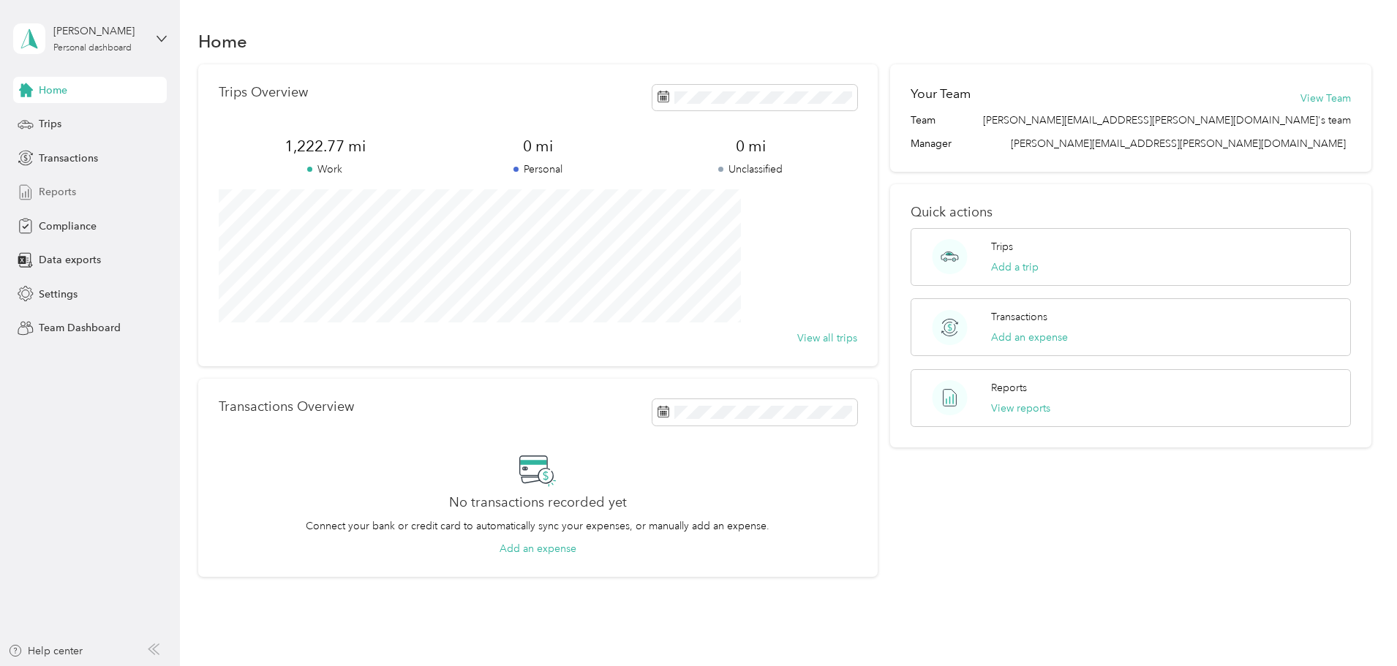
click at [53, 189] on span "Reports" at bounding box center [57, 191] width 37 height 15
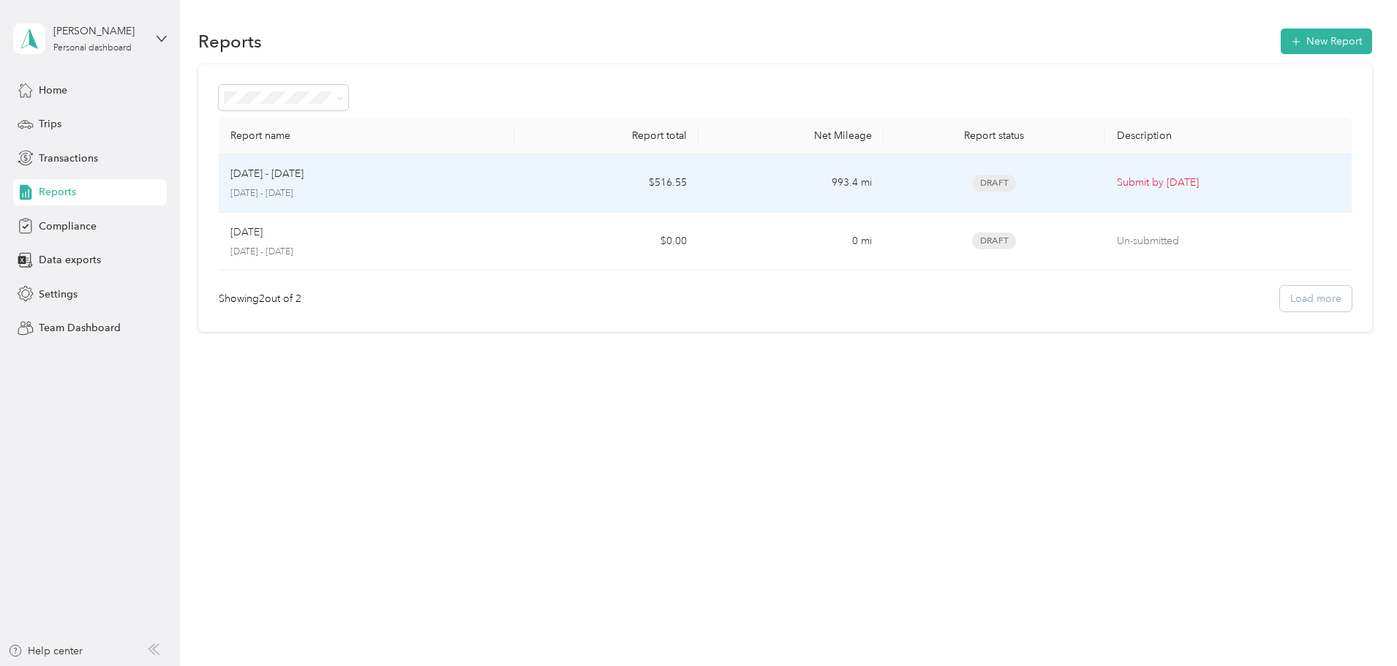
click at [642, 189] on td "$516.55" at bounding box center [606, 183] width 184 height 59
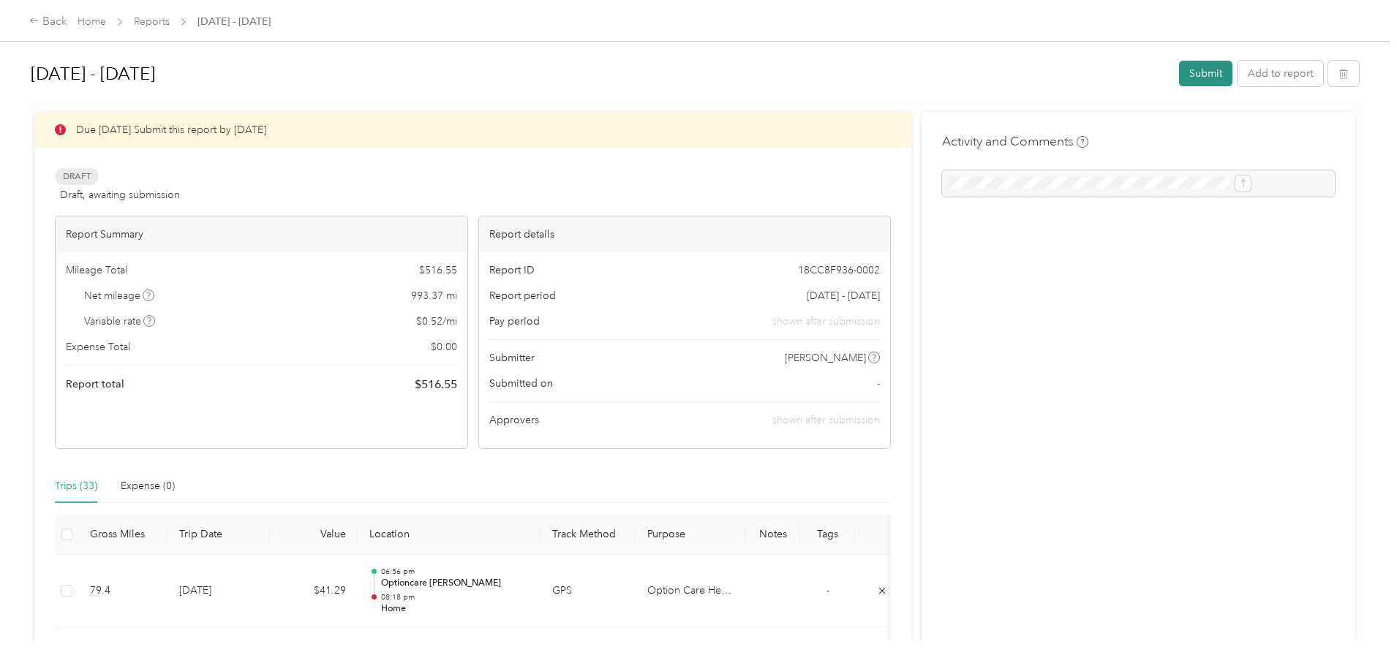
click at [1179, 72] on button "Submit" at bounding box center [1205, 74] width 53 height 26
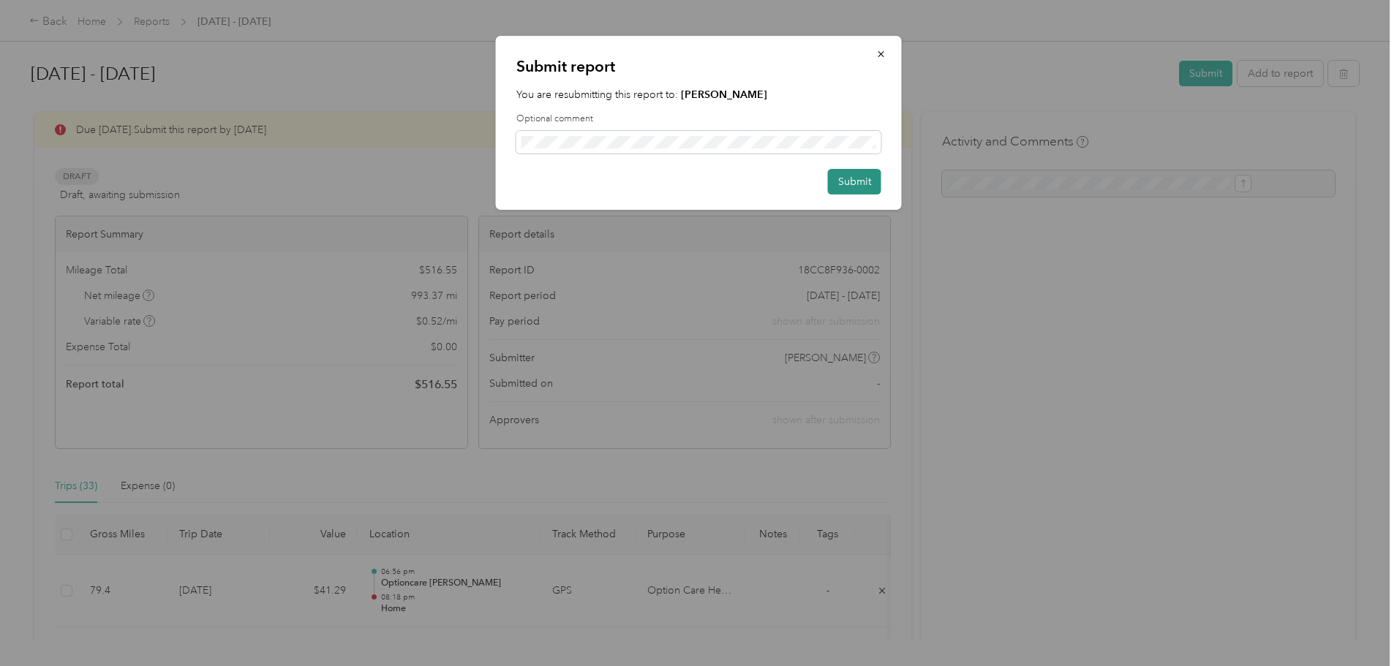
click at [860, 178] on button "Submit" at bounding box center [854, 182] width 53 height 26
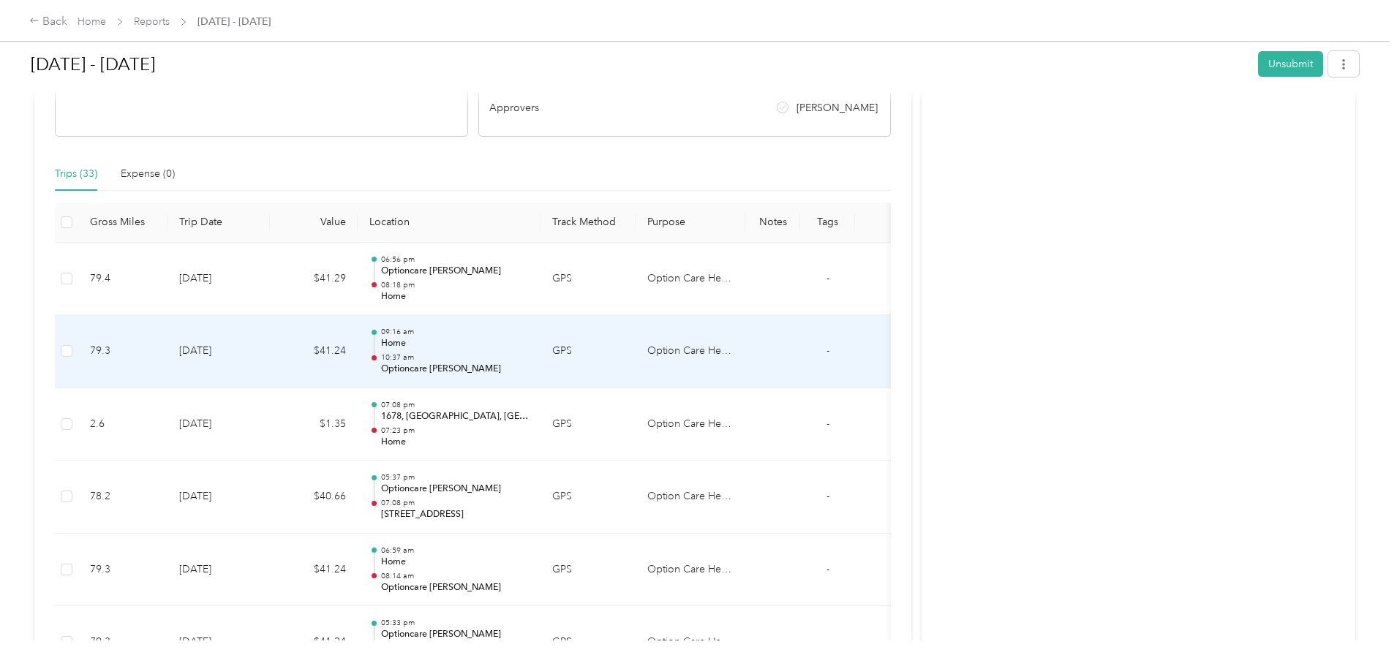
scroll to position [366, 0]
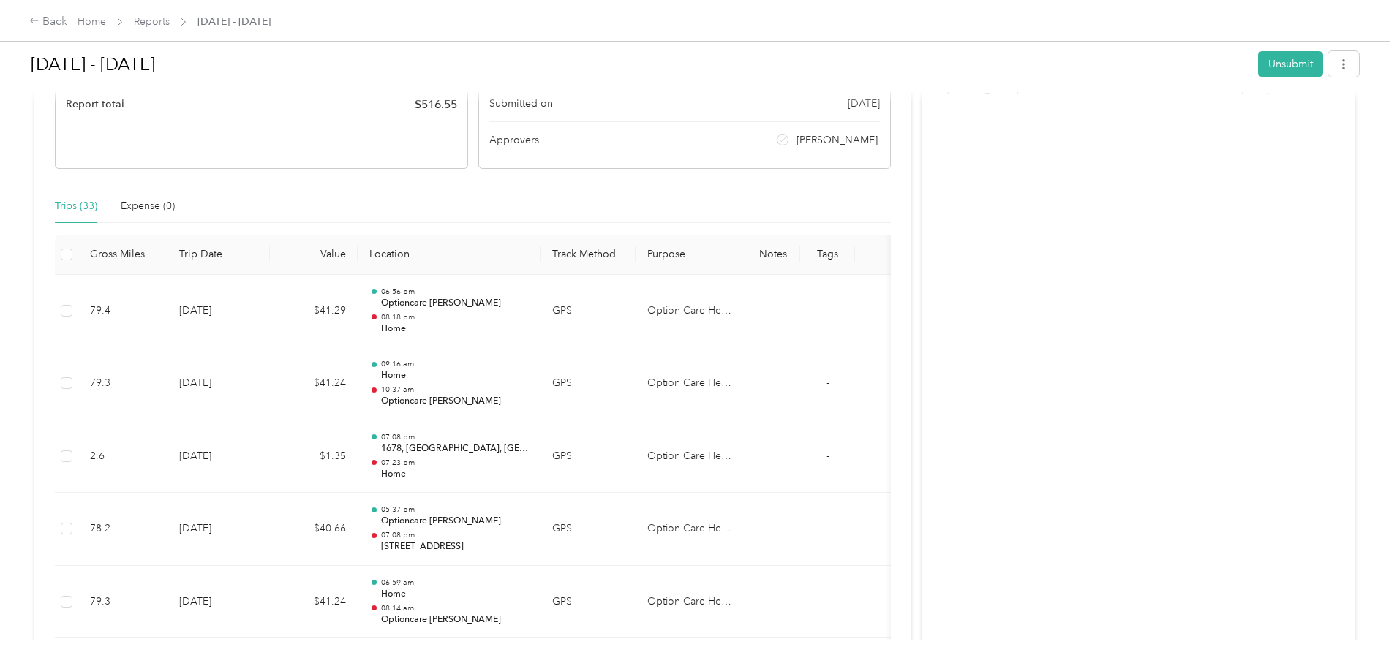
scroll to position [0, 0]
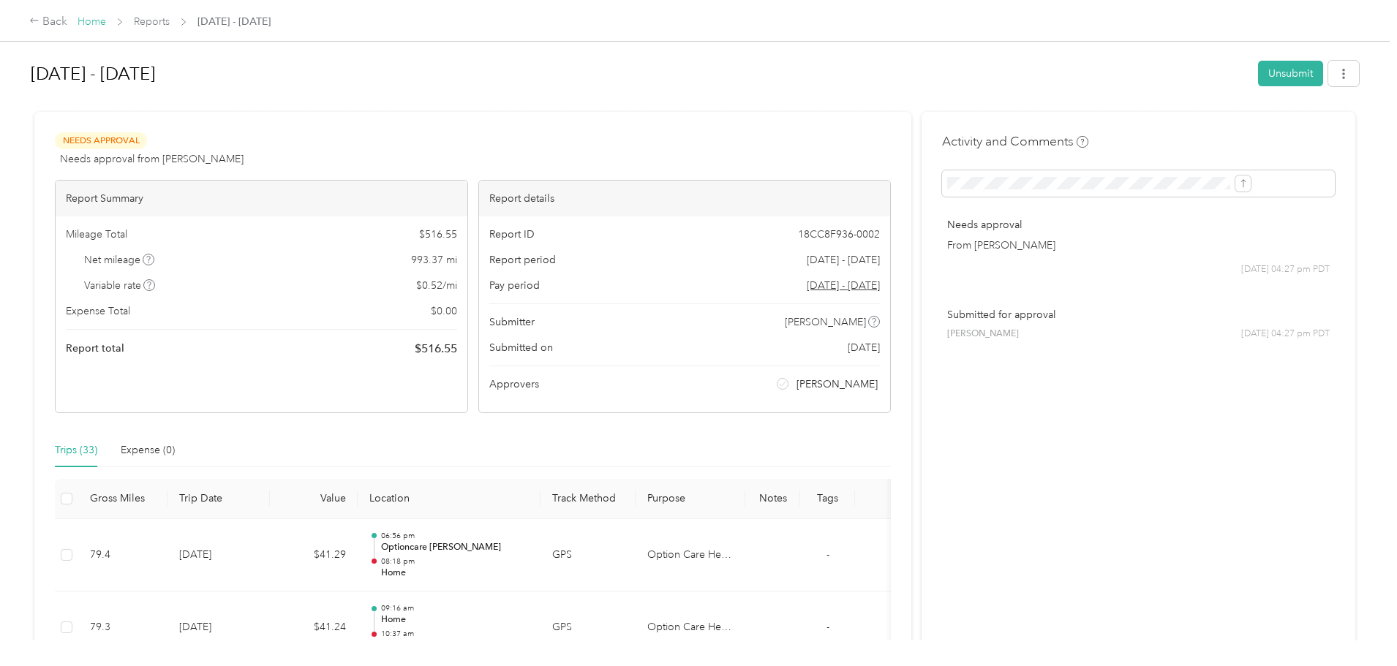
click at [106, 23] on link "Home" at bounding box center [92, 21] width 29 height 12
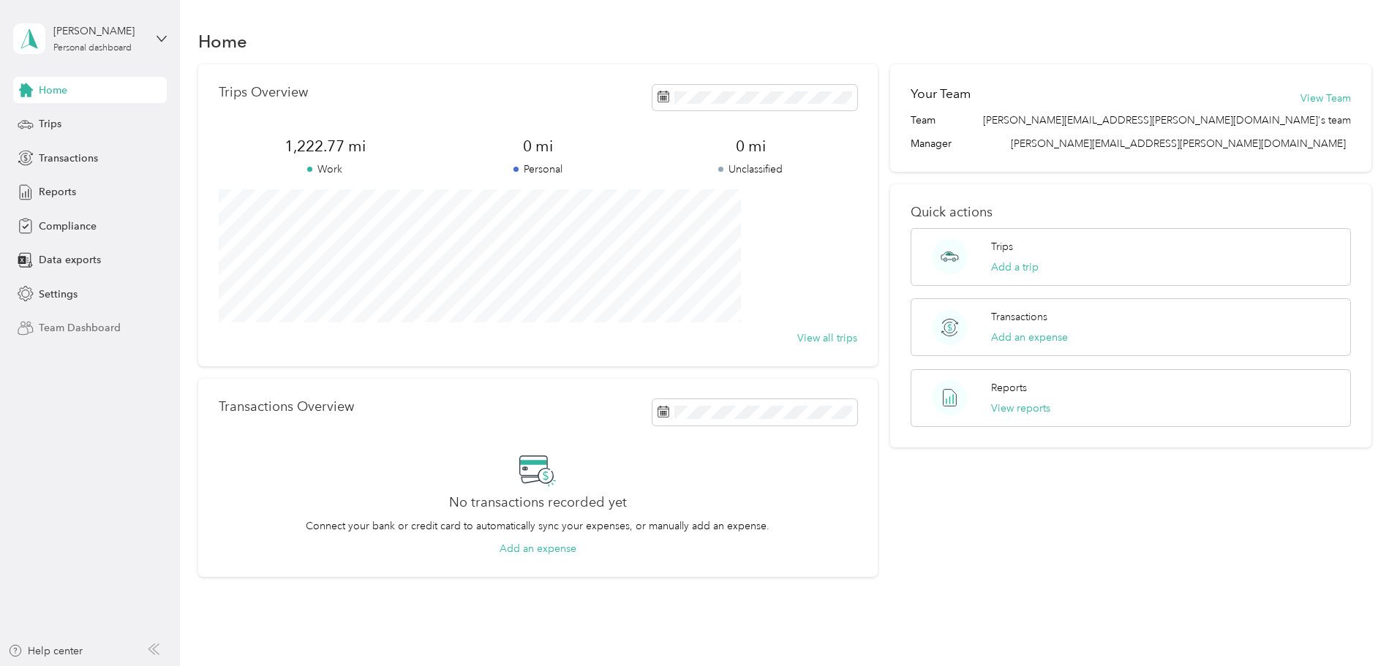
click at [72, 332] on span "Team Dashboard" at bounding box center [80, 327] width 82 height 15
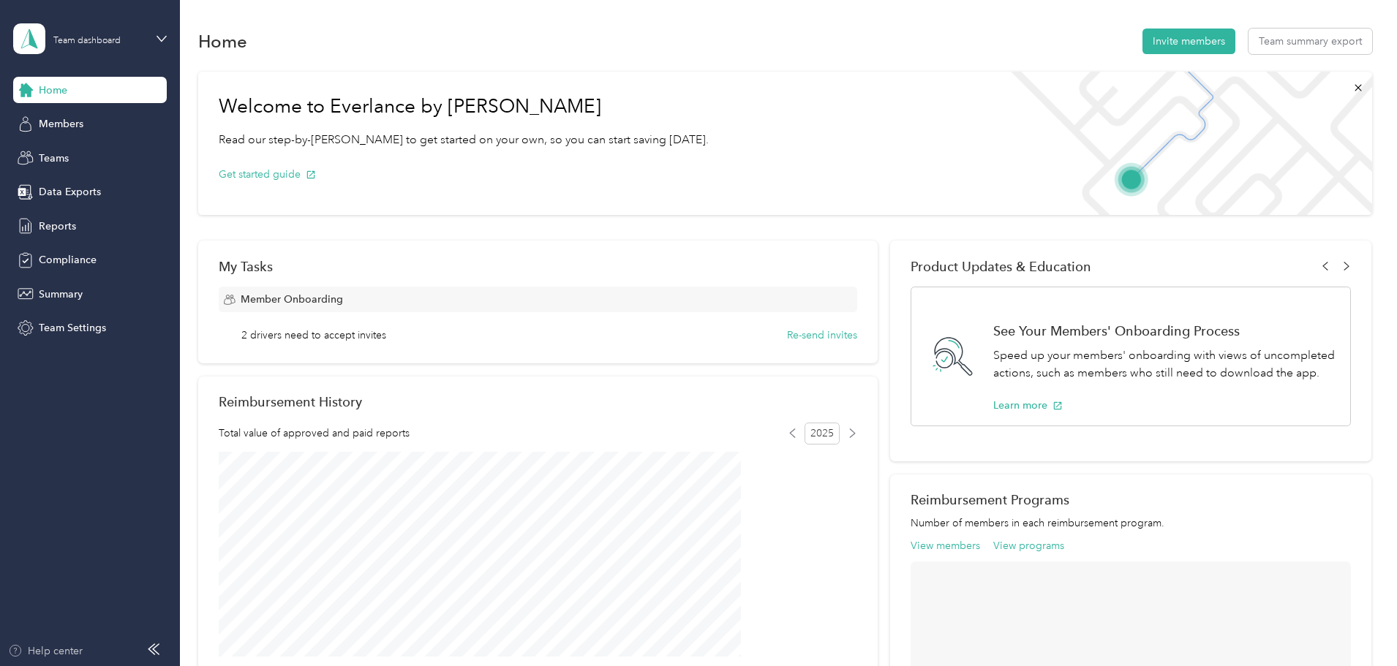
click at [31, 648] on div "Help center" at bounding box center [45, 651] width 75 height 15
